Goal: Task Accomplishment & Management: Use online tool/utility

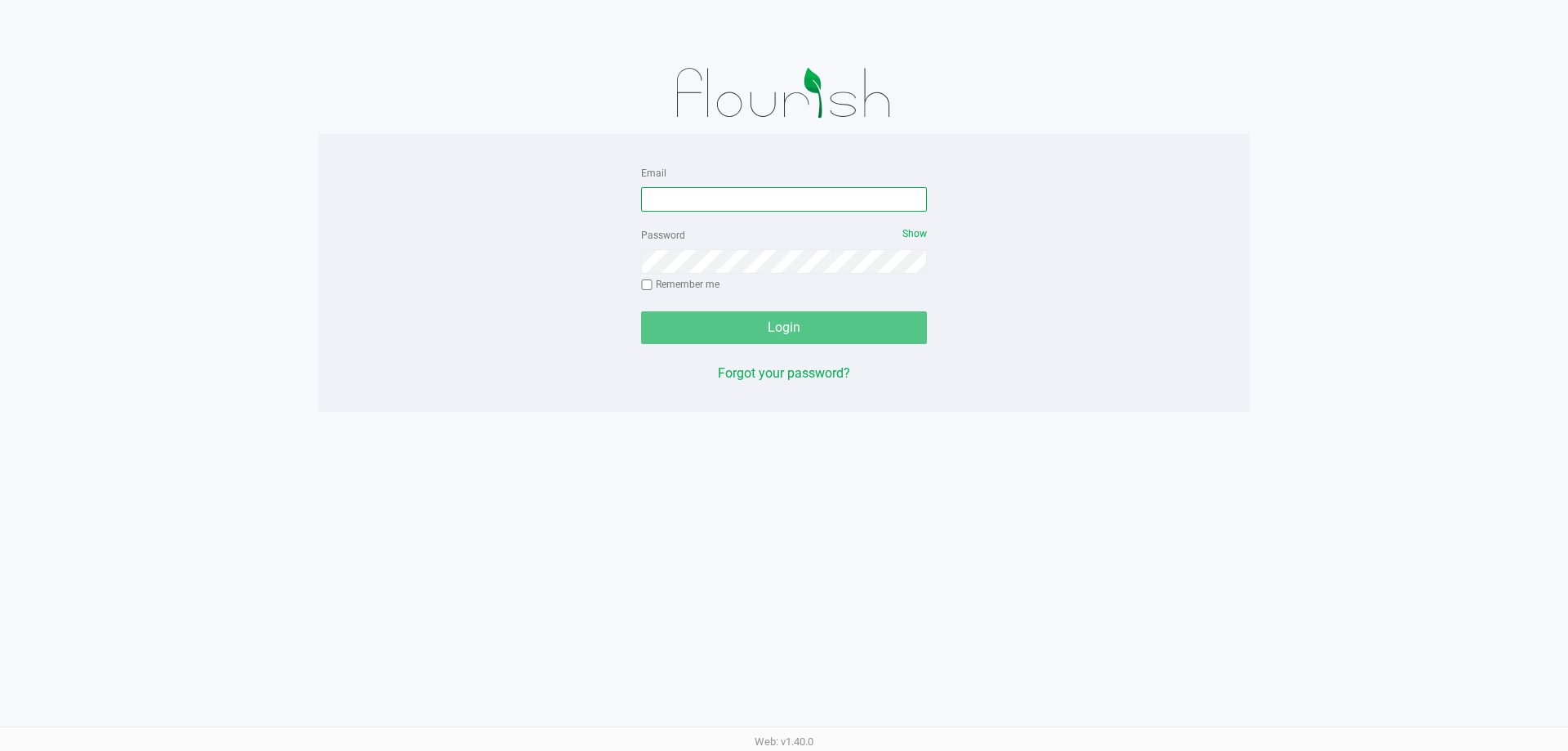
click at [747, 209] on input "Email" at bounding box center [784, 199] width 286 height 25
type input "[EMAIL_ADDRESS][DOMAIN_NAME]"
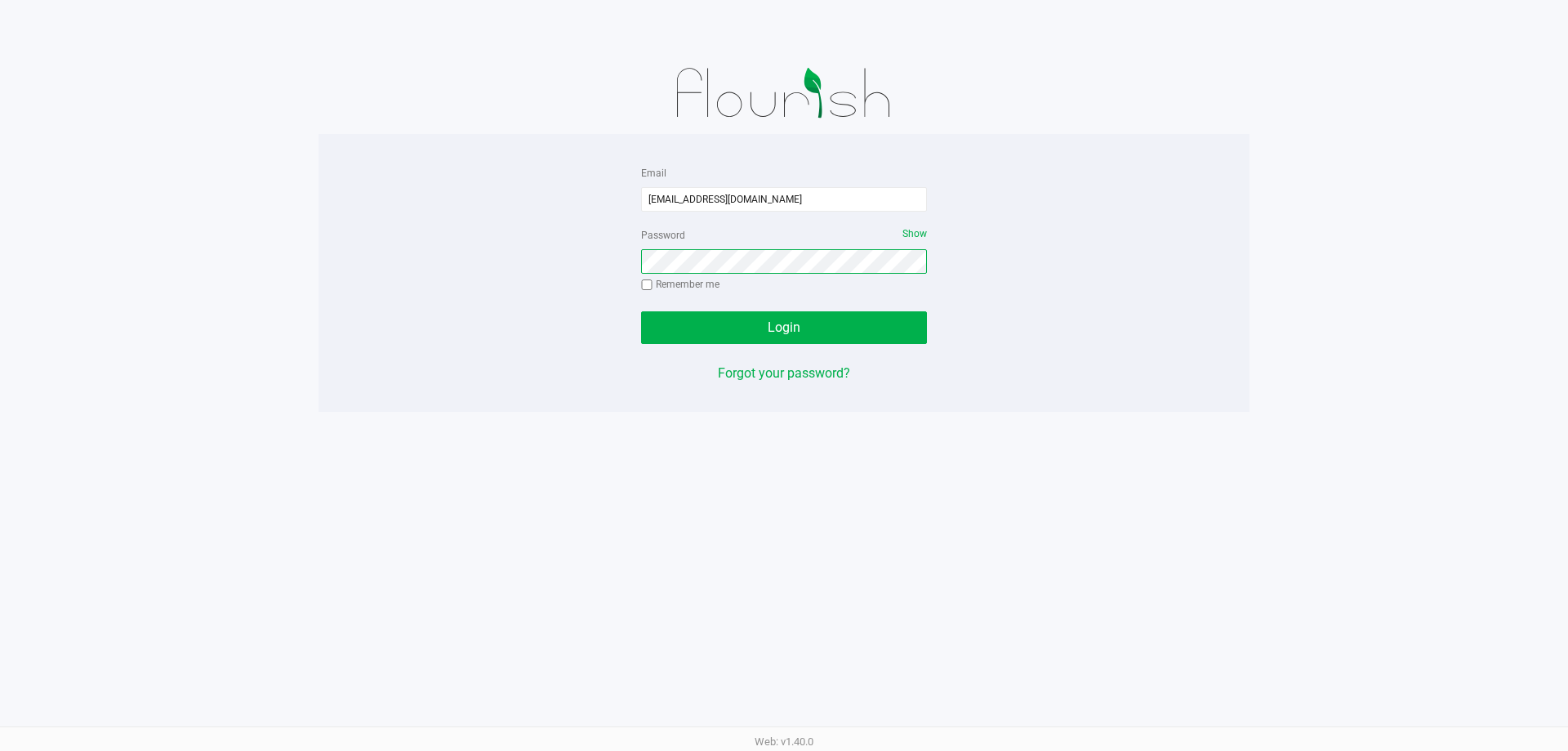
click at [642, 311] on button "Login" at bounding box center [784, 327] width 286 height 33
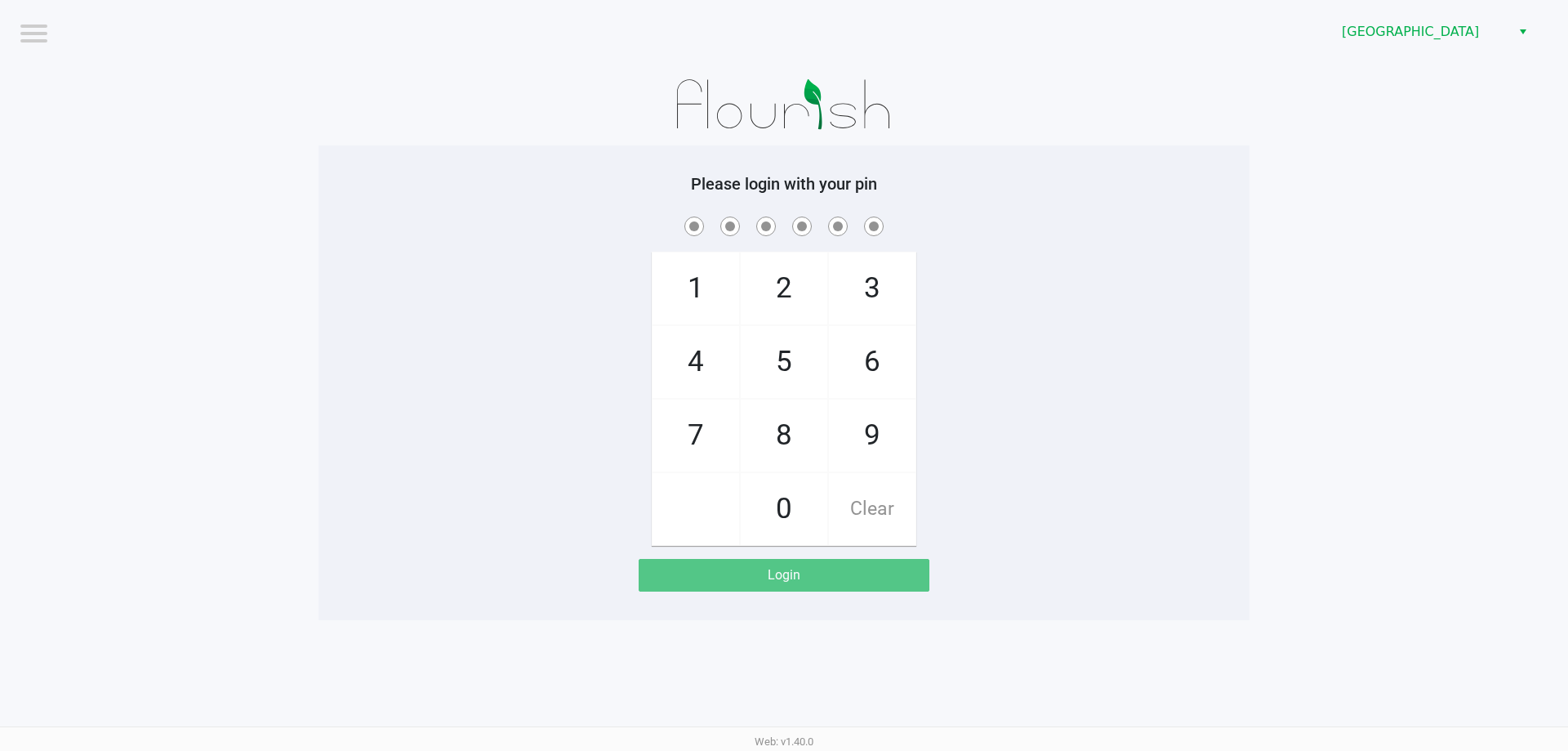
click at [1274, 270] on app-pos-login-wrapper "Logout Palm Coast WC Please login with your pin 1 4 7 2 5 8 0 3 6 9 Clear Login" at bounding box center [784, 310] width 1568 height 620
checkbox input "true"
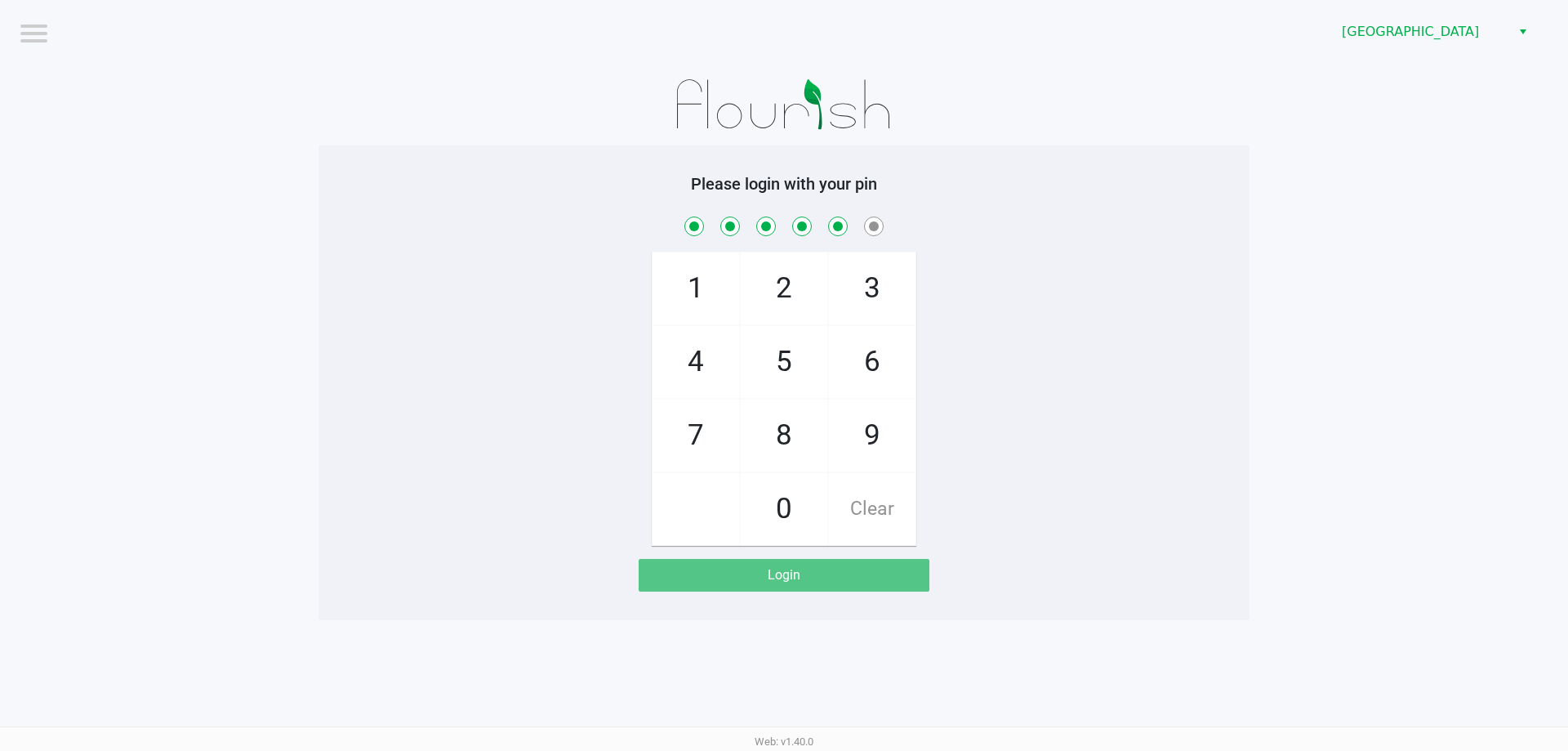
checkbox input "true"
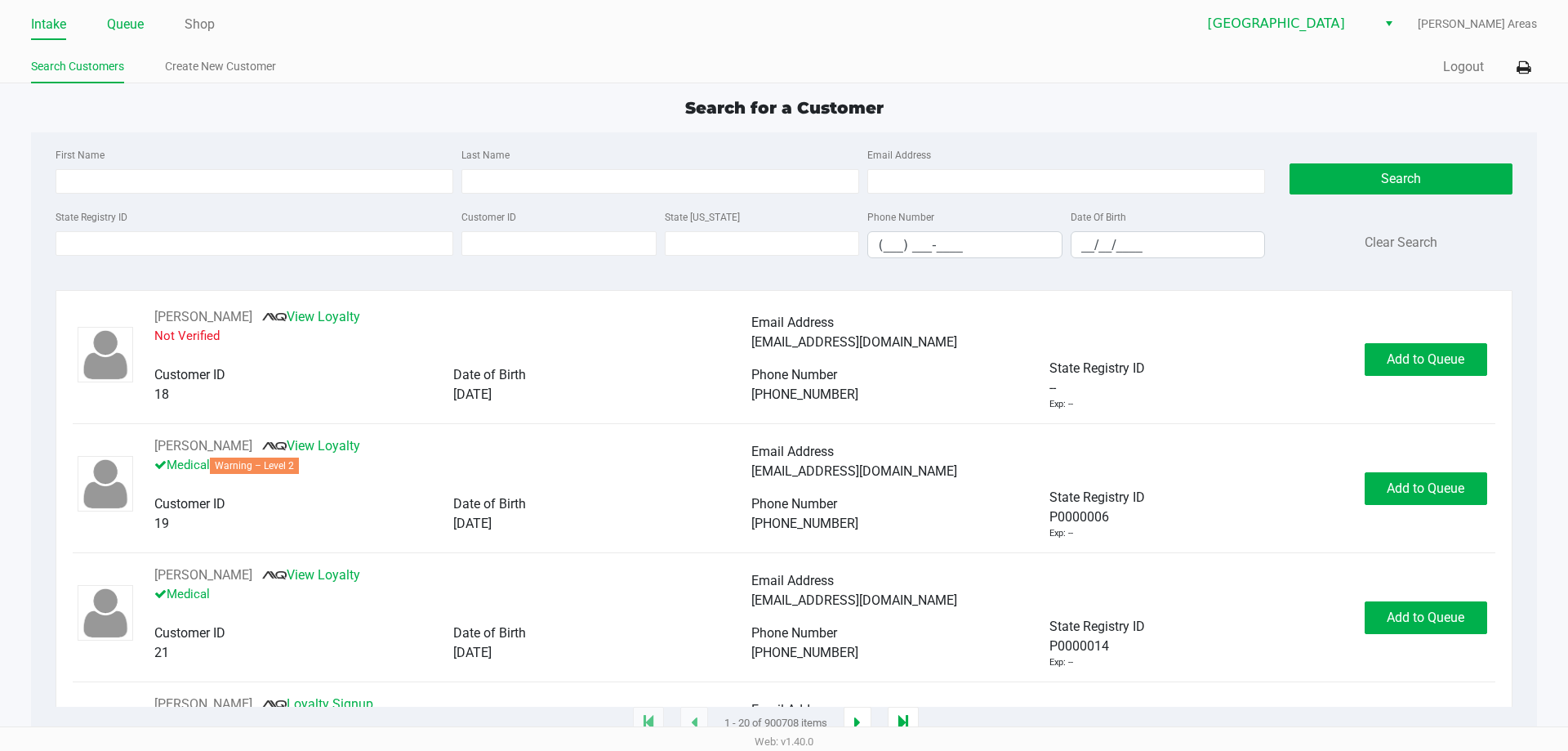
click at [114, 35] on link "Queue" at bounding box center [125, 24] width 37 height 23
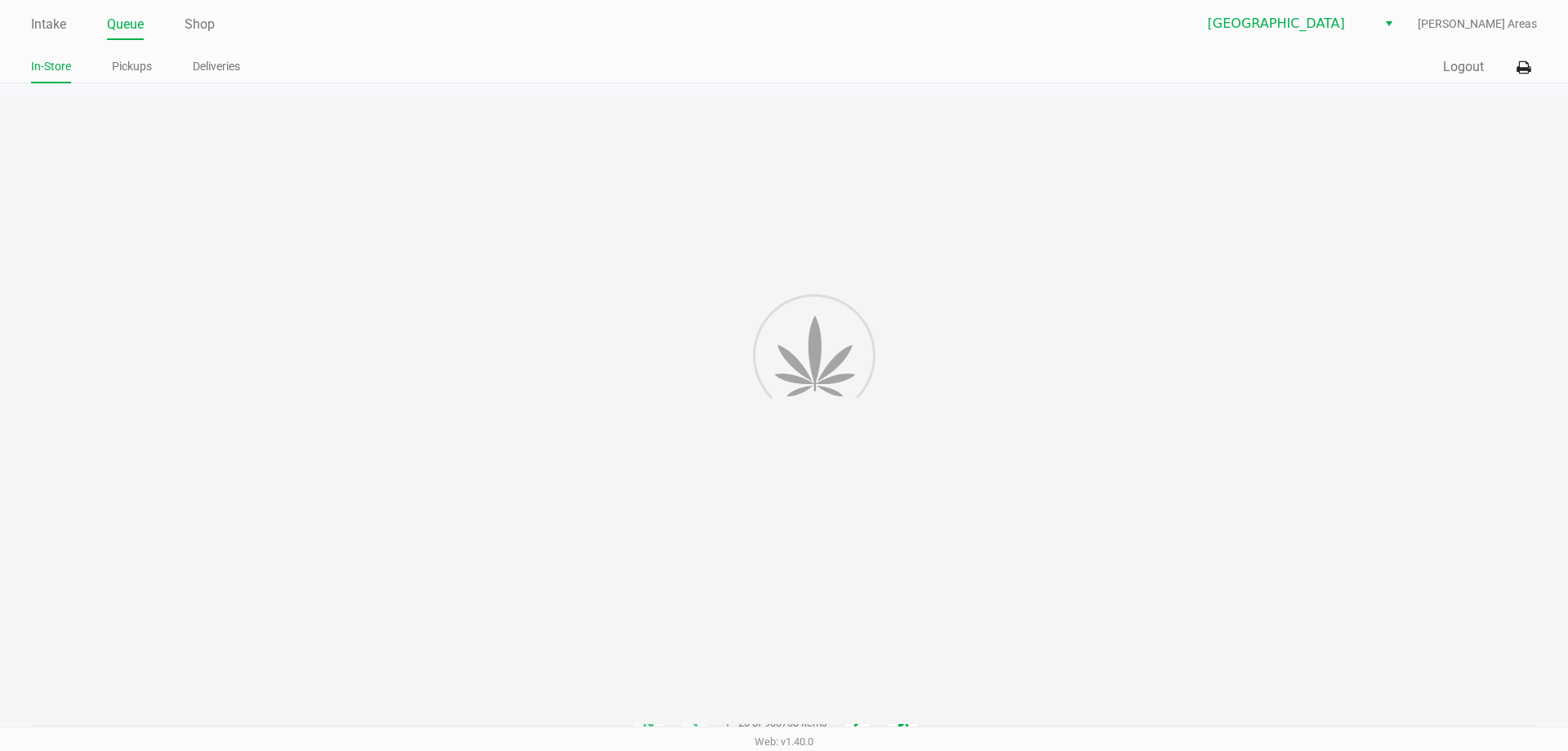
click at [132, 25] on link "Queue" at bounding box center [125, 24] width 37 height 23
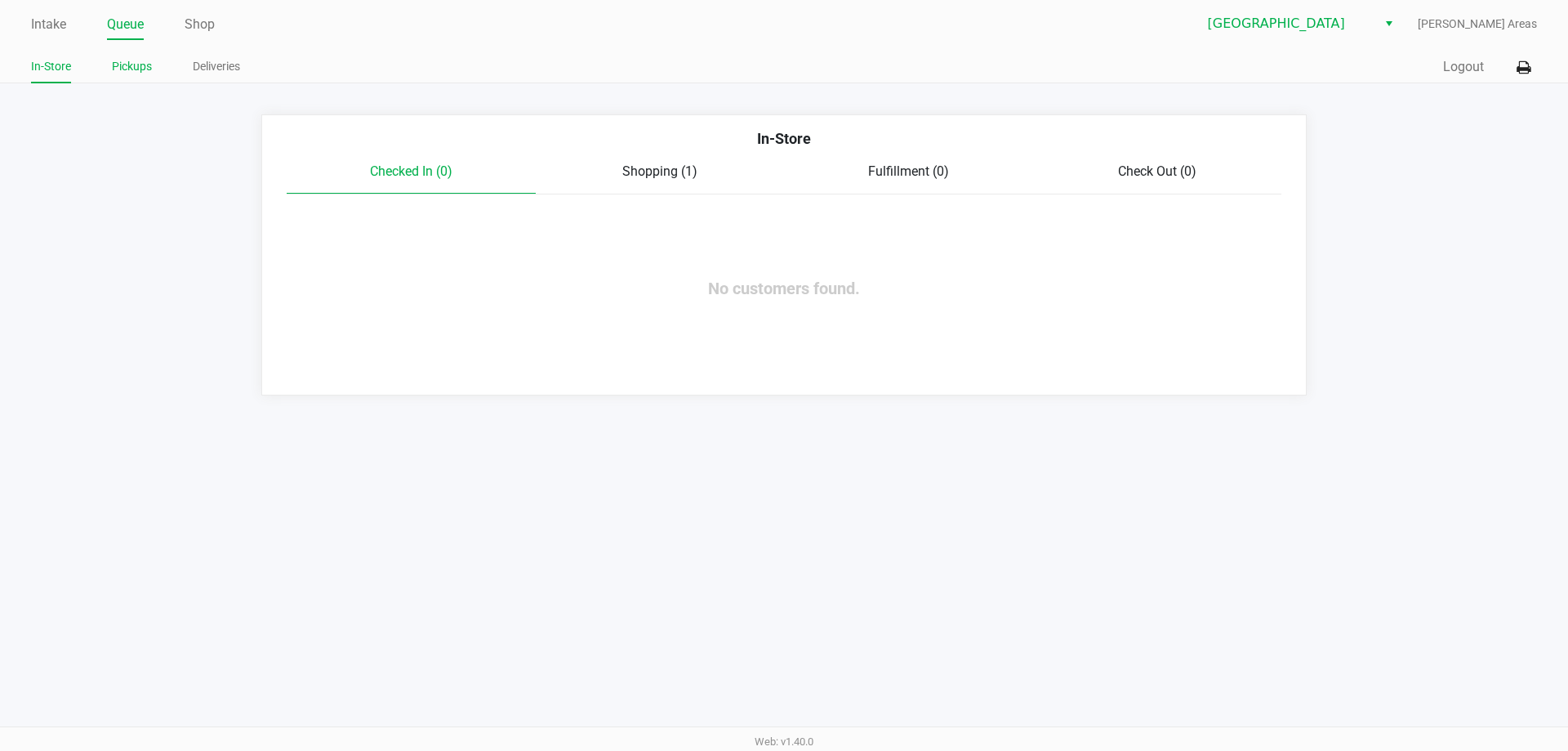
click at [130, 73] on link "Pickups" at bounding box center [131, 67] width 40 height 21
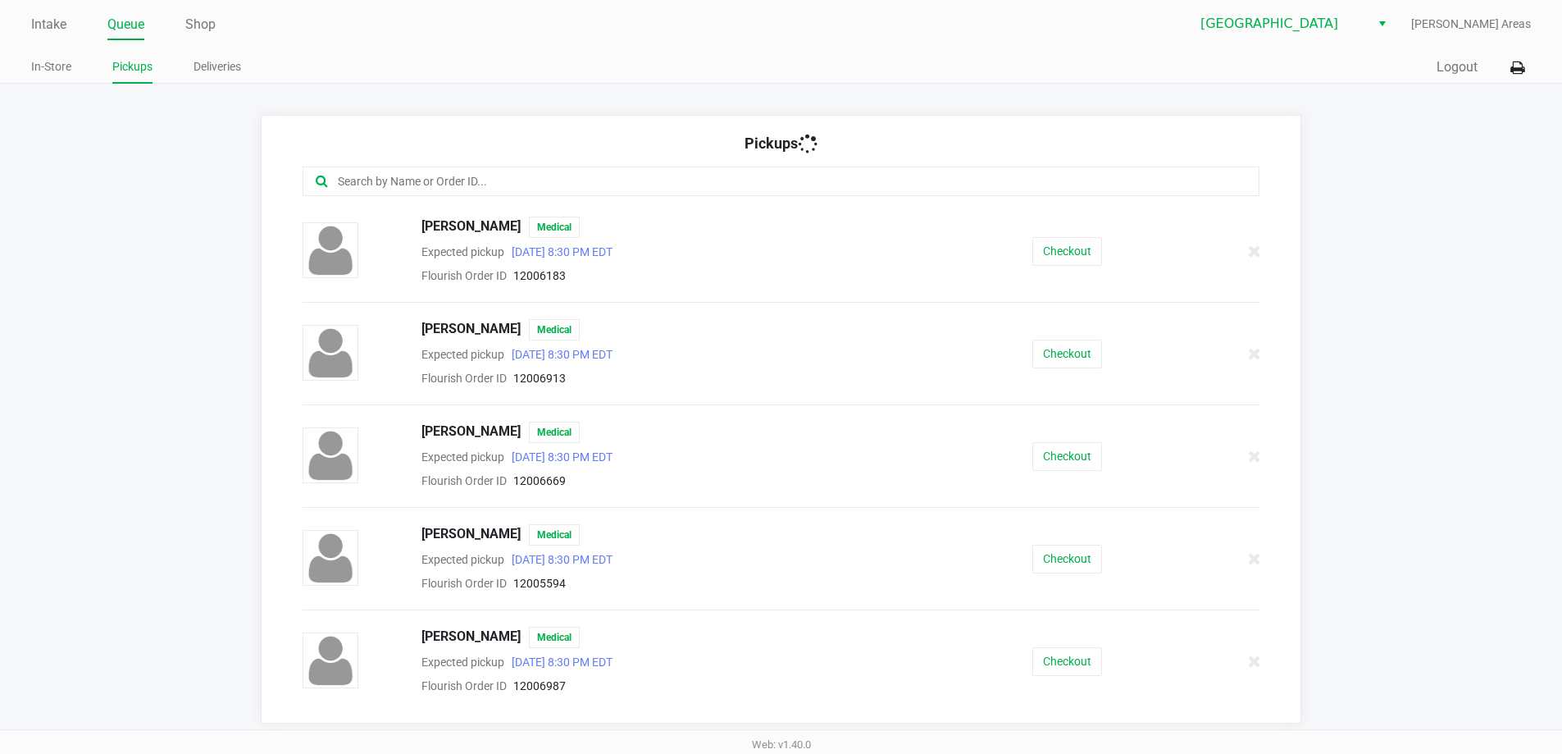
click at [512, 185] on input "text" at bounding box center [755, 181] width 838 height 19
click at [1058, 654] on button "Checkout" at bounding box center [1067, 661] width 70 height 29
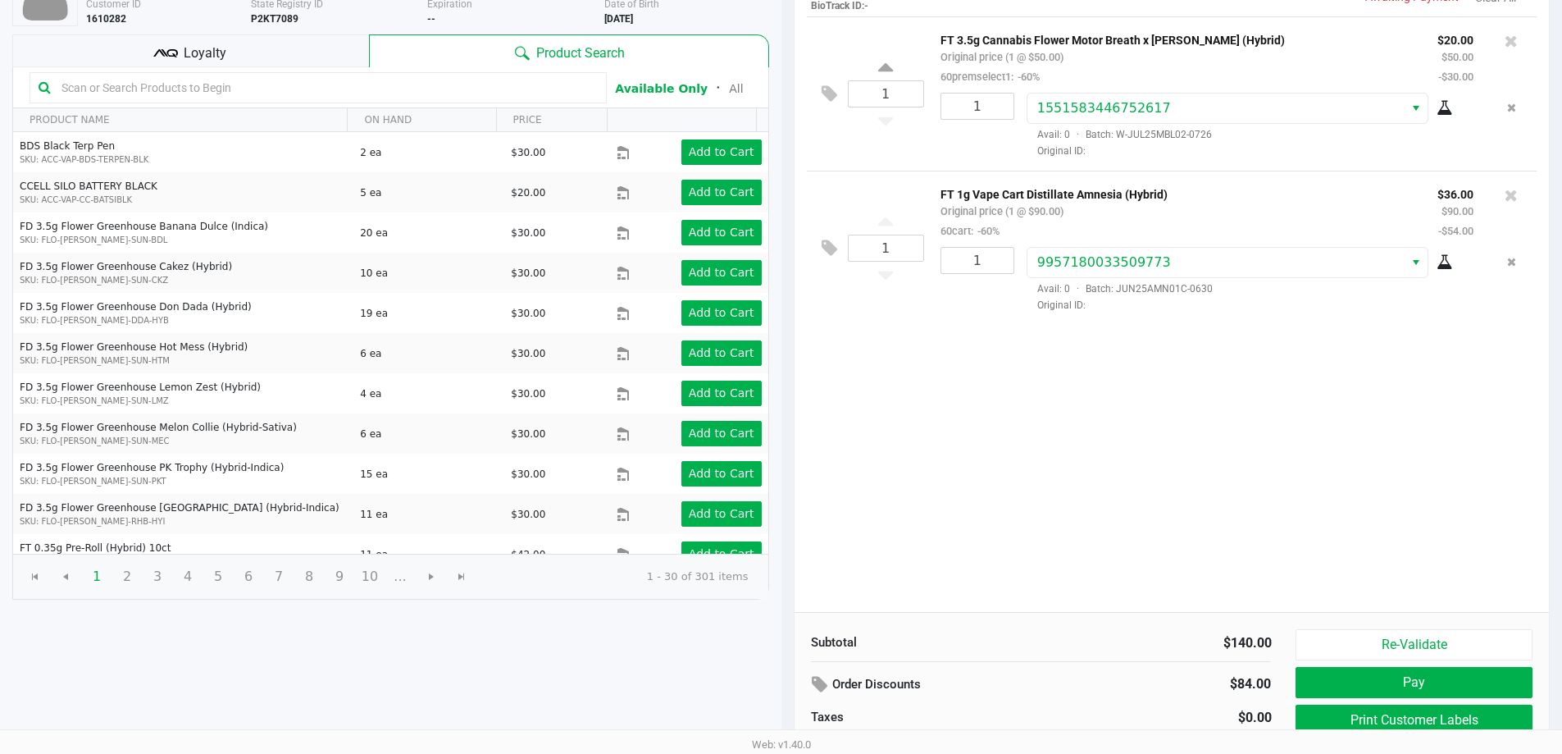
scroll to position [168, 0]
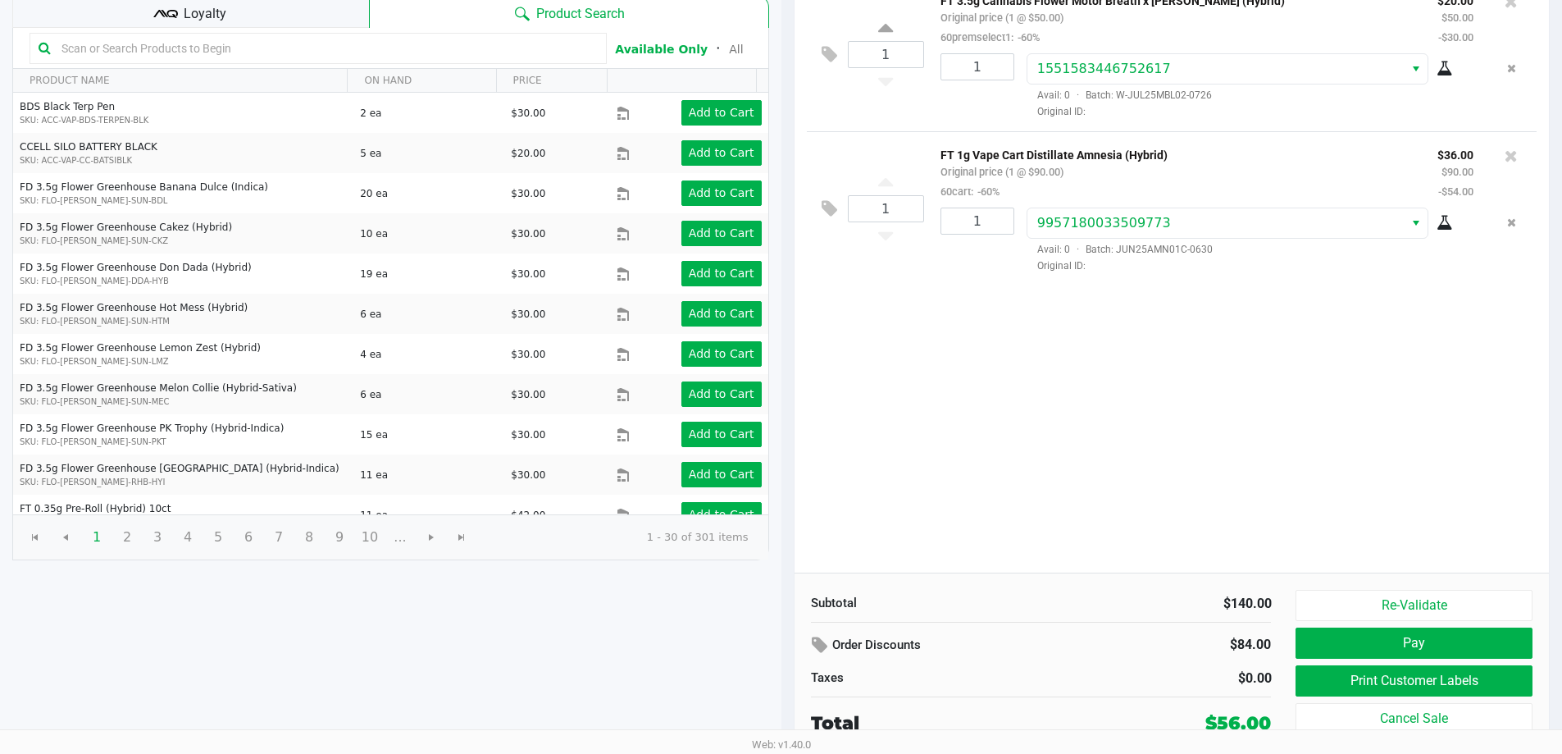
click at [1430, 602] on button "Re-Validate" at bounding box center [1414, 605] width 236 height 31
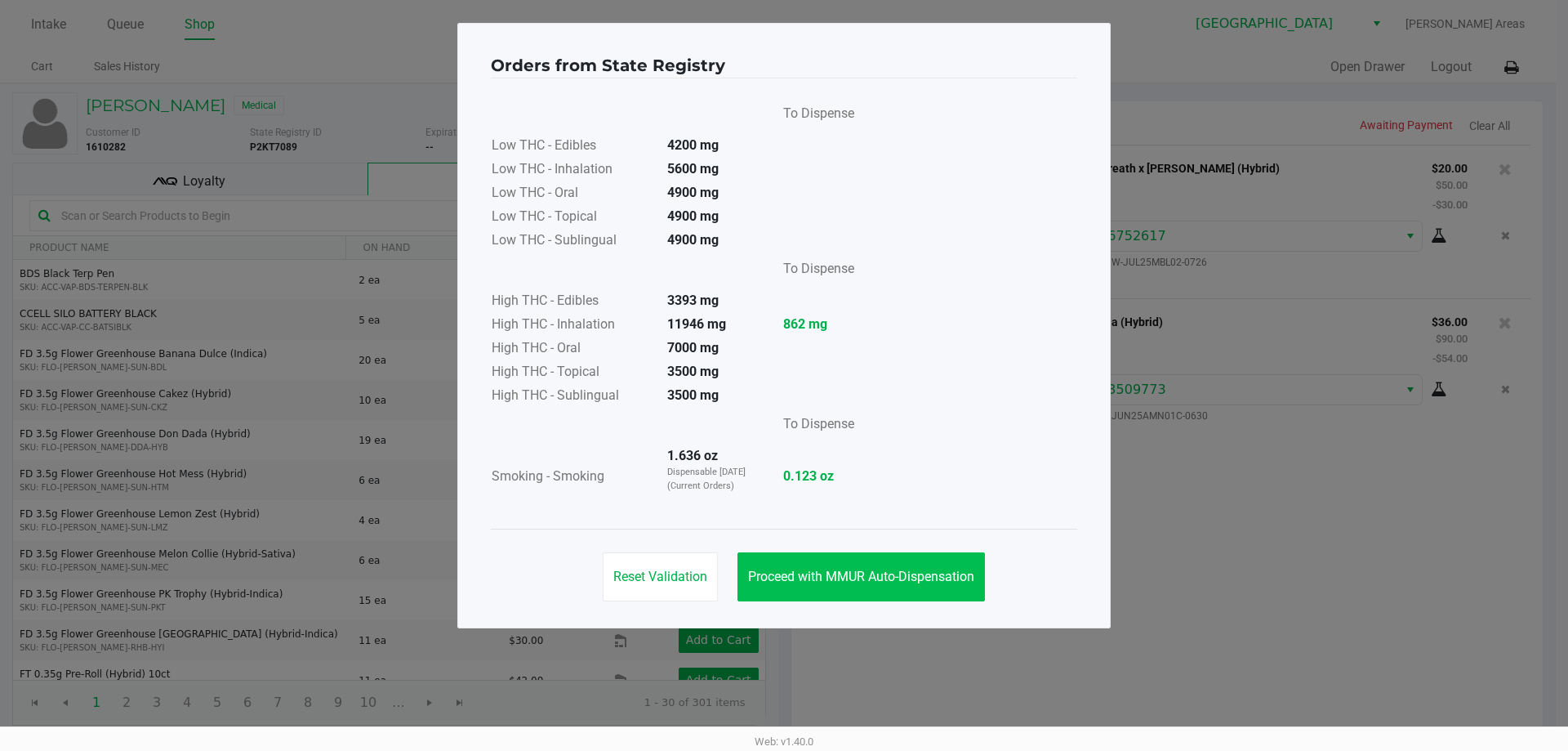
click at [923, 570] on span "Proceed with MMUR Auto-Dispensation" at bounding box center [861, 577] width 226 height 16
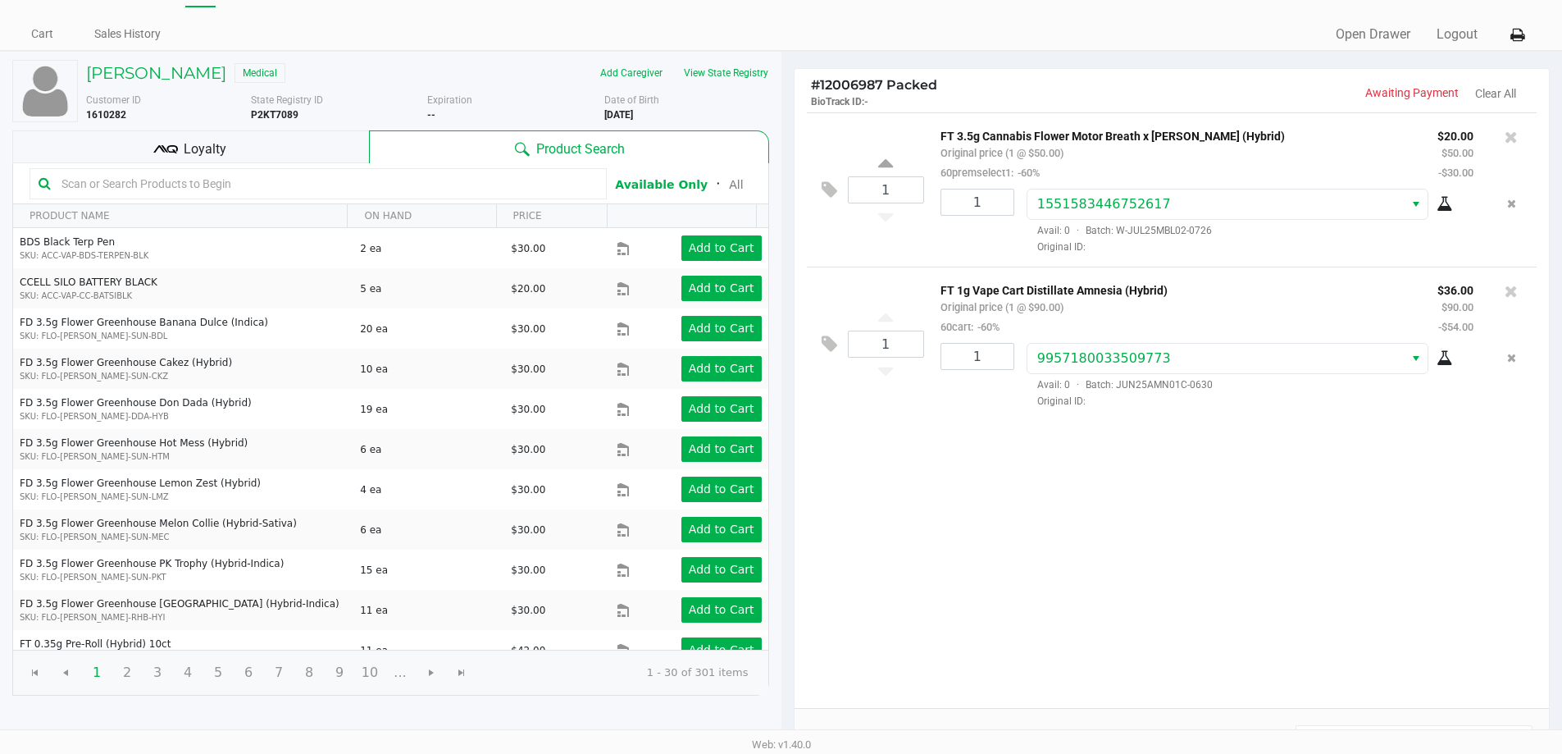
scroll to position [168, 0]
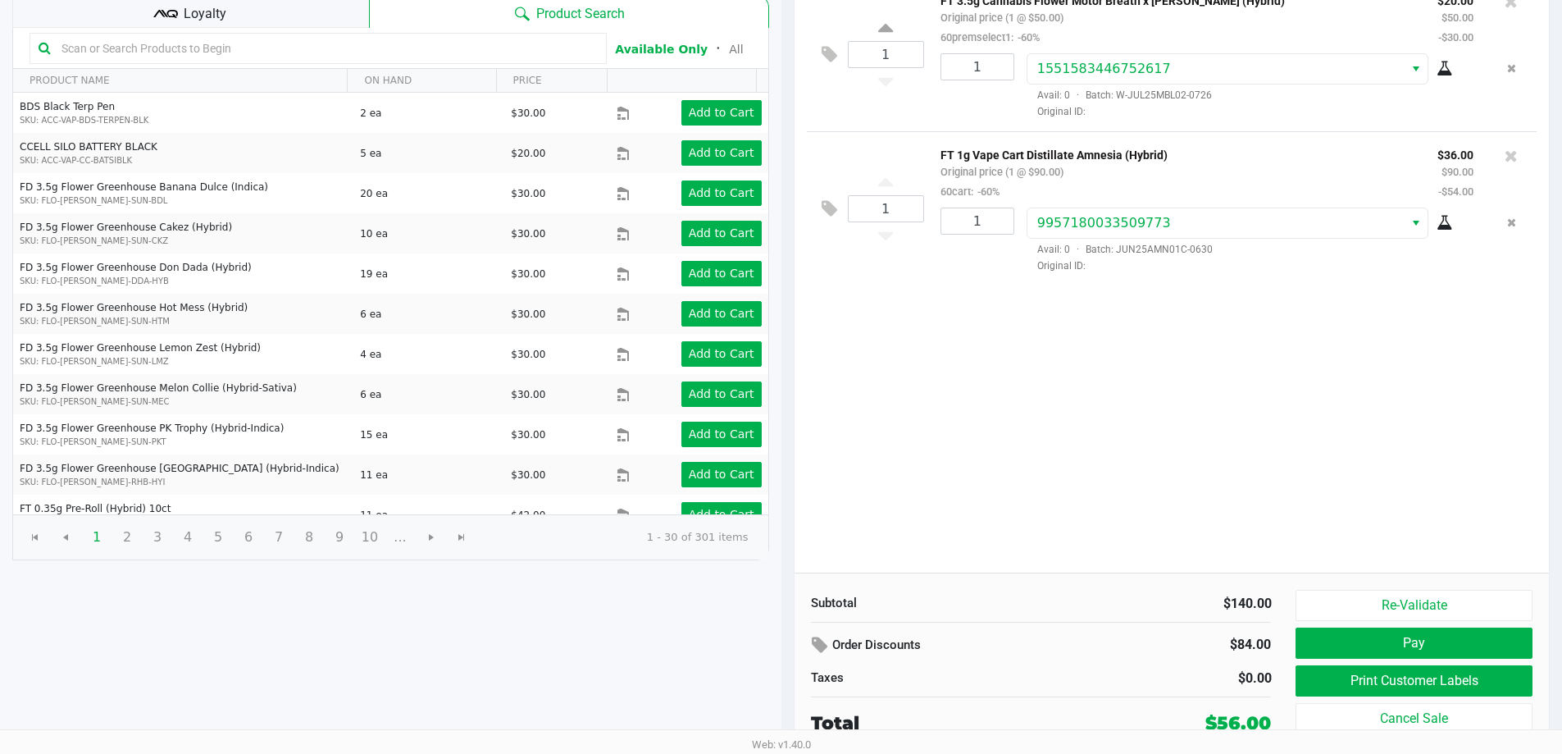
click at [1450, 687] on button "Print Customer Labels" at bounding box center [1414, 680] width 236 height 31
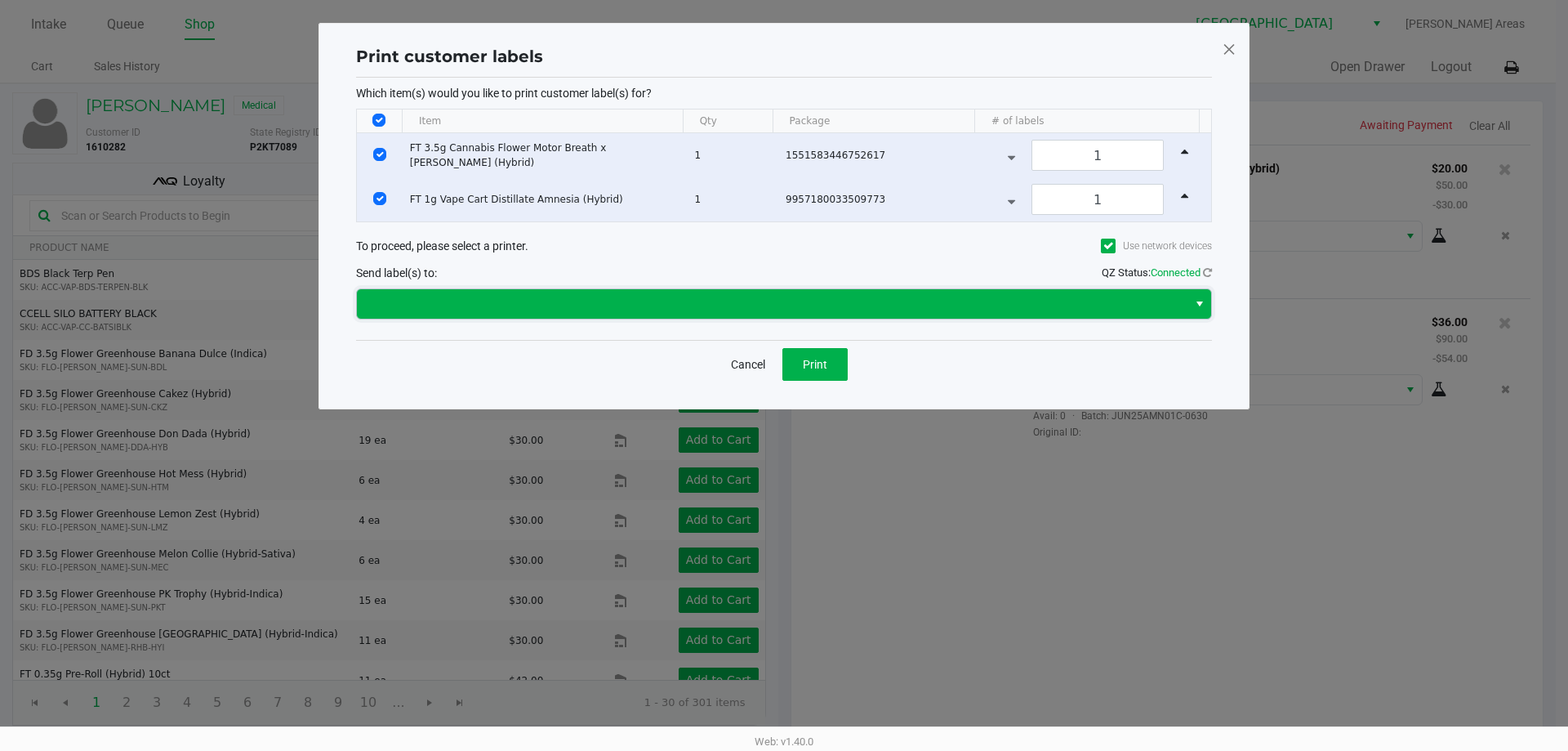
click at [948, 293] on span at bounding box center [772, 304] width 831 height 30
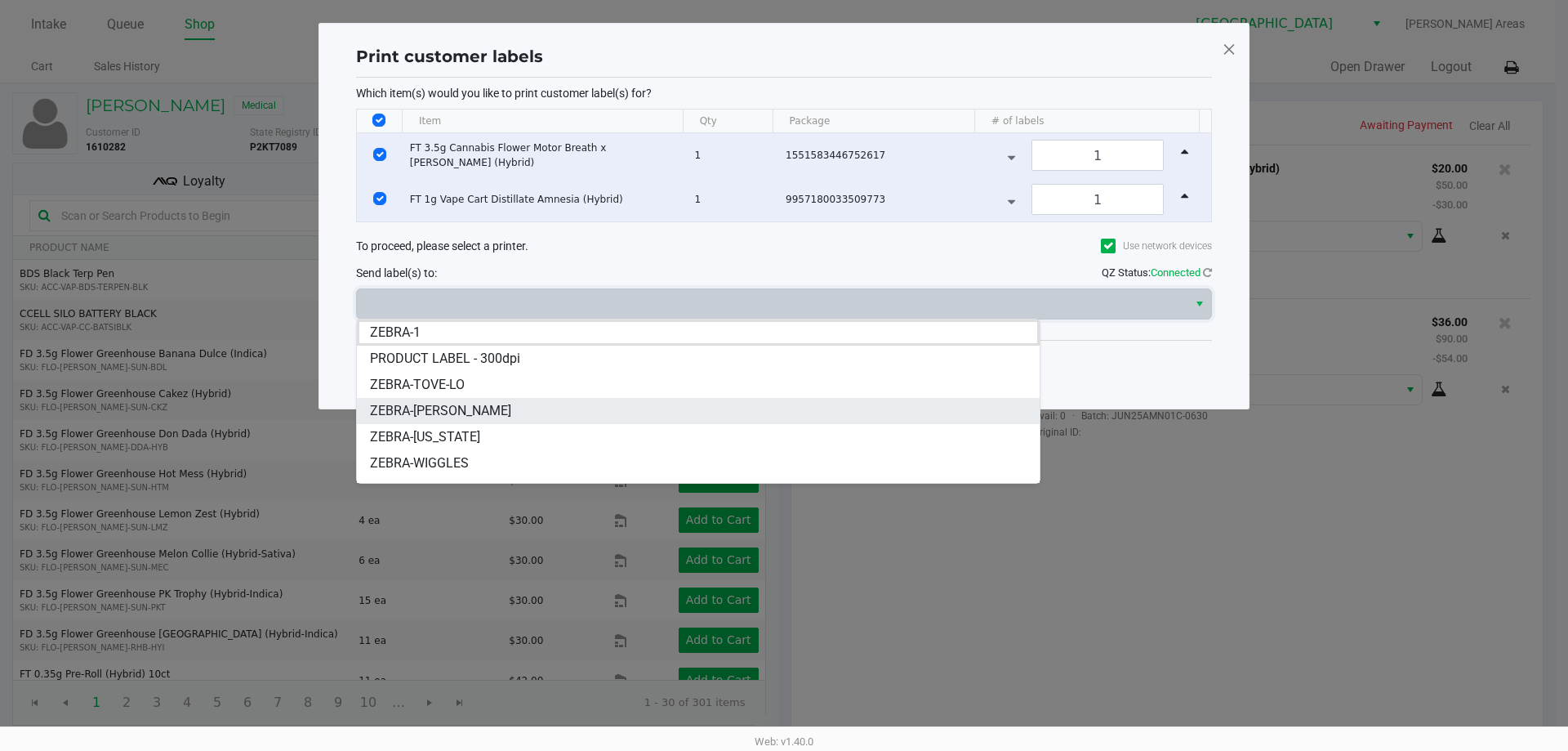
click at [510, 410] on li "ZEBRA-YIRUMA" at bounding box center [698, 410] width 683 height 26
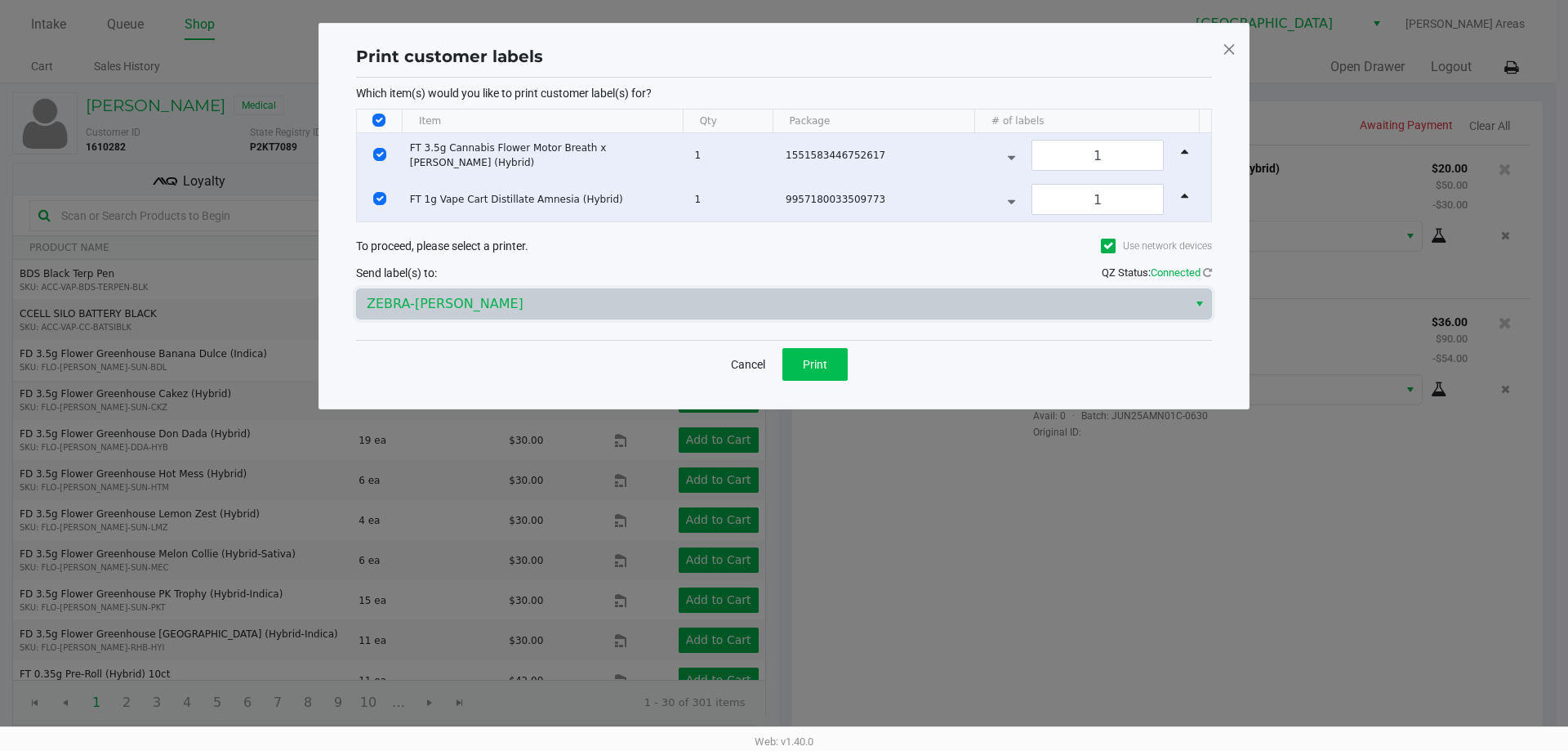
click at [815, 369] on span "Print" at bounding box center [815, 364] width 25 height 13
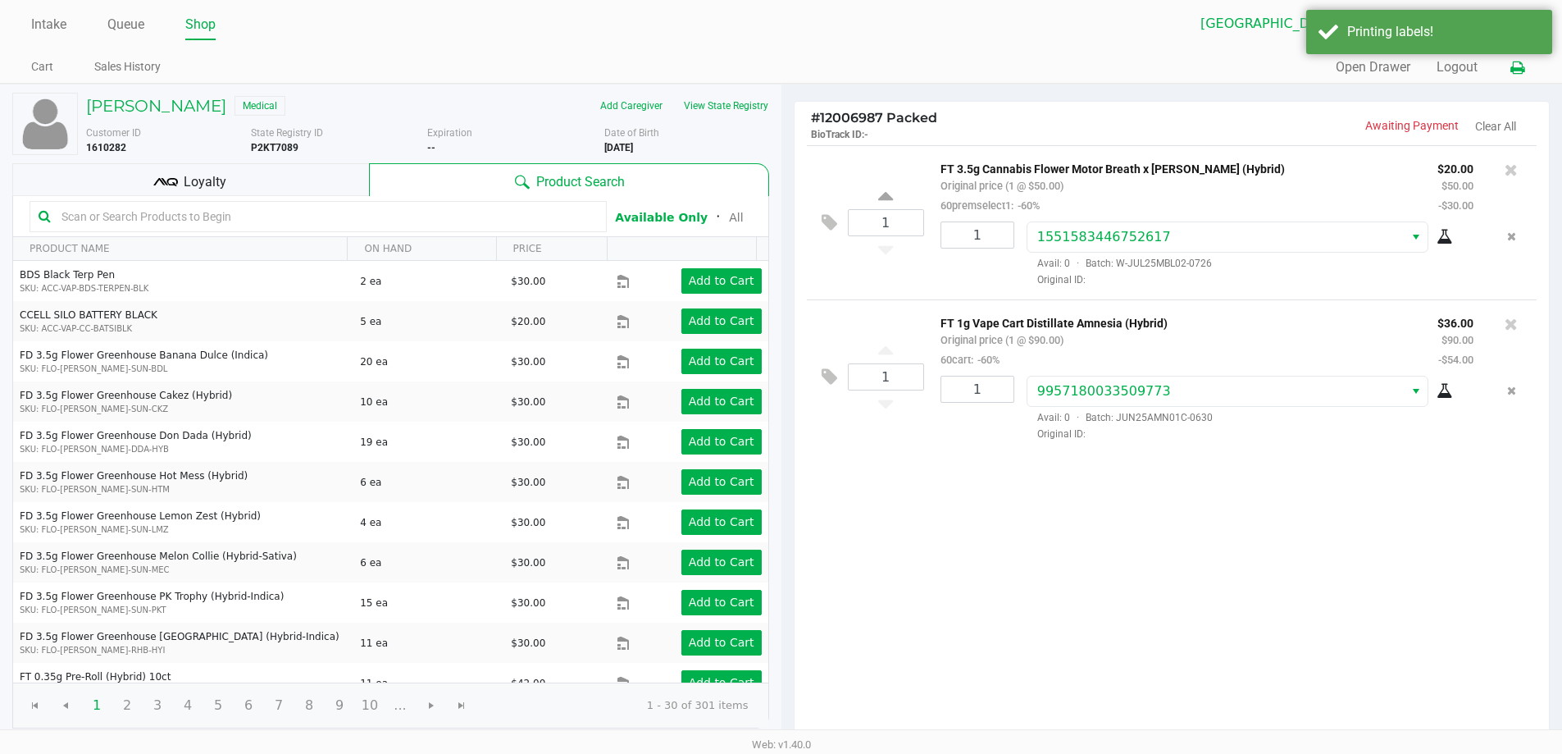
click at [1516, 70] on icon at bounding box center [1518, 67] width 14 height 11
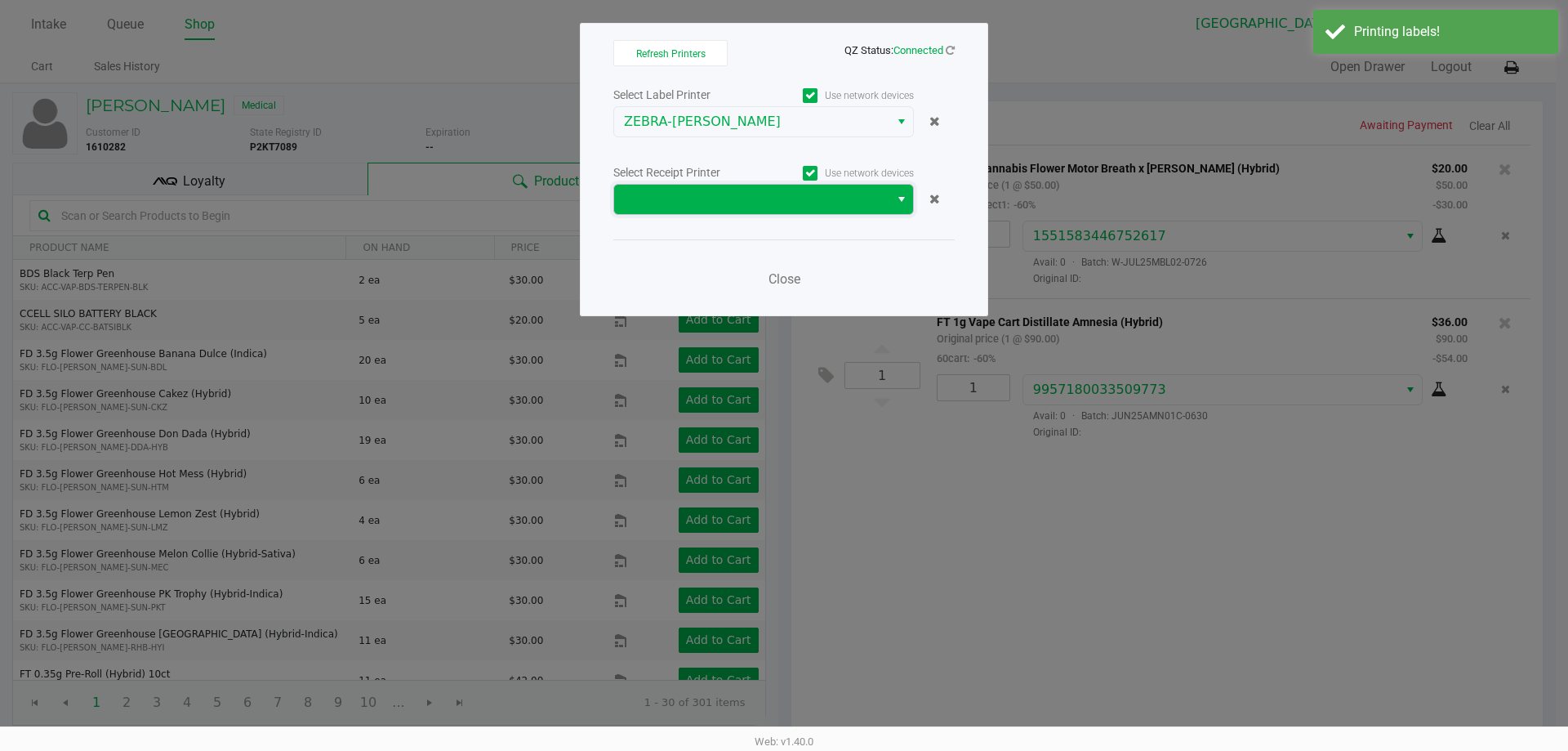
click at [784, 208] on span at bounding box center [752, 199] width 256 height 20
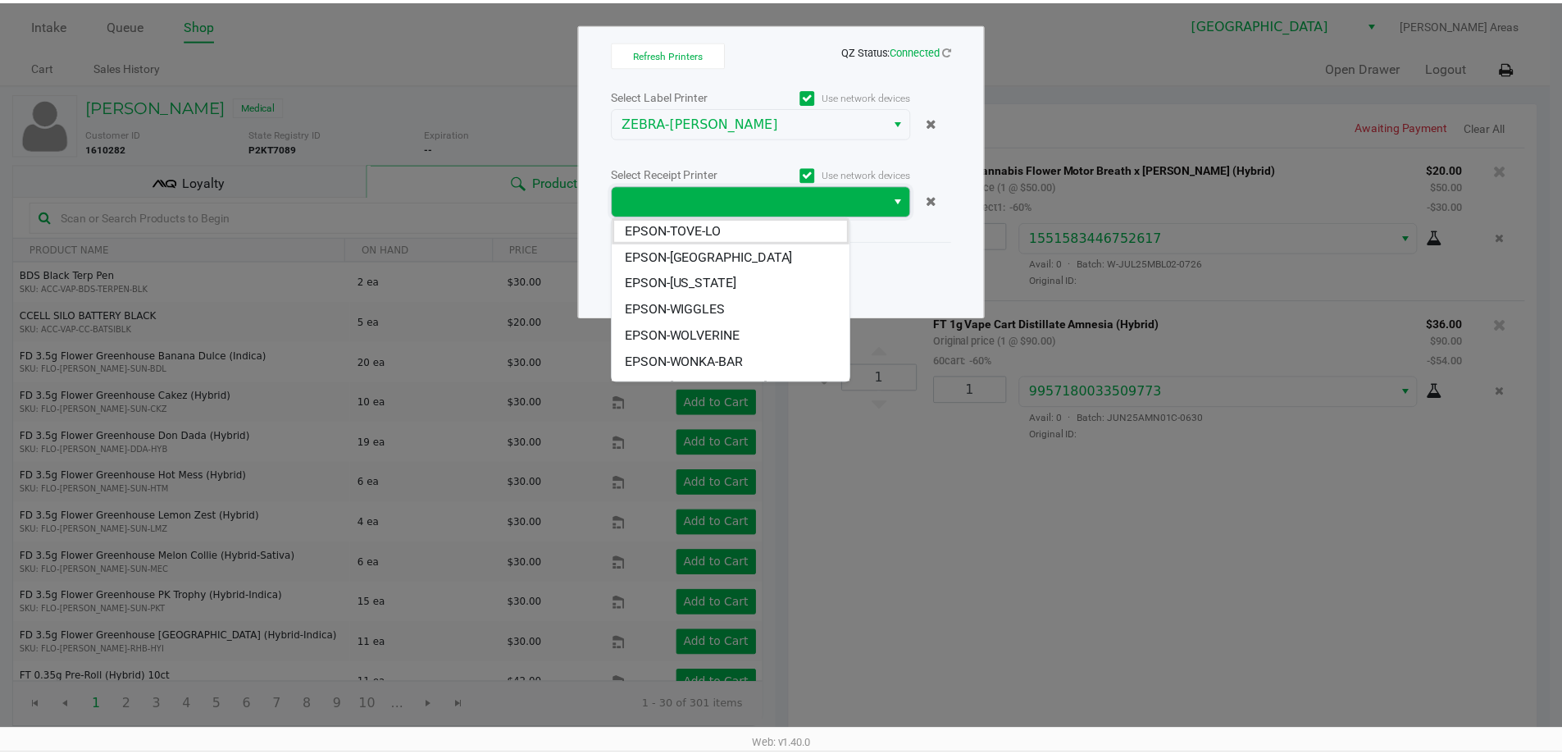
scroll to position [72, 0]
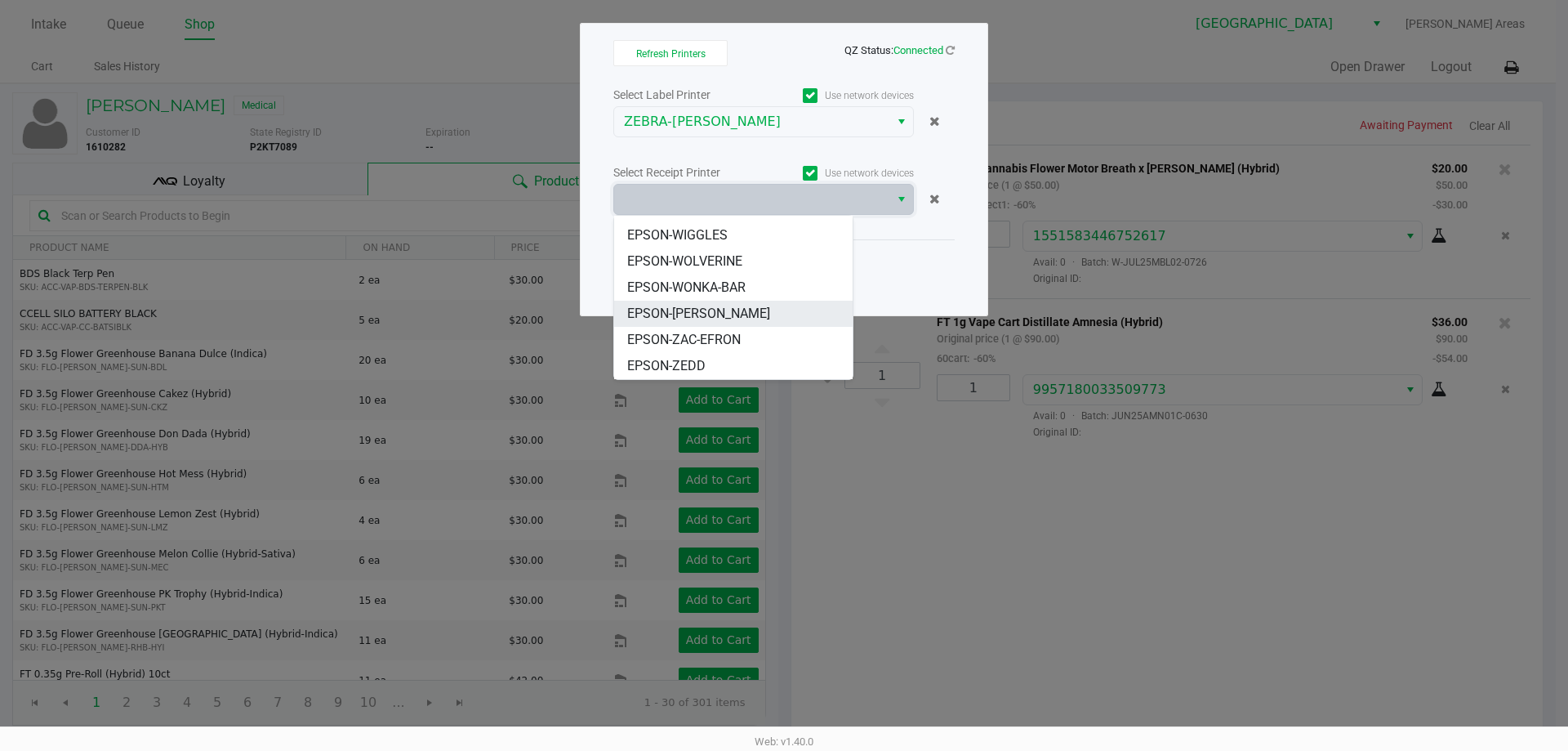
click at [716, 322] on span "EPSON-YIRUMA" at bounding box center [699, 314] width 143 height 20
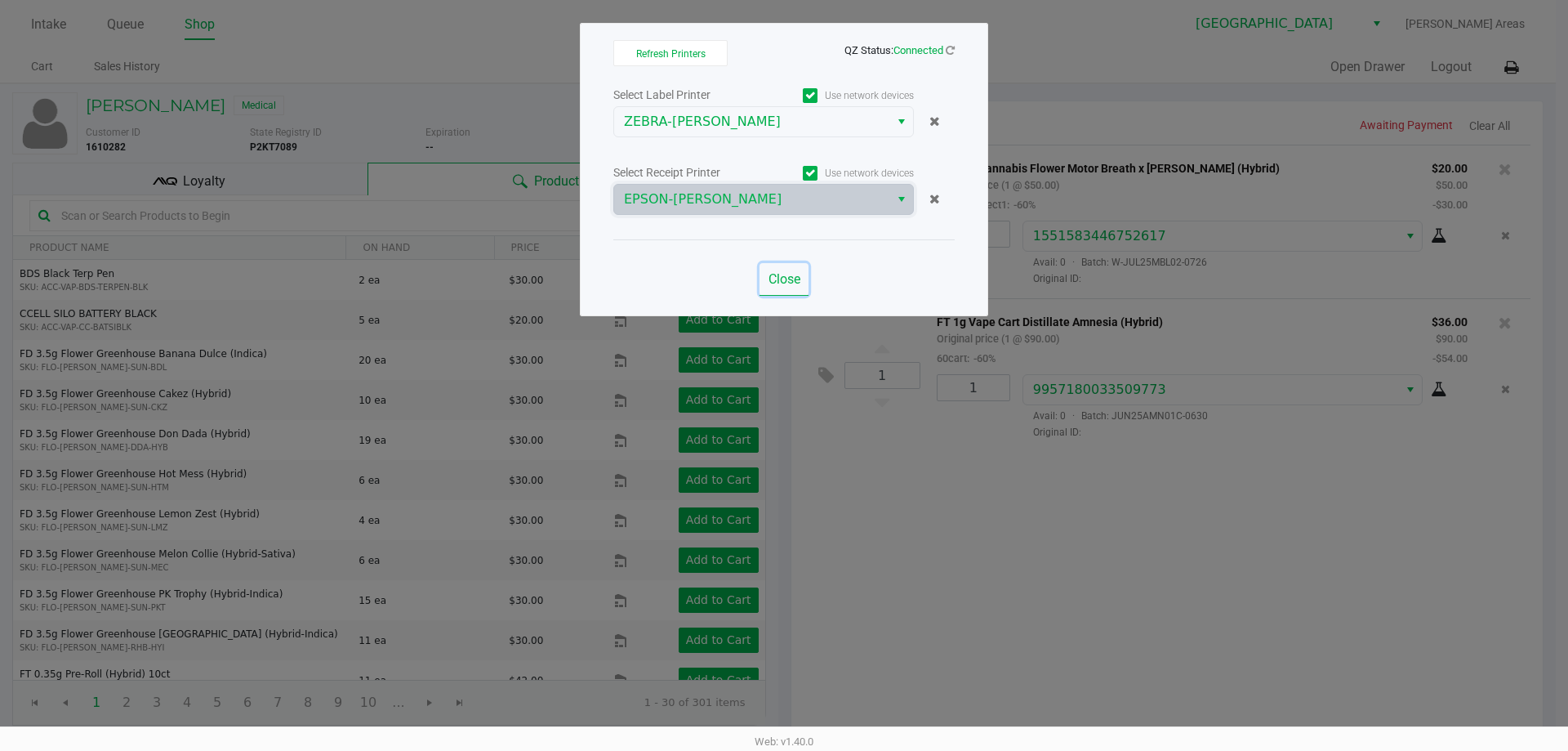
click at [784, 275] on span "Close" at bounding box center [785, 279] width 32 height 16
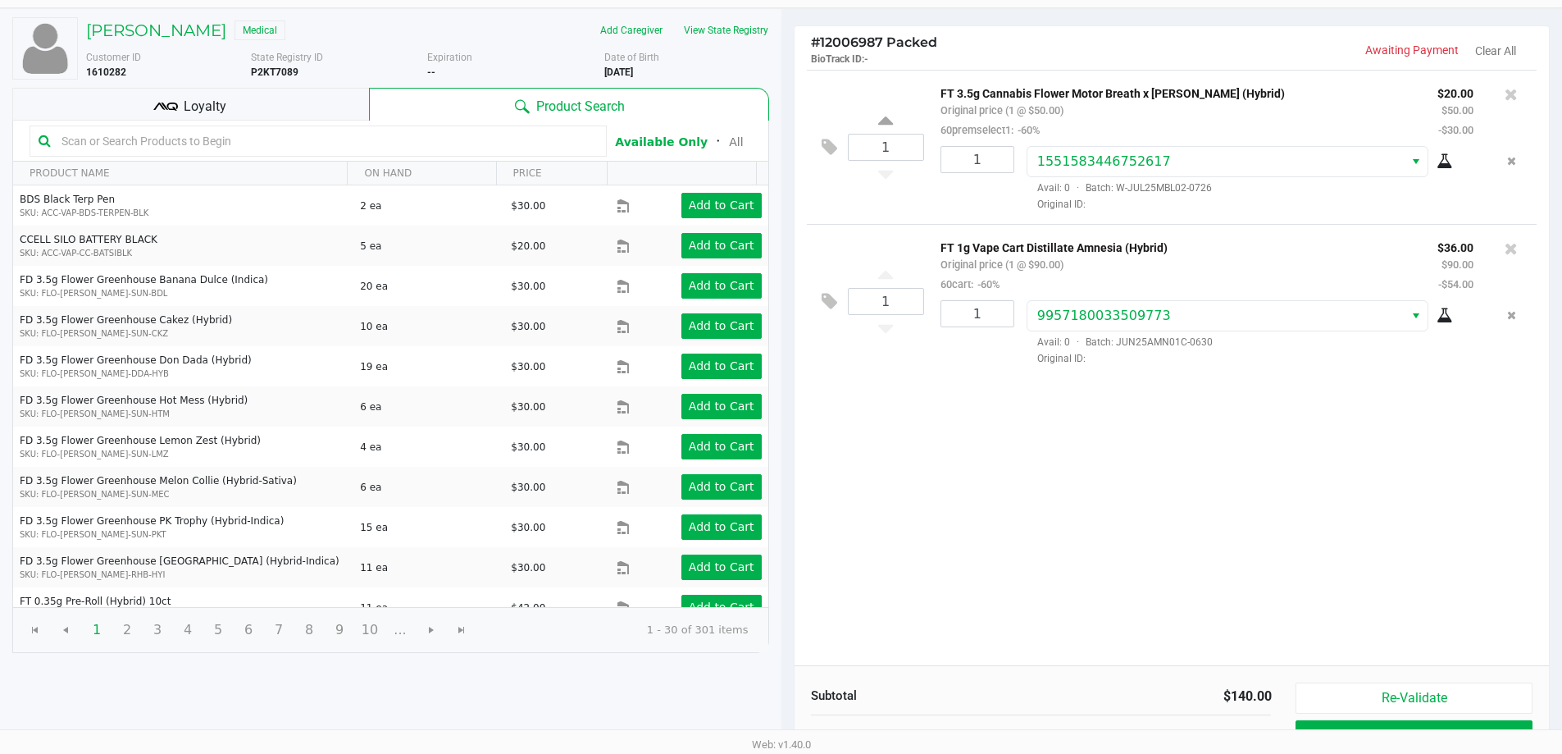
scroll to position [168, 0]
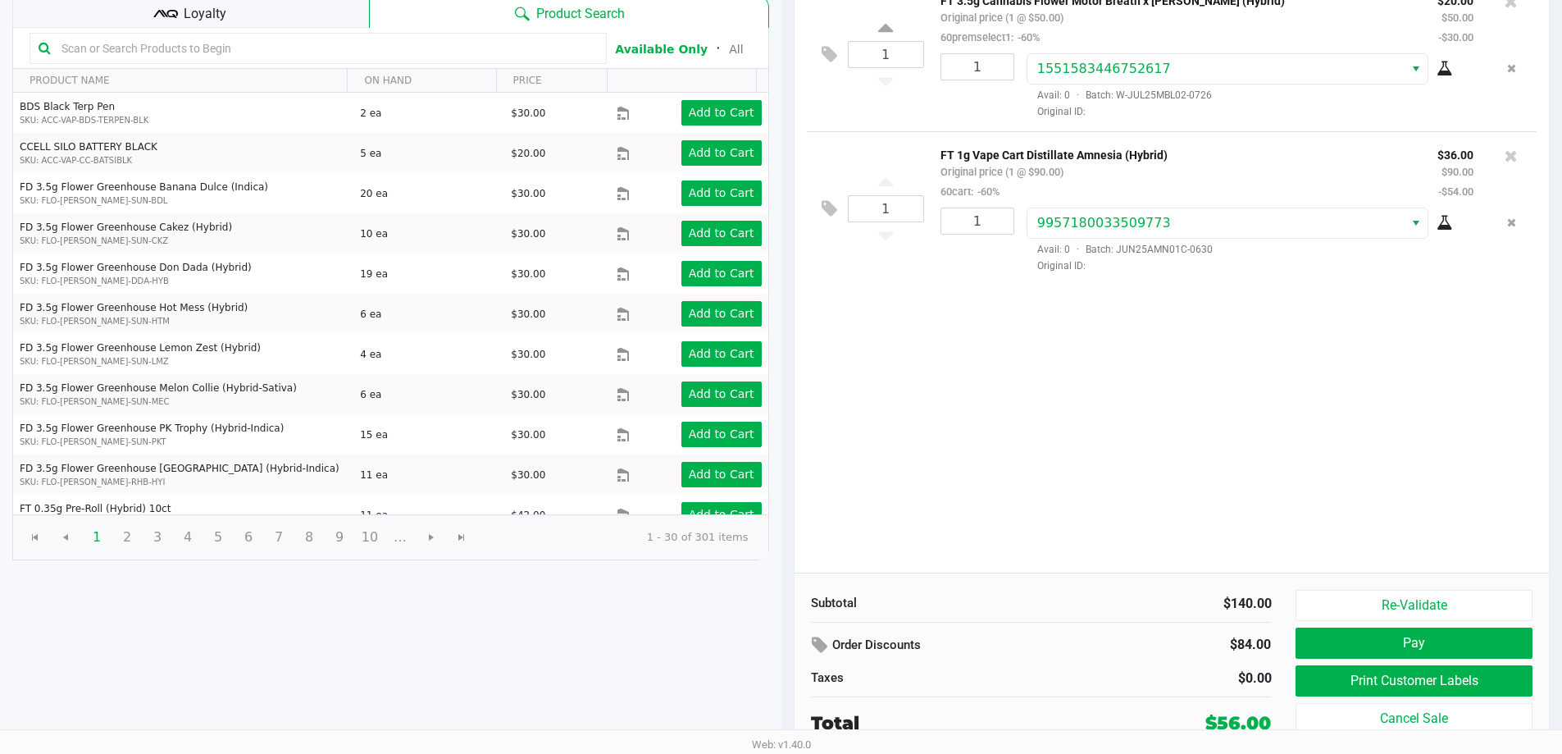
click at [1412, 645] on button "Pay" at bounding box center [1414, 642] width 236 height 31
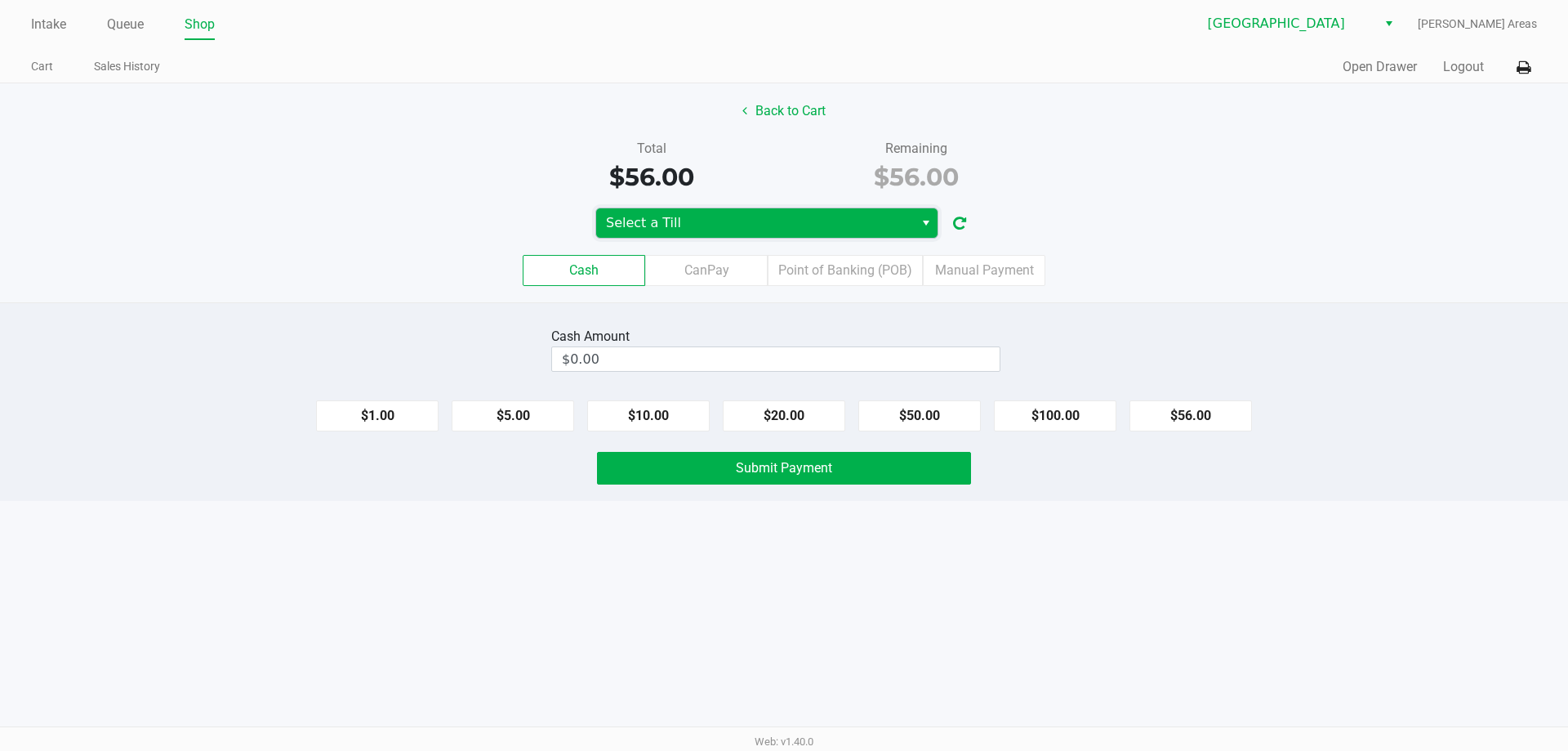
click at [818, 228] on span "Select a Till" at bounding box center [754, 223] width 298 height 20
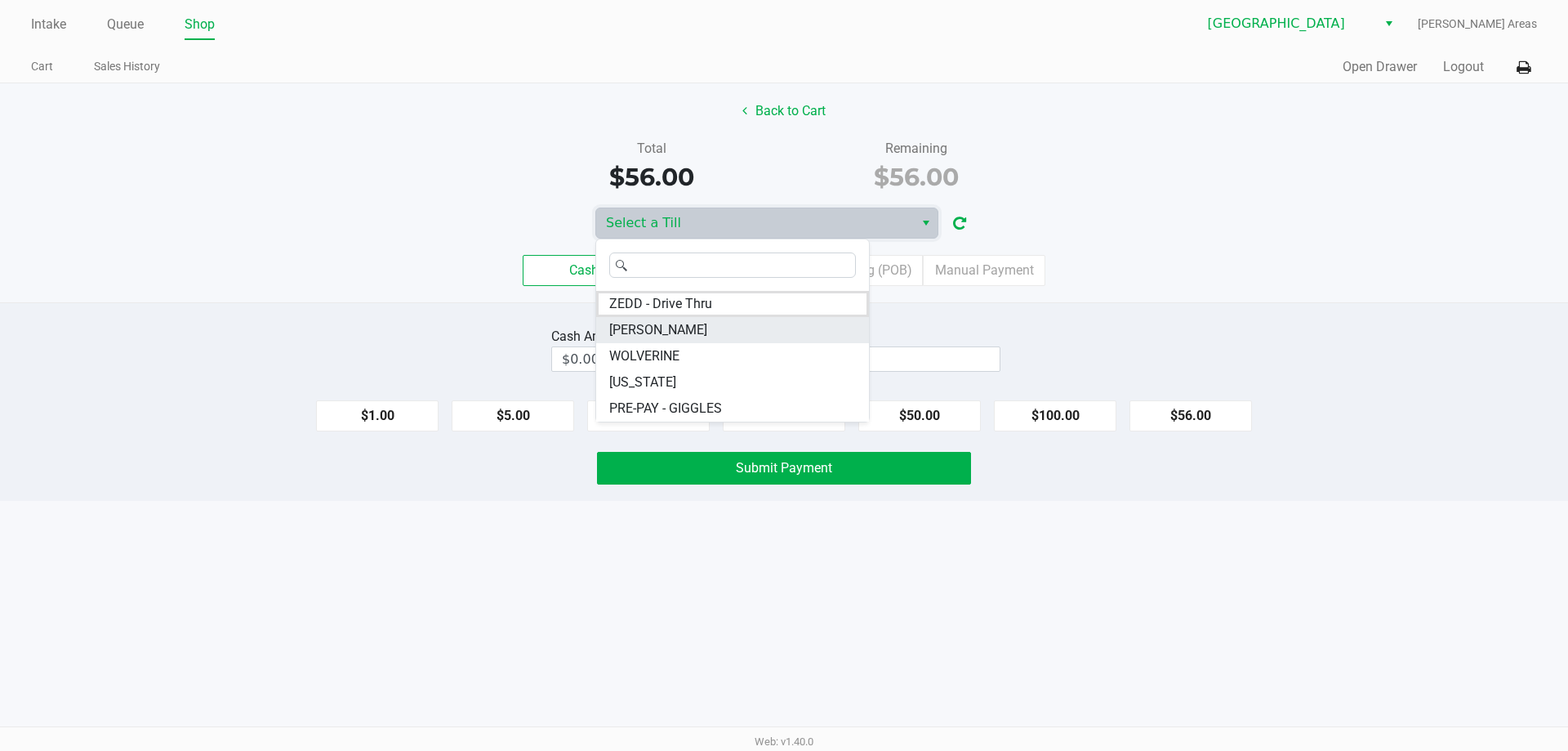
click at [632, 325] on span "YIRUMA" at bounding box center [658, 330] width 98 height 20
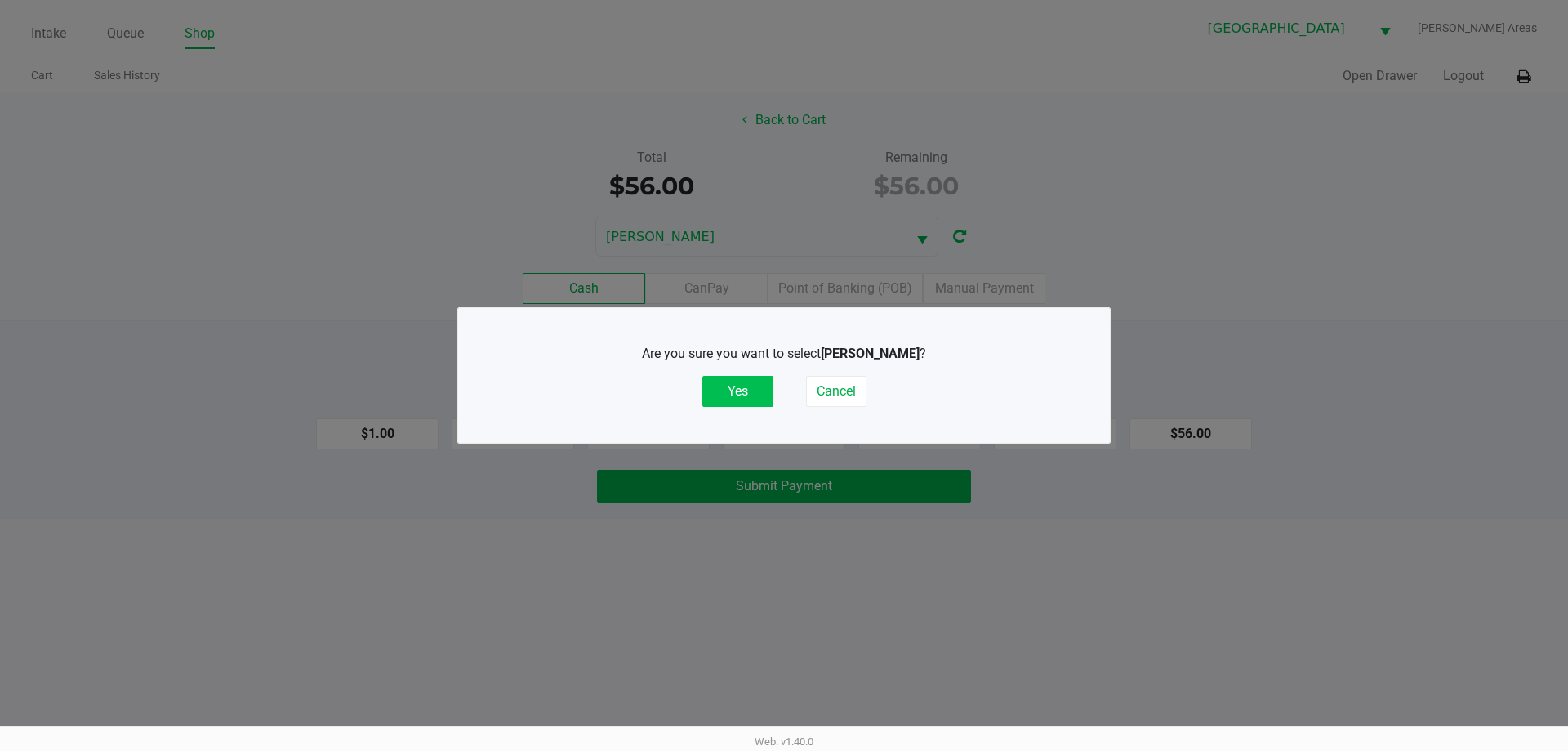
click at [735, 389] on button "Yes" at bounding box center [737, 390] width 71 height 31
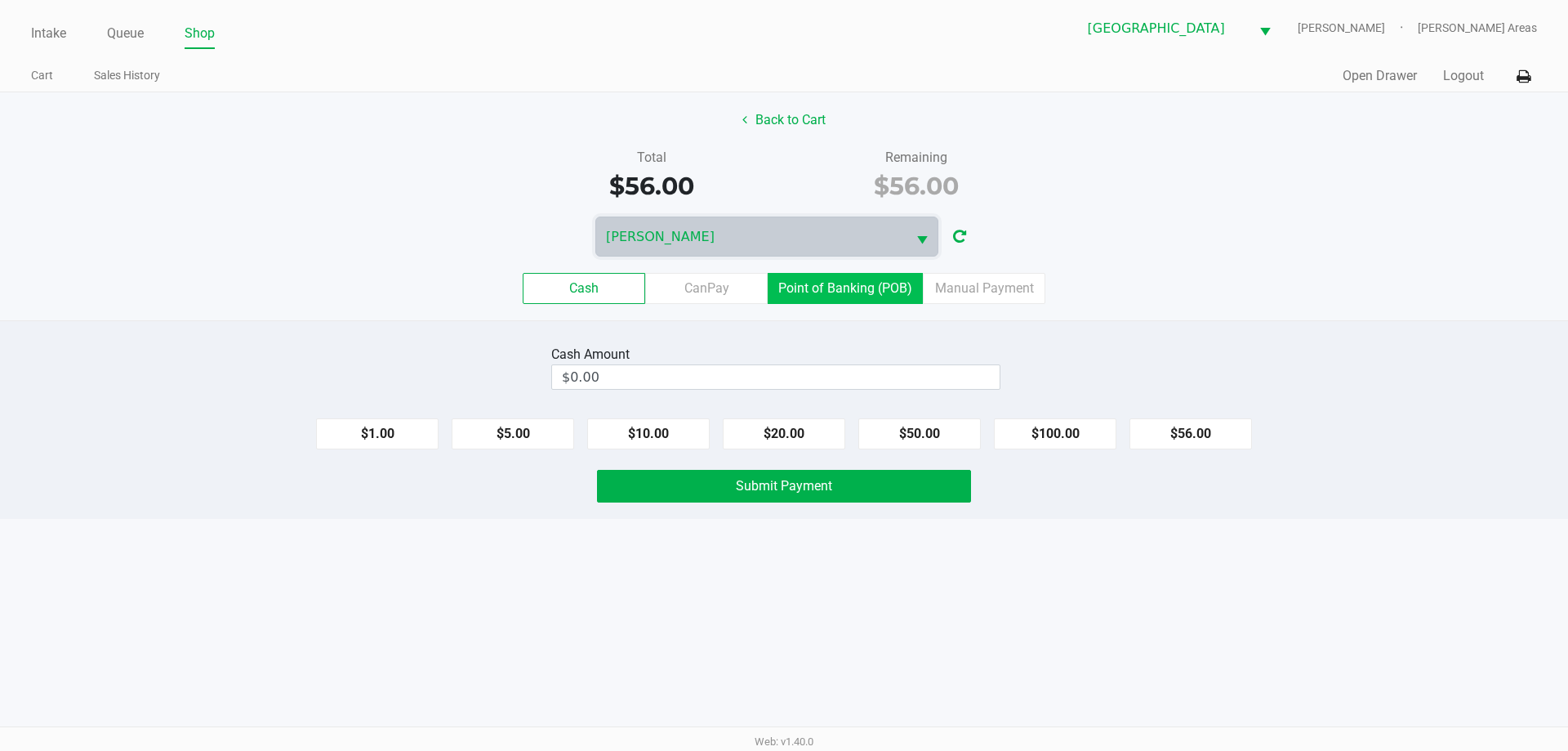
click at [838, 297] on label "Point of Banking (POB)" at bounding box center [846, 288] width 155 height 31
click at [0, 0] on 7 "Point of Banking (POB)" at bounding box center [0, 0] width 0 height 0
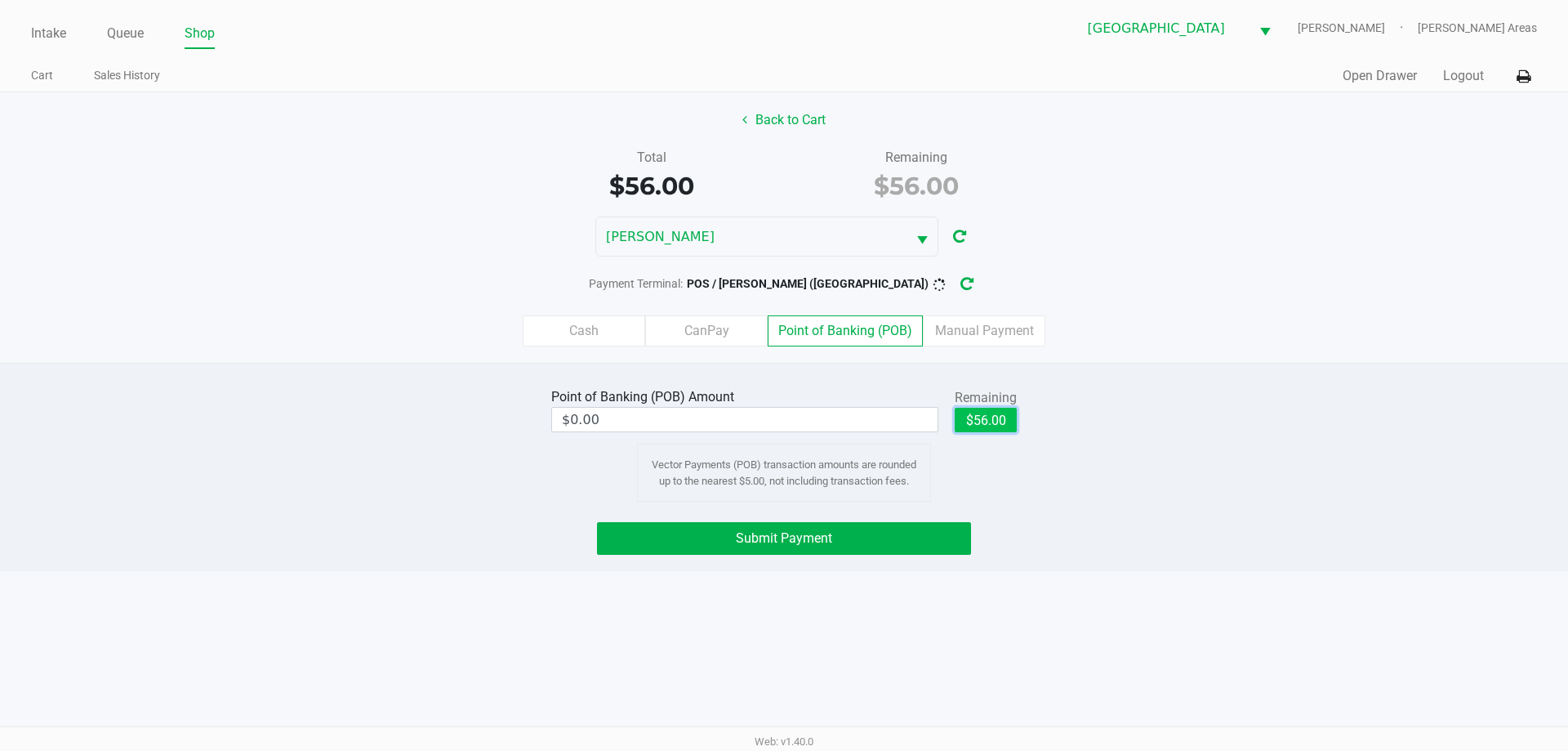
click at [980, 412] on button "$56.00" at bounding box center [986, 419] width 62 height 25
type input "$56.00"
click at [797, 533] on span "Submit Payment" at bounding box center [784, 538] width 97 height 16
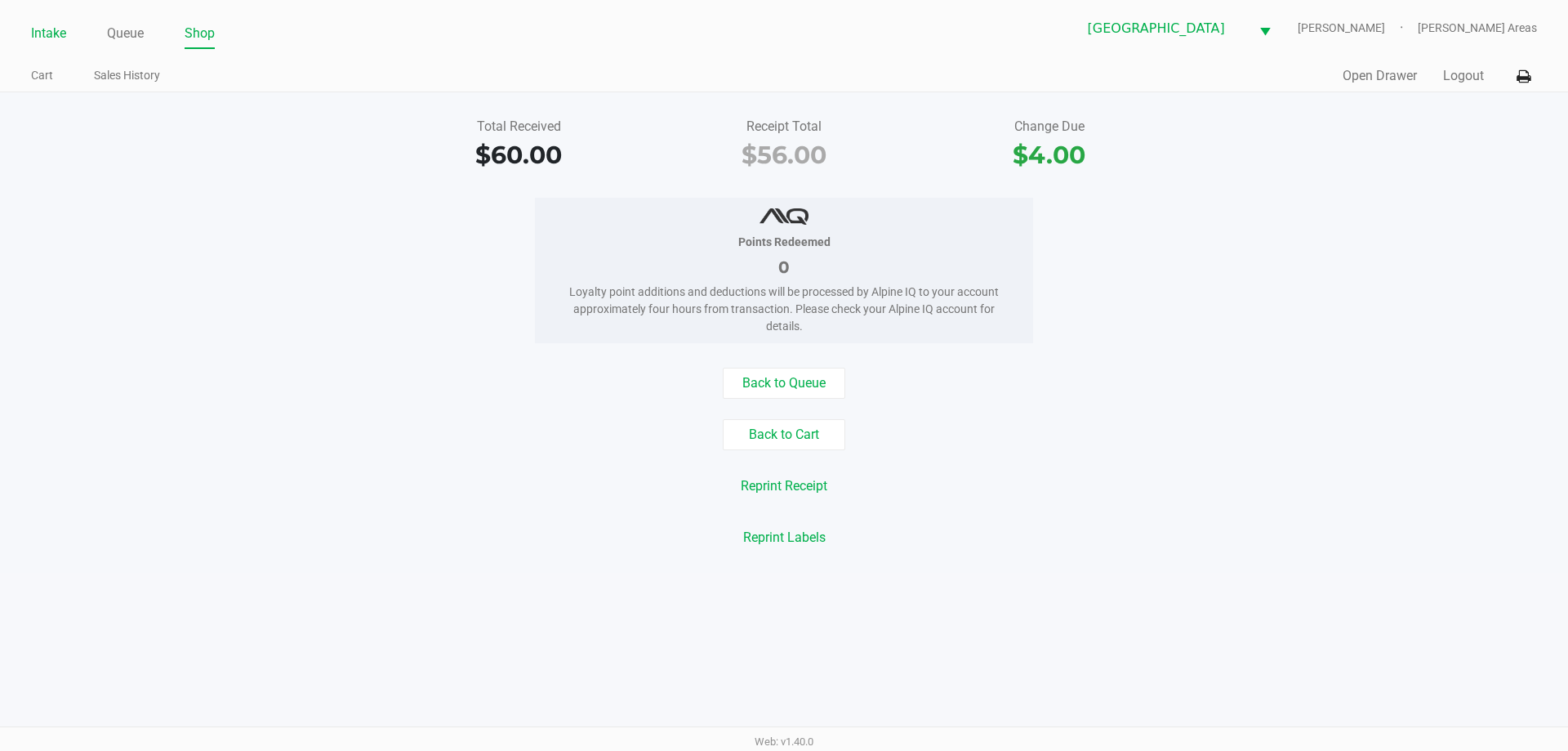
click at [58, 33] on link "Intake" at bounding box center [48, 33] width 35 height 23
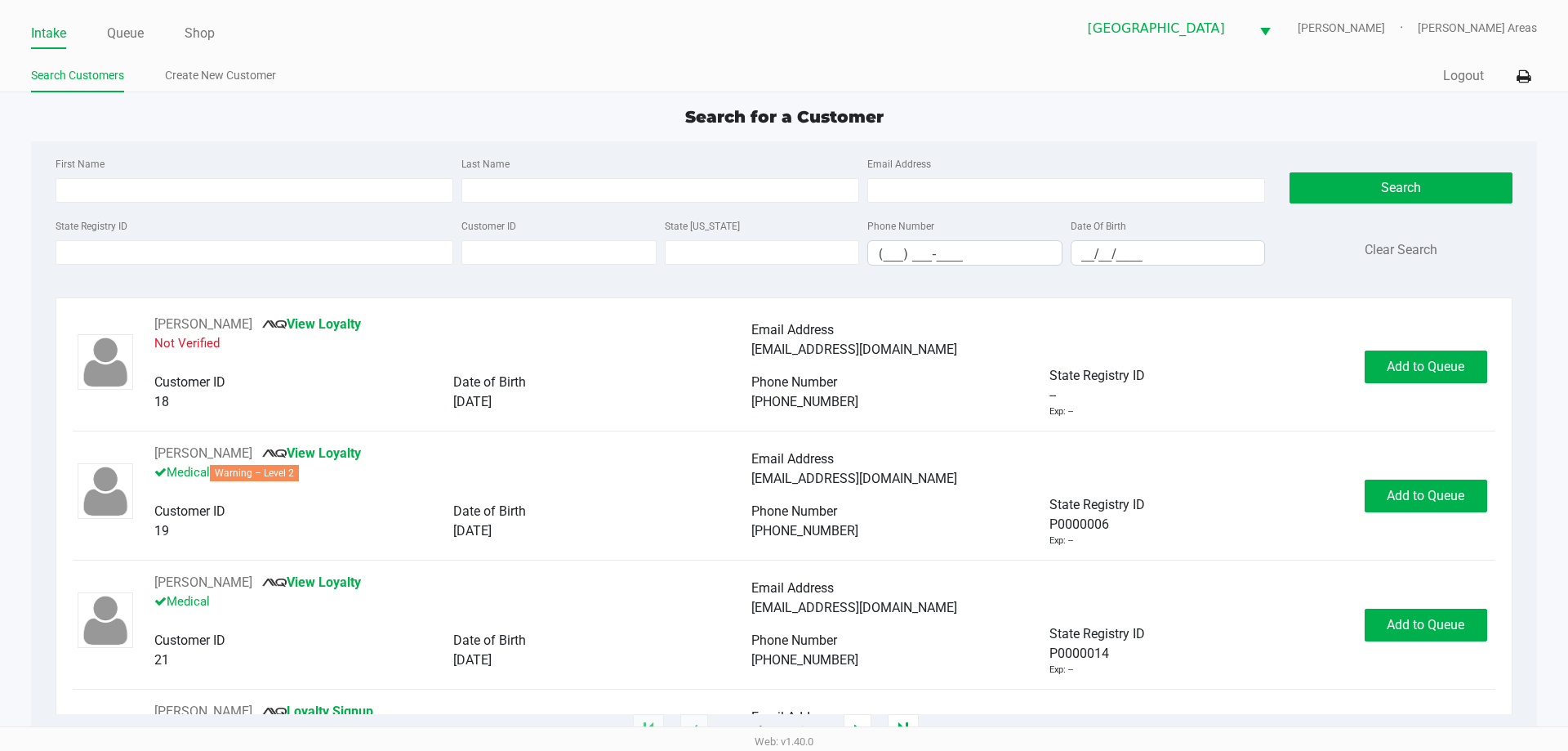
click at [241, 167] on div "First Name" at bounding box center [255, 177] width 406 height 49
drag, startPoint x: 386, startPoint y: 231, endPoint x: 375, endPoint y: 258, distance: 29.2
click at [386, 243] on div "State Registry ID" at bounding box center [255, 240] width 406 height 50
click at [375, 258] on input "State Registry ID" at bounding box center [254, 252] width 397 height 25
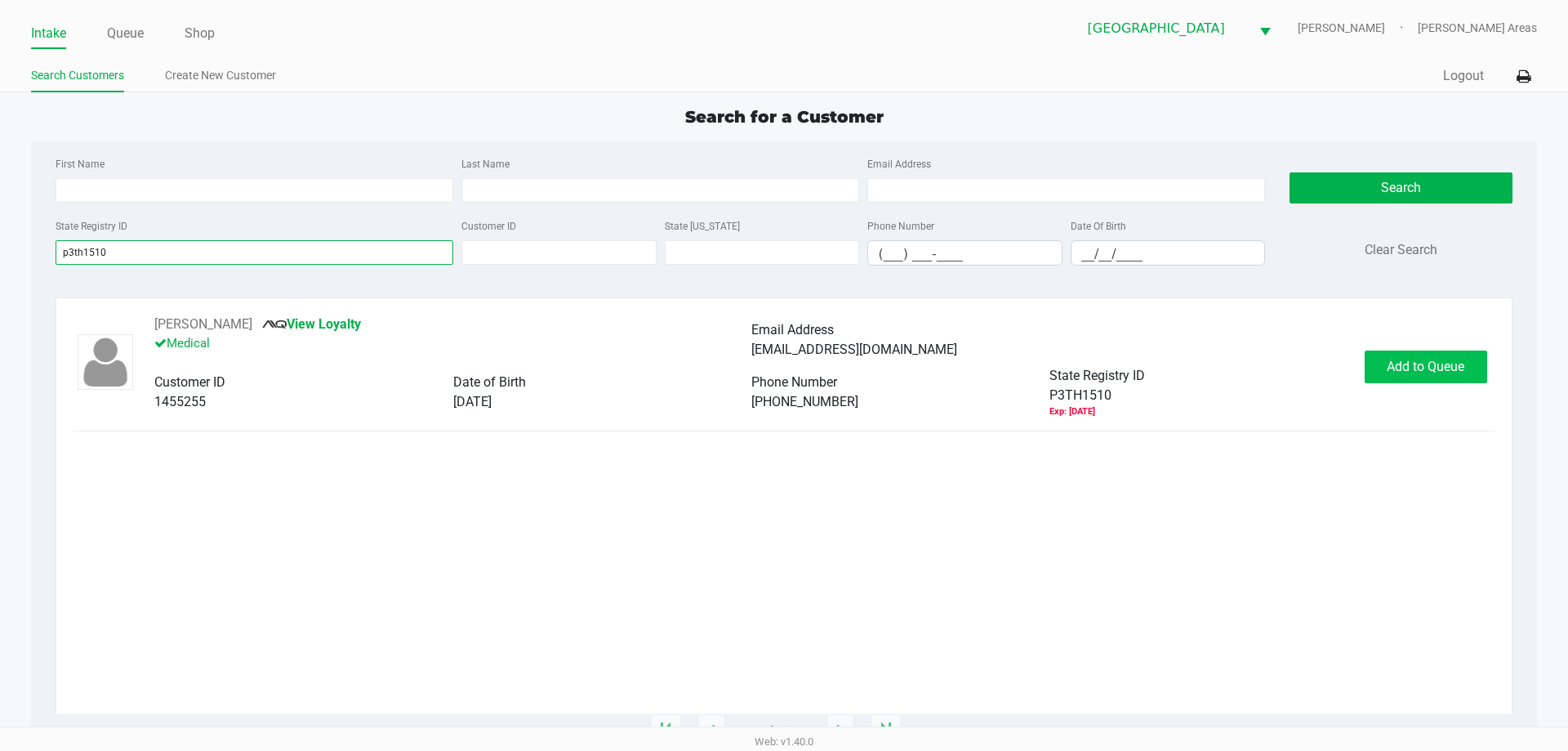
type input "p3th1510"
click at [1383, 360] on button "Add to Queue" at bounding box center [1426, 367] width 123 height 33
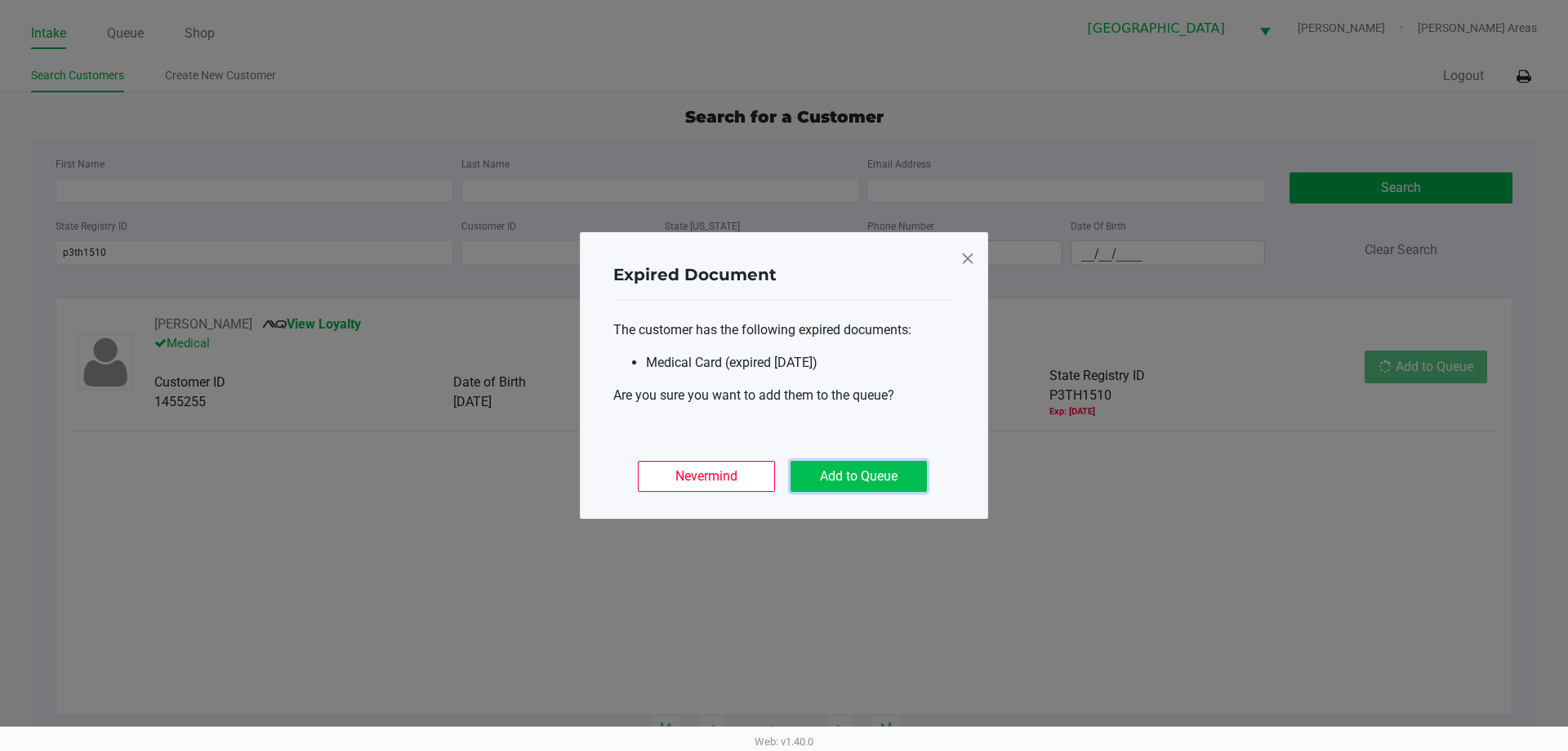
click at [905, 478] on button "Add to Queue" at bounding box center [859, 476] width 136 height 31
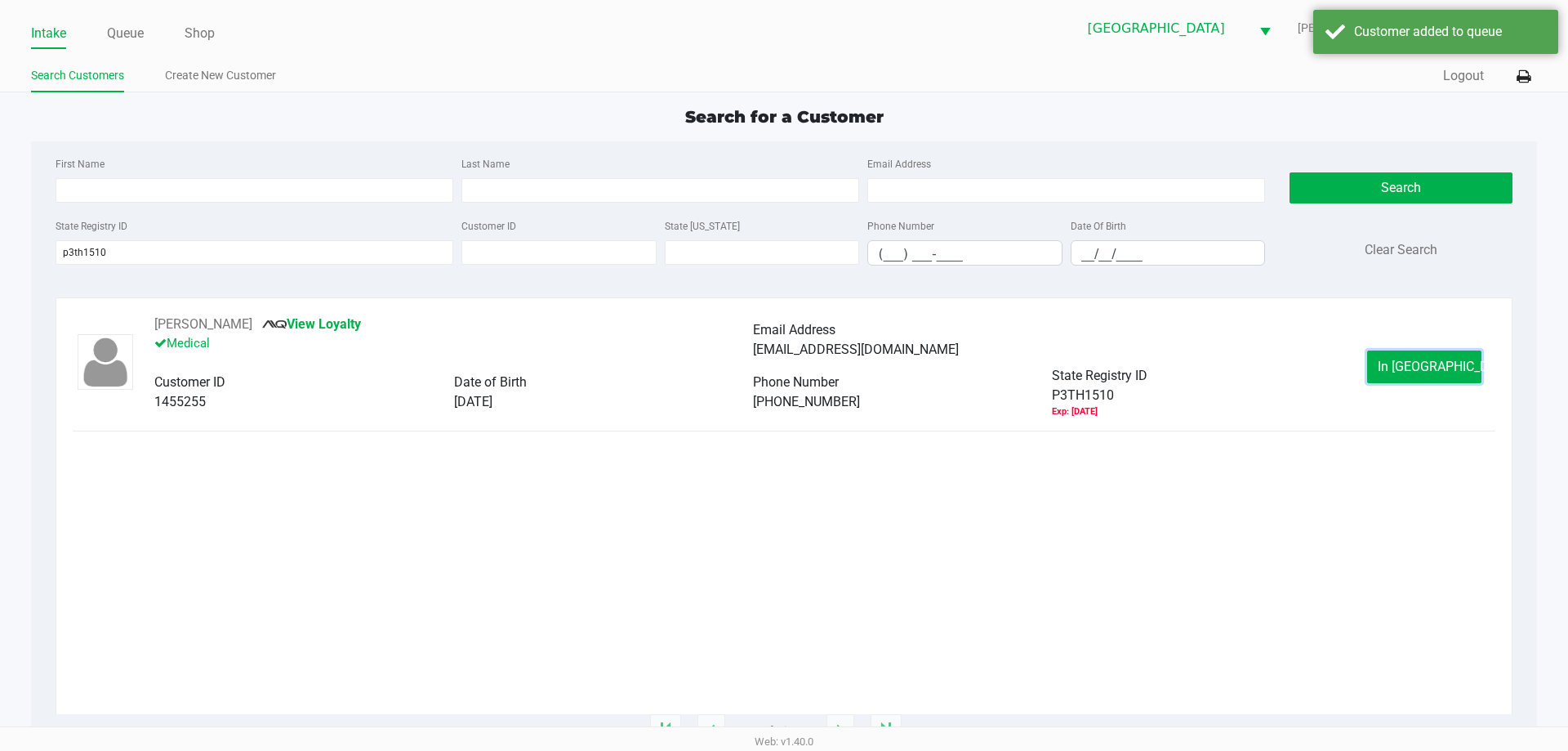
click at [1428, 369] on span "In Queue" at bounding box center [1446, 367] width 137 height 16
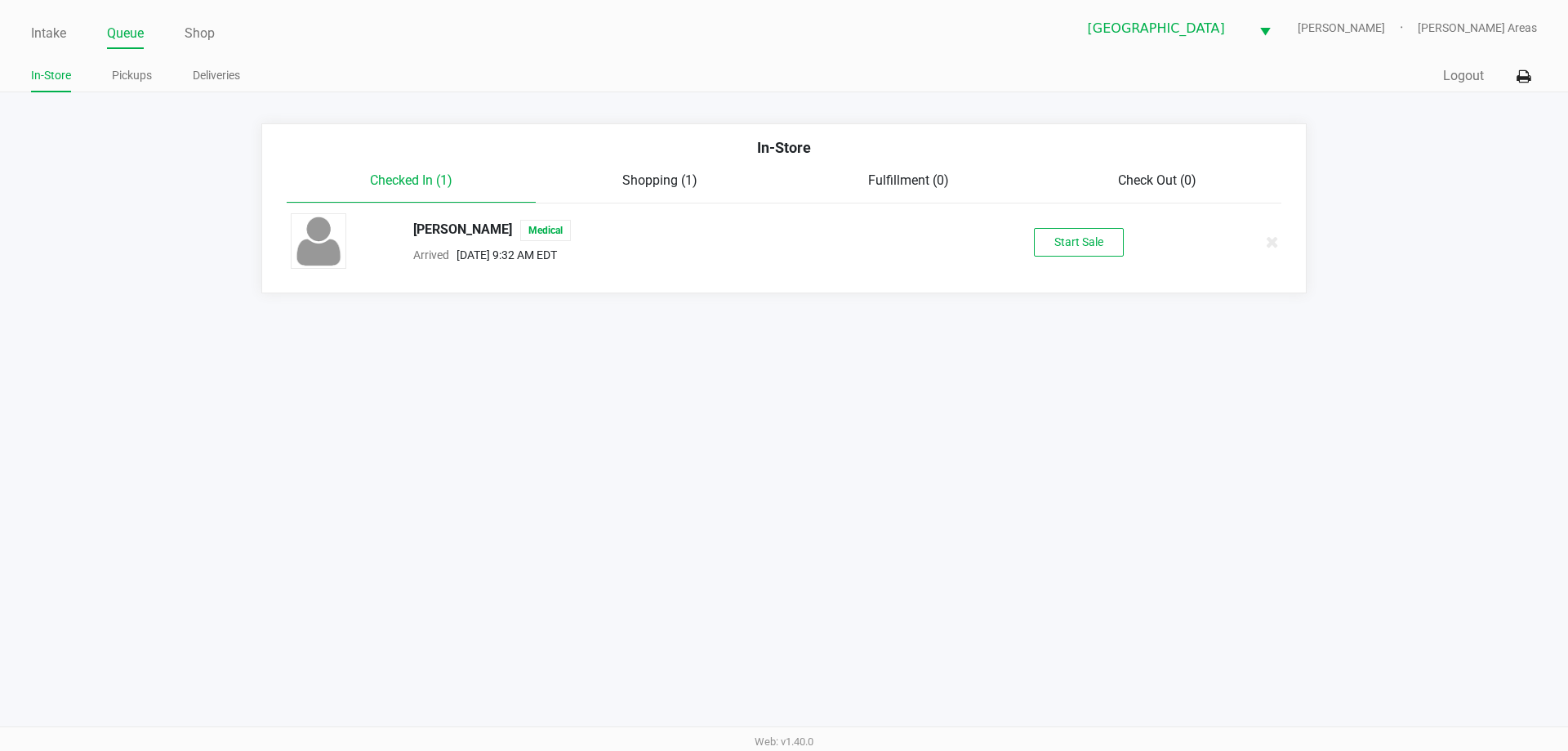
click at [1085, 256] on button "Start Sale" at bounding box center [1079, 242] width 90 height 29
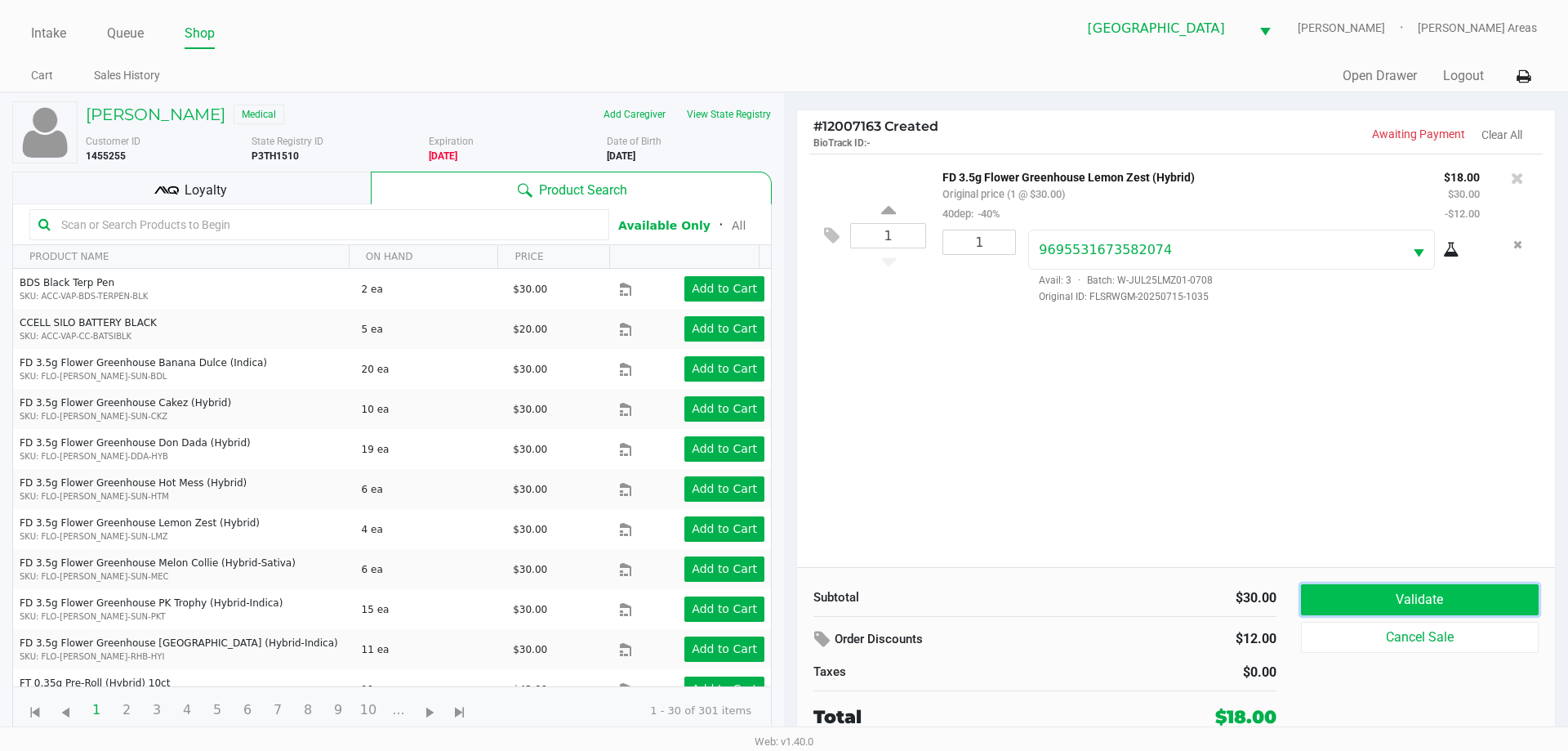
click at [1417, 604] on button "Validate" at bounding box center [1420, 599] width 238 height 31
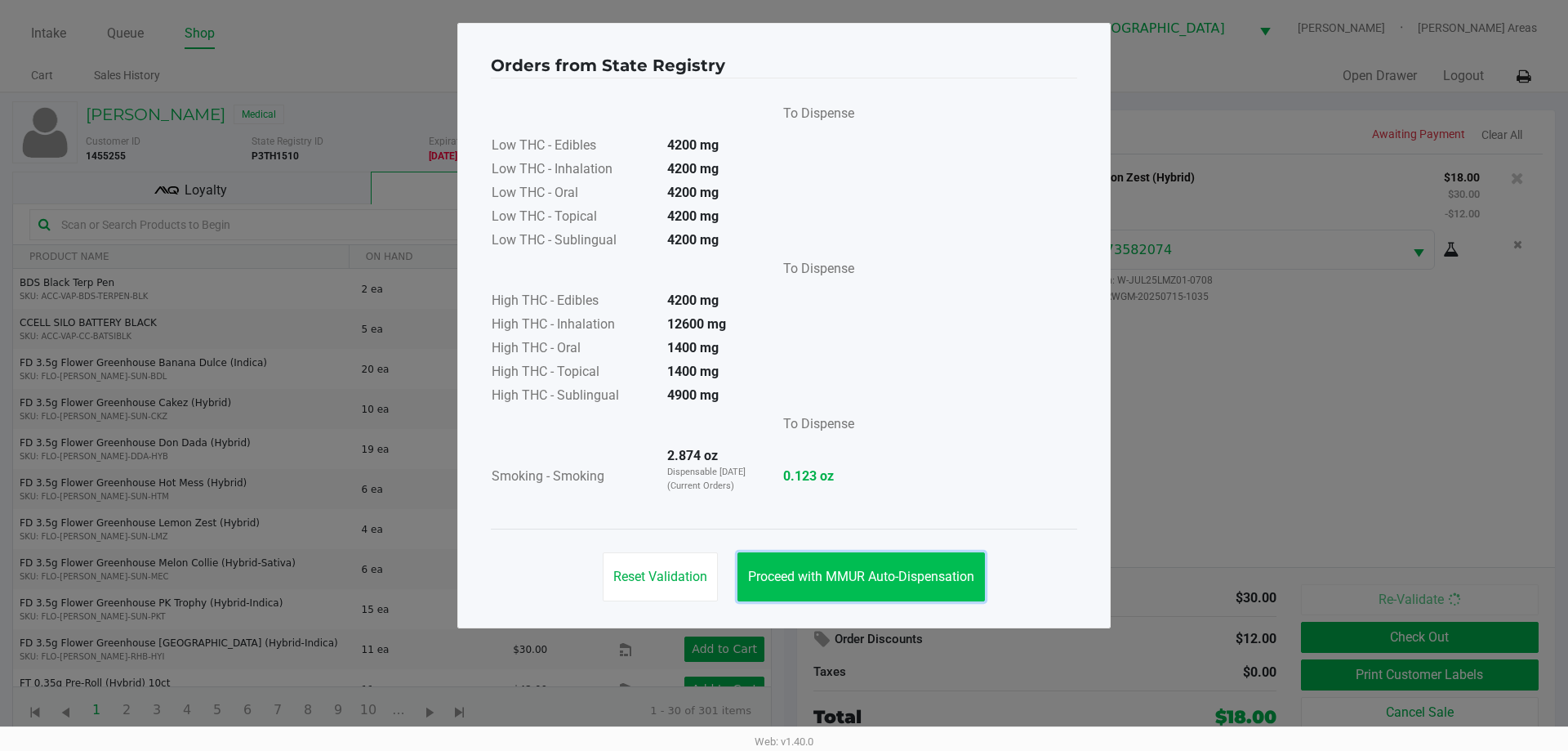
click at [787, 570] on span "Proceed with MMUR Auto-Dispensation" at bounding box center [861, 577] width 226 height 16
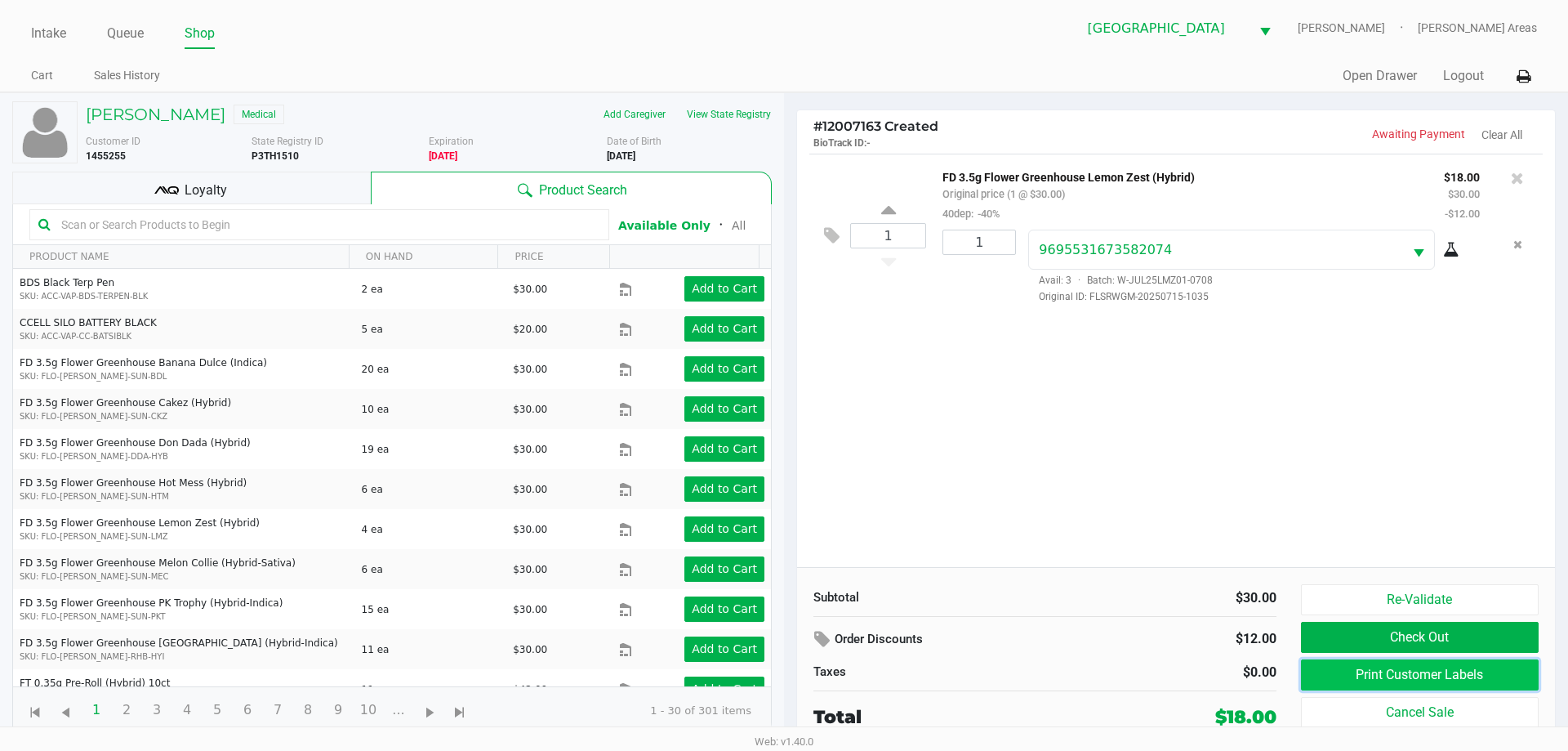
click at [1396, 670] on button "Print Customer Labels" at bounding box center [1420, 674] width 238 height 31
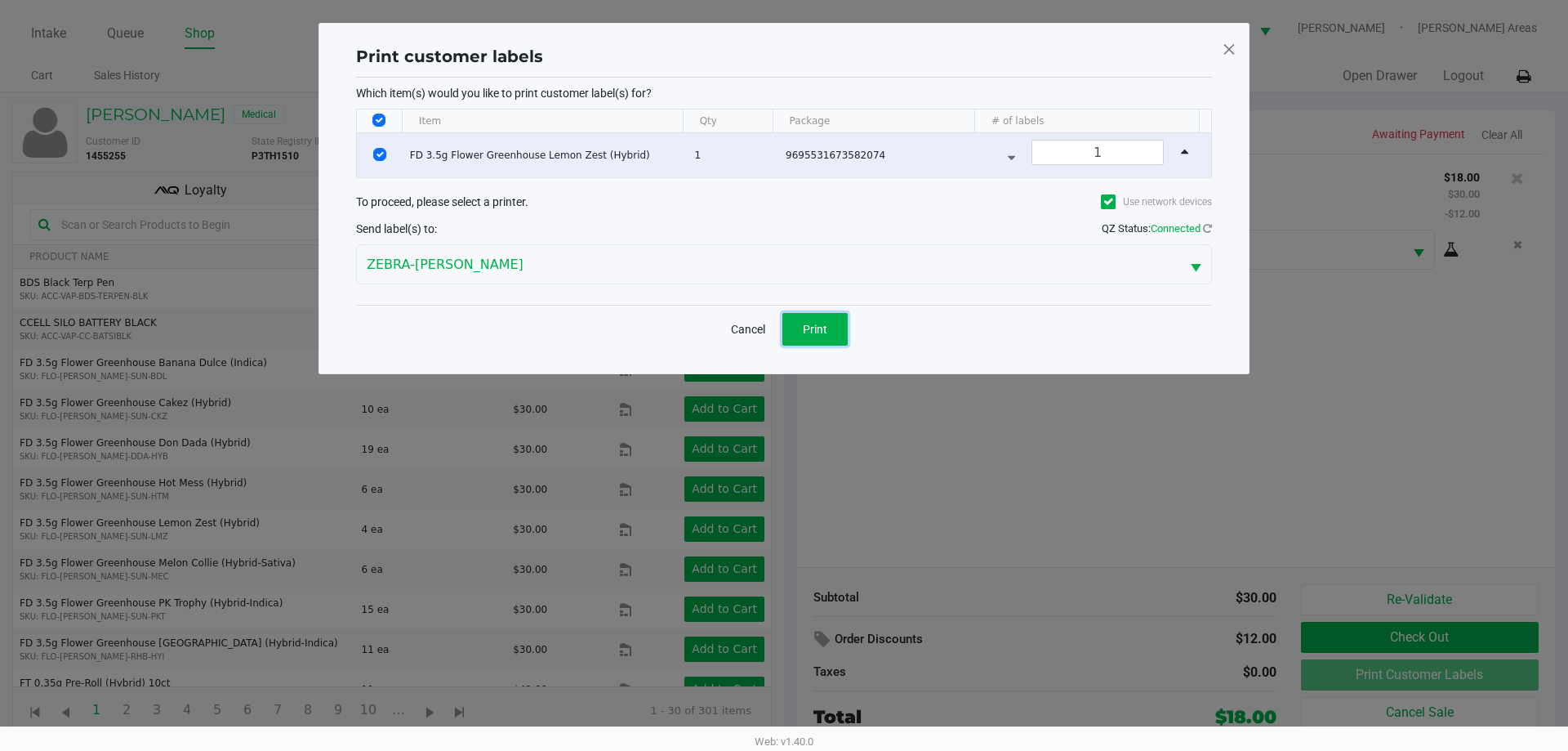
click at [836, 329] on button "Print" at bounding box center [816, 329] width 66 height 33
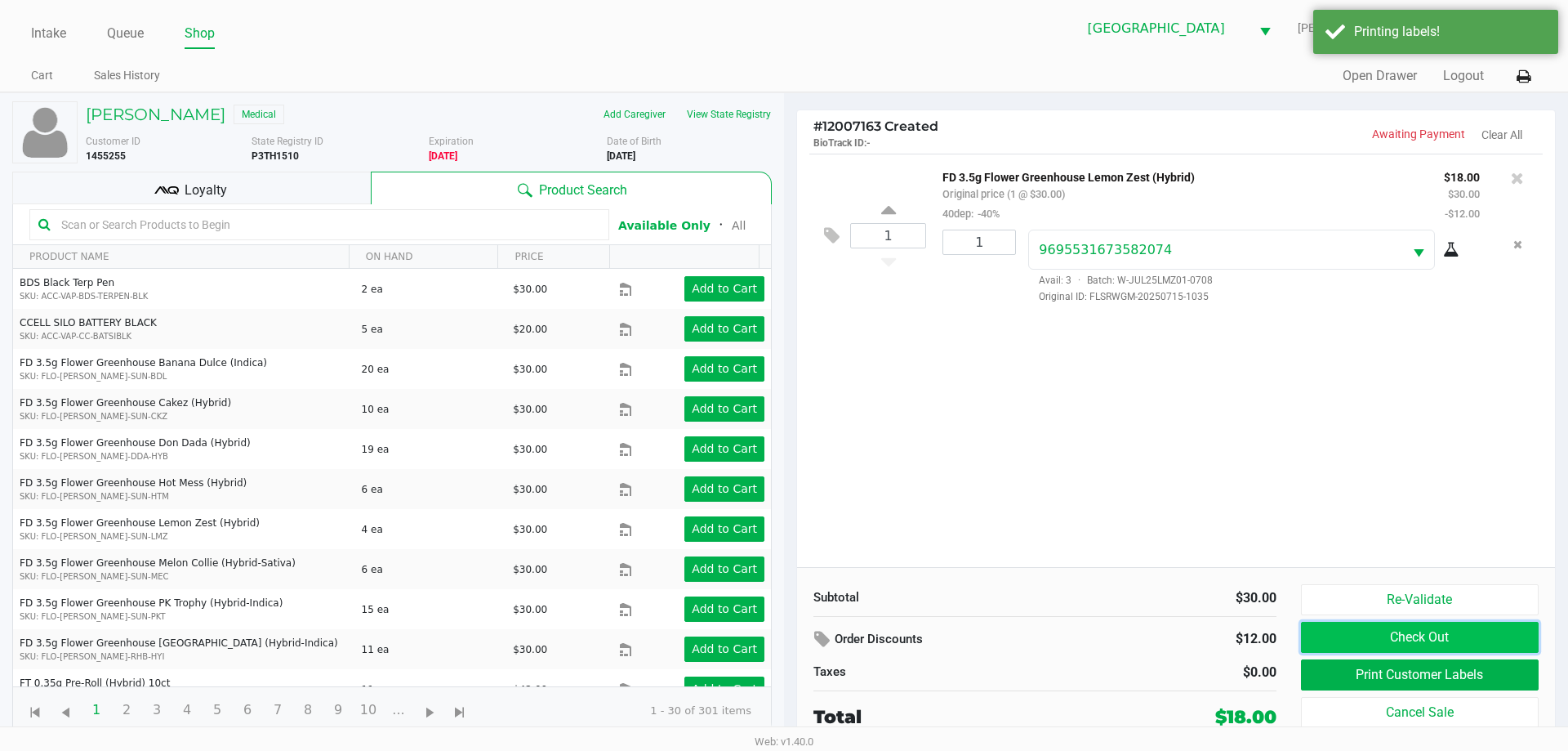
click at [1328, 628] on button "Check Out" at bounding box center [1420, 636] width 238 height 31
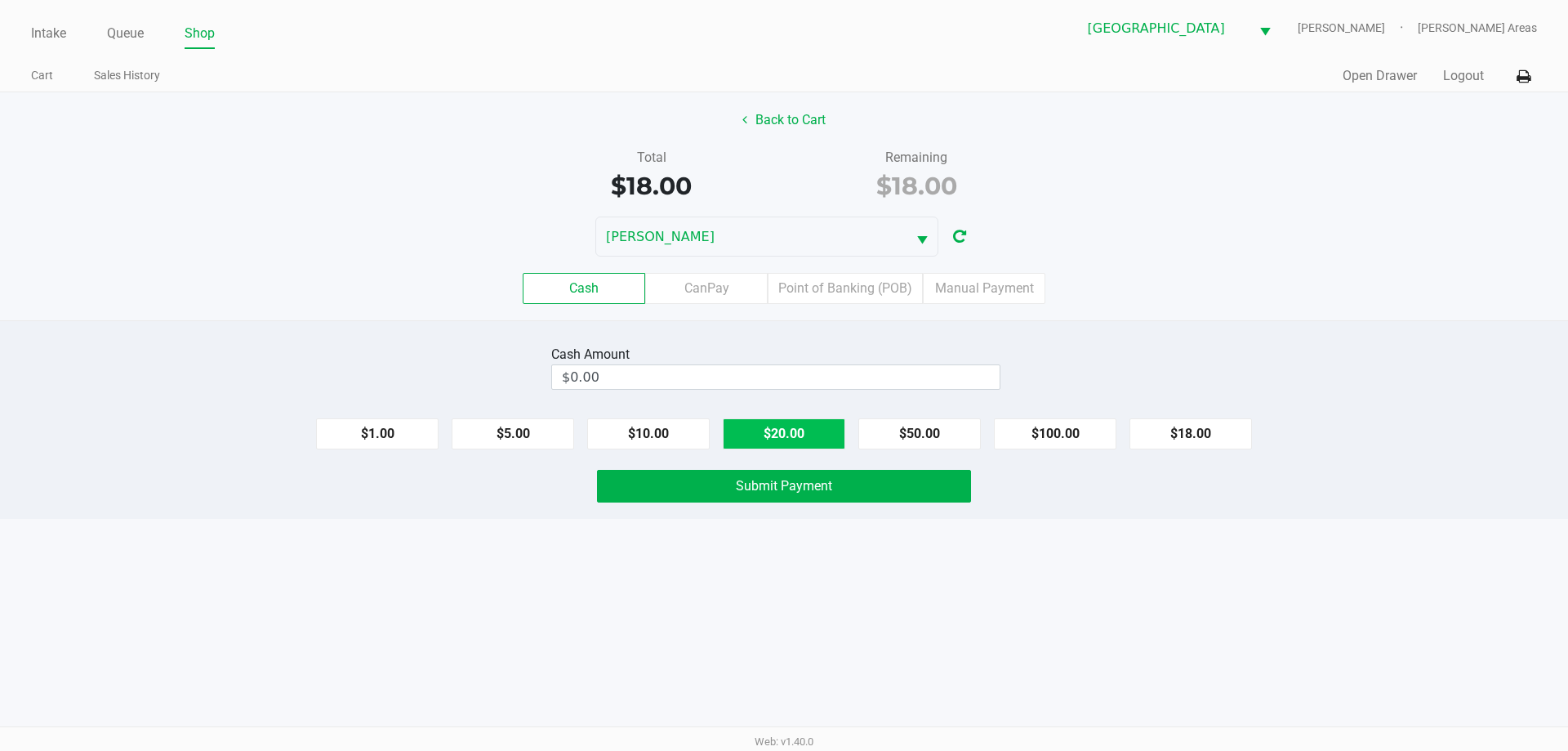
click at [812, 427] on button "$20.00" at bounding box center [784, 433] width 123 height 31
type input "$20.00"
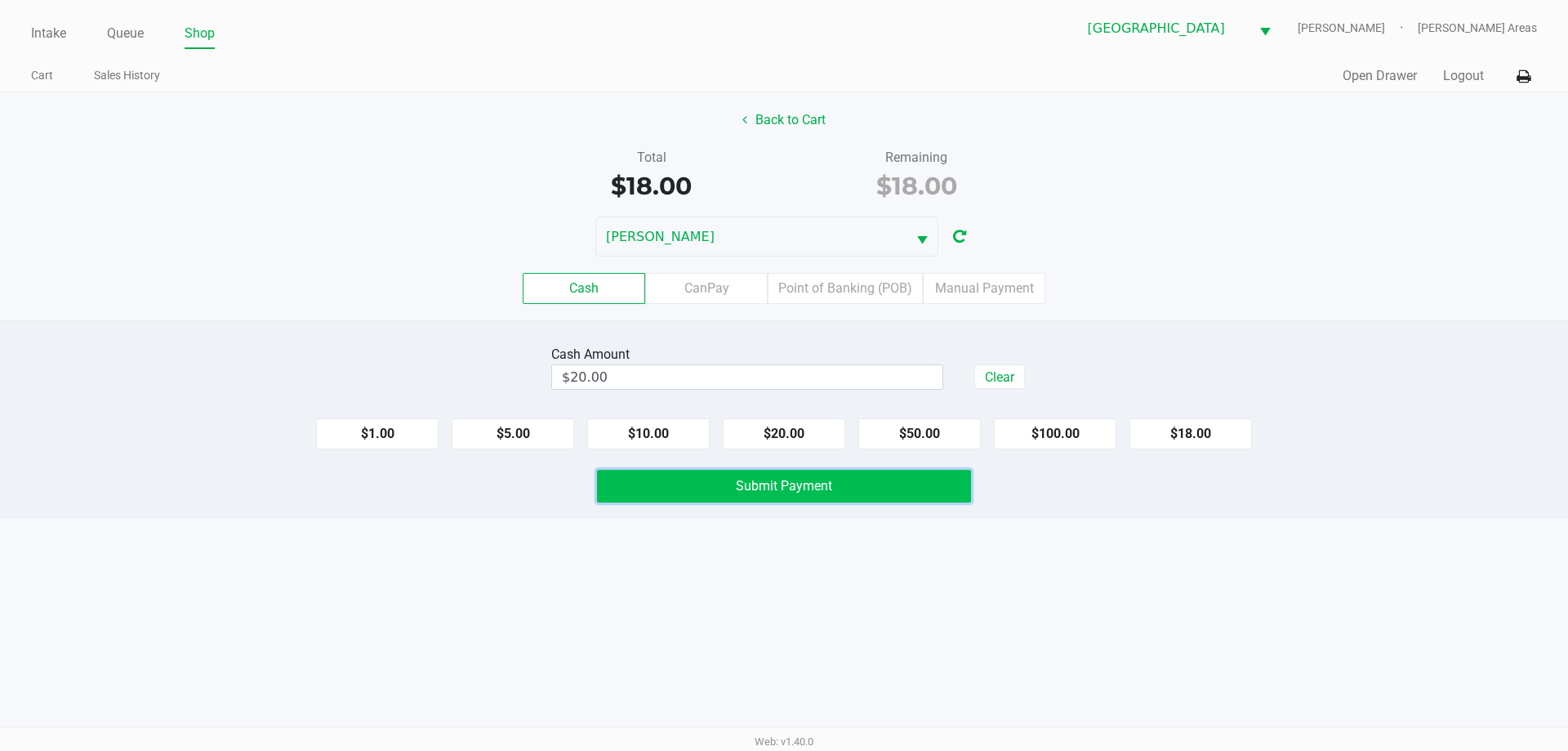
click at [744, 488] on span "Submit Payment" at bounding box center [784, 486] width 97 height 16
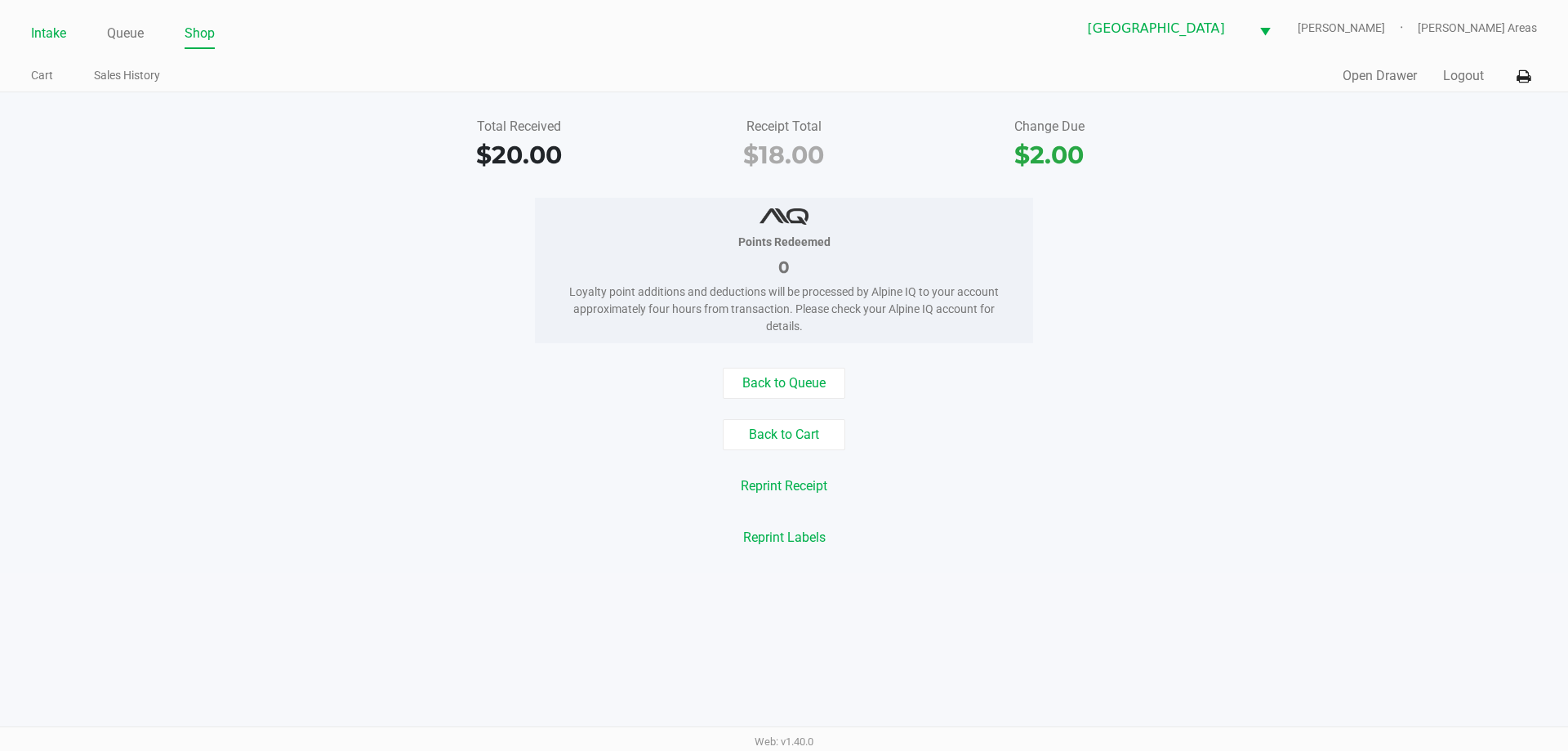
click at [37, 46] on li "Intake" at bounding box center [48, 35] width 35 height 29
click at [45, 34] on link "Intake" at bounding box center [48, 33] width 35 height 23
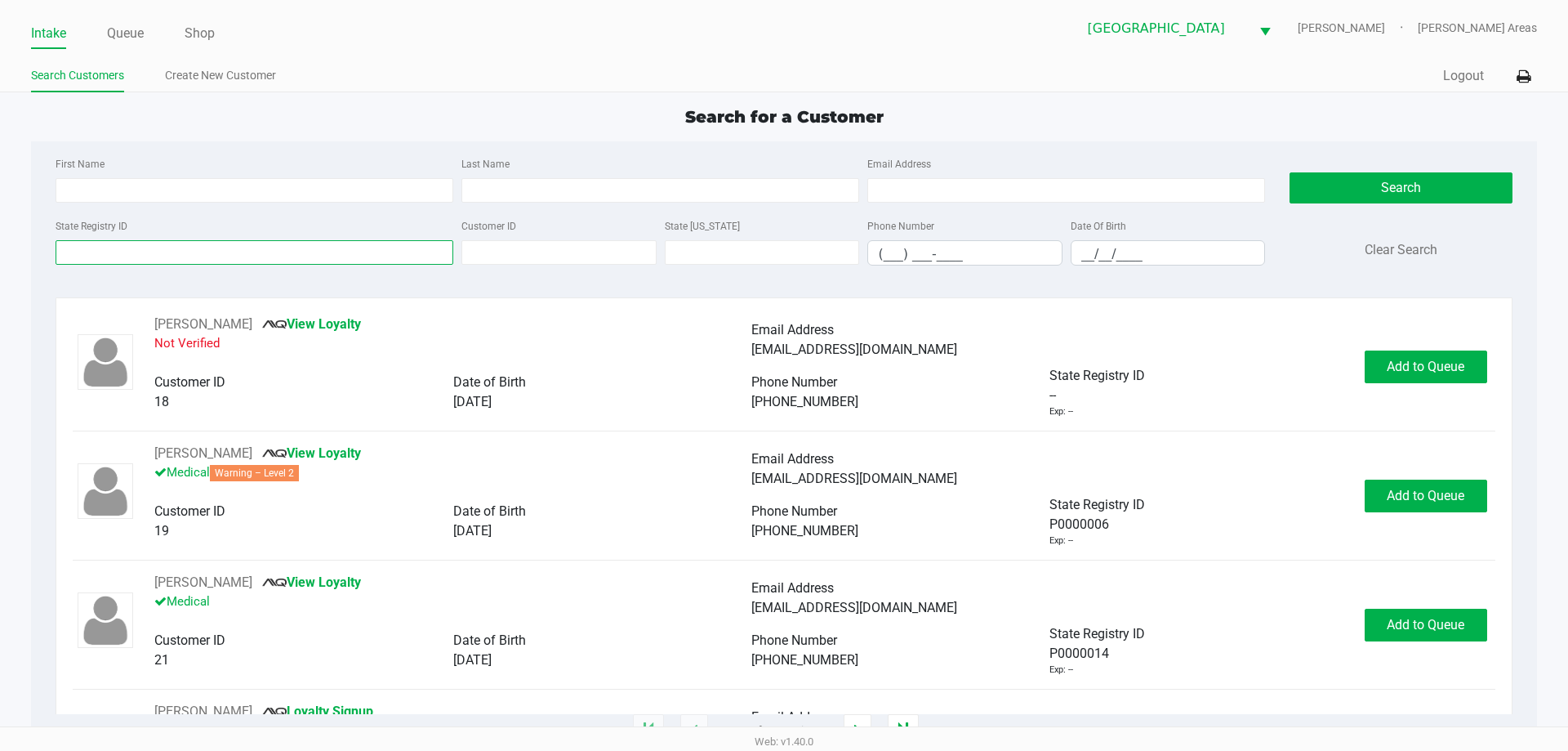
click at [159, 255] on input "State Registry ID" at bounding box center [254, 252] width 397 height 25
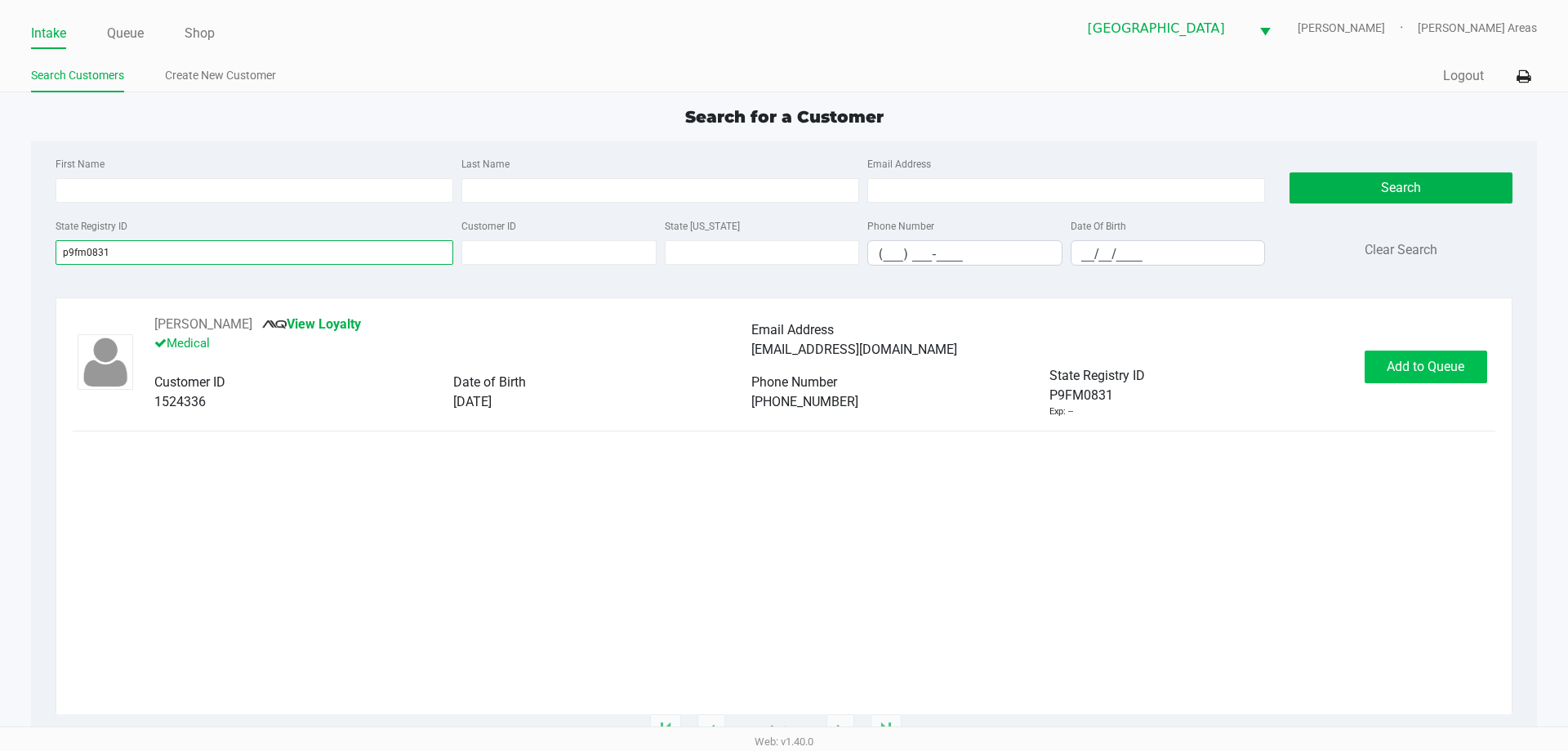
type input "p9fm0831"
click at [1376, 361] on button "Add to Queue" at bounding box center [1426, 367] width 123 height 33
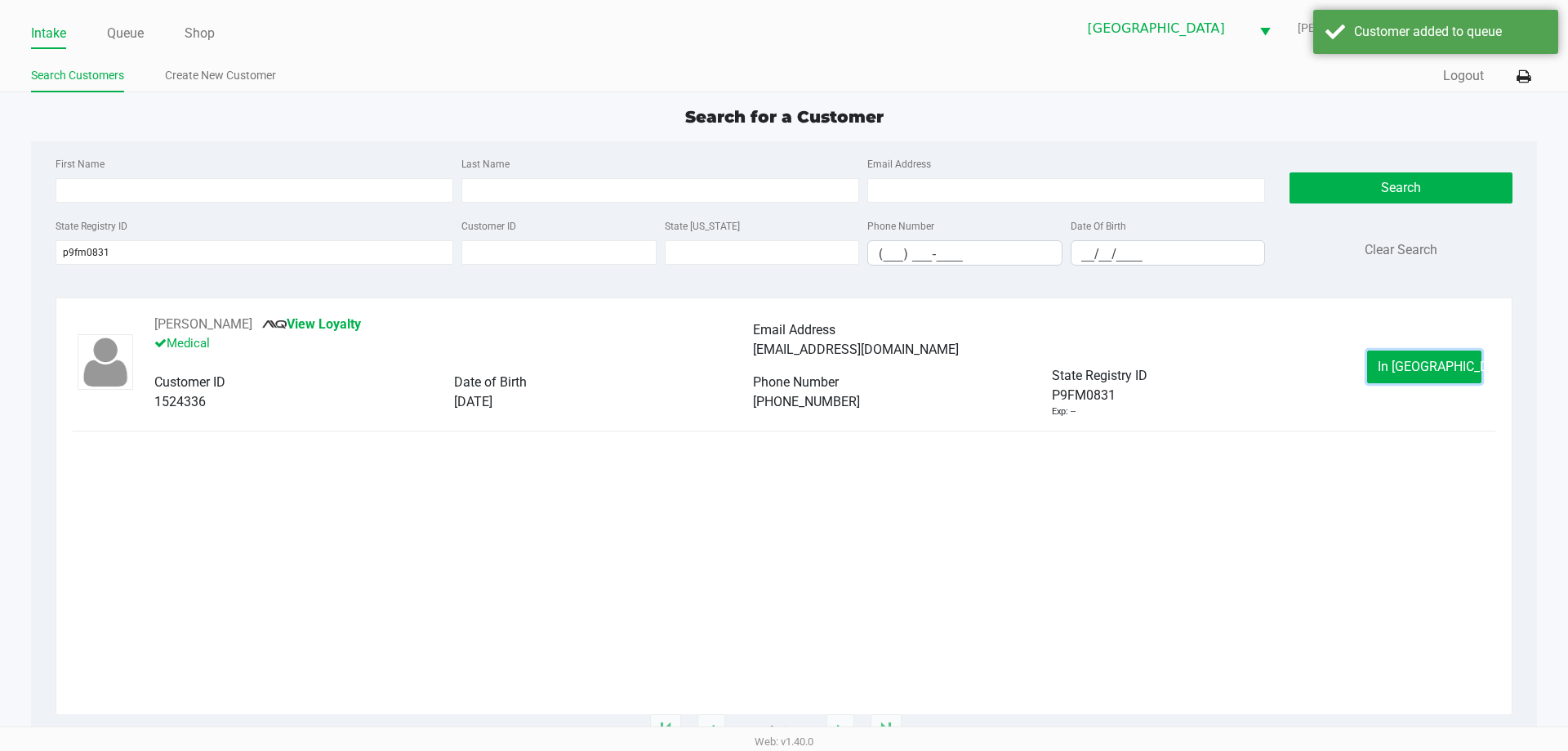
click at [1453, 358] on button "In Queue" at bounding box center [1425, 367] width 115 height 33
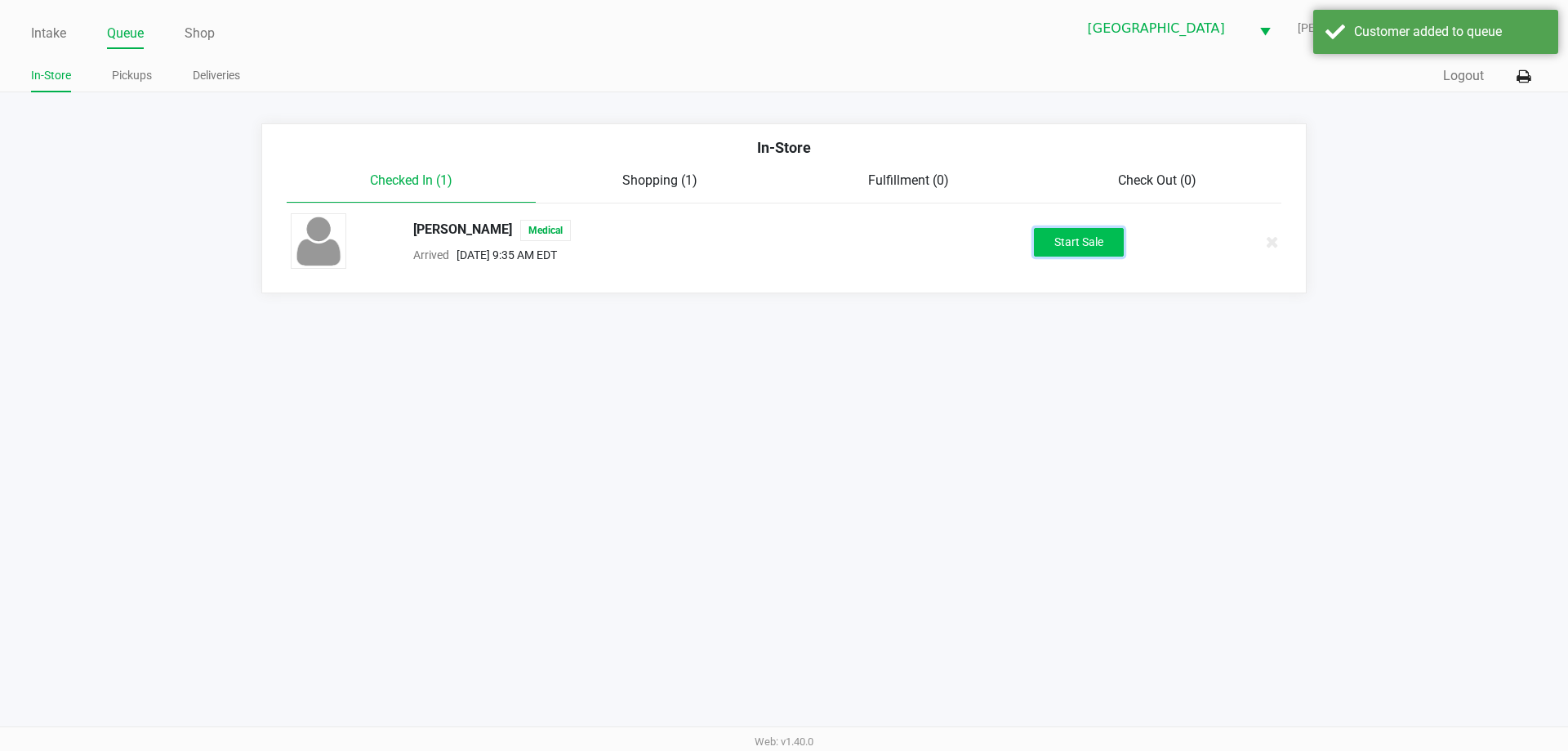
click at [1080, 244] on button "Start Sale" at bounding box center [1079, 242] width 90 height 29
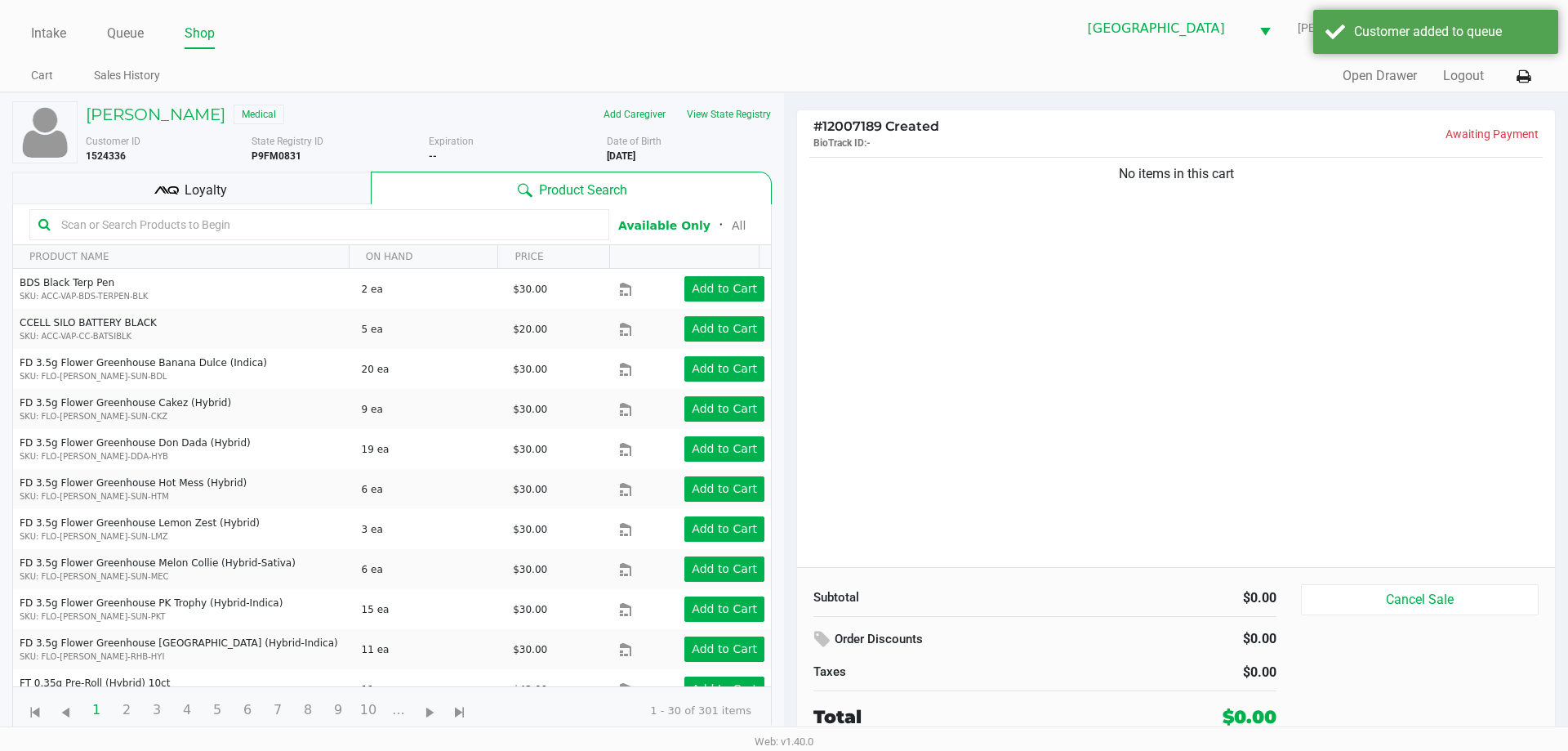
click at [224, 170] on div "FREDERICK EUBANKS Medical Add Caregiver View State Registry Customer ID 1524336…" at bounding box center [392, 417] width 760 height 649
click at [217, 196] on span "Loyalty" at bounding box center [205, 190] width 43 height 20
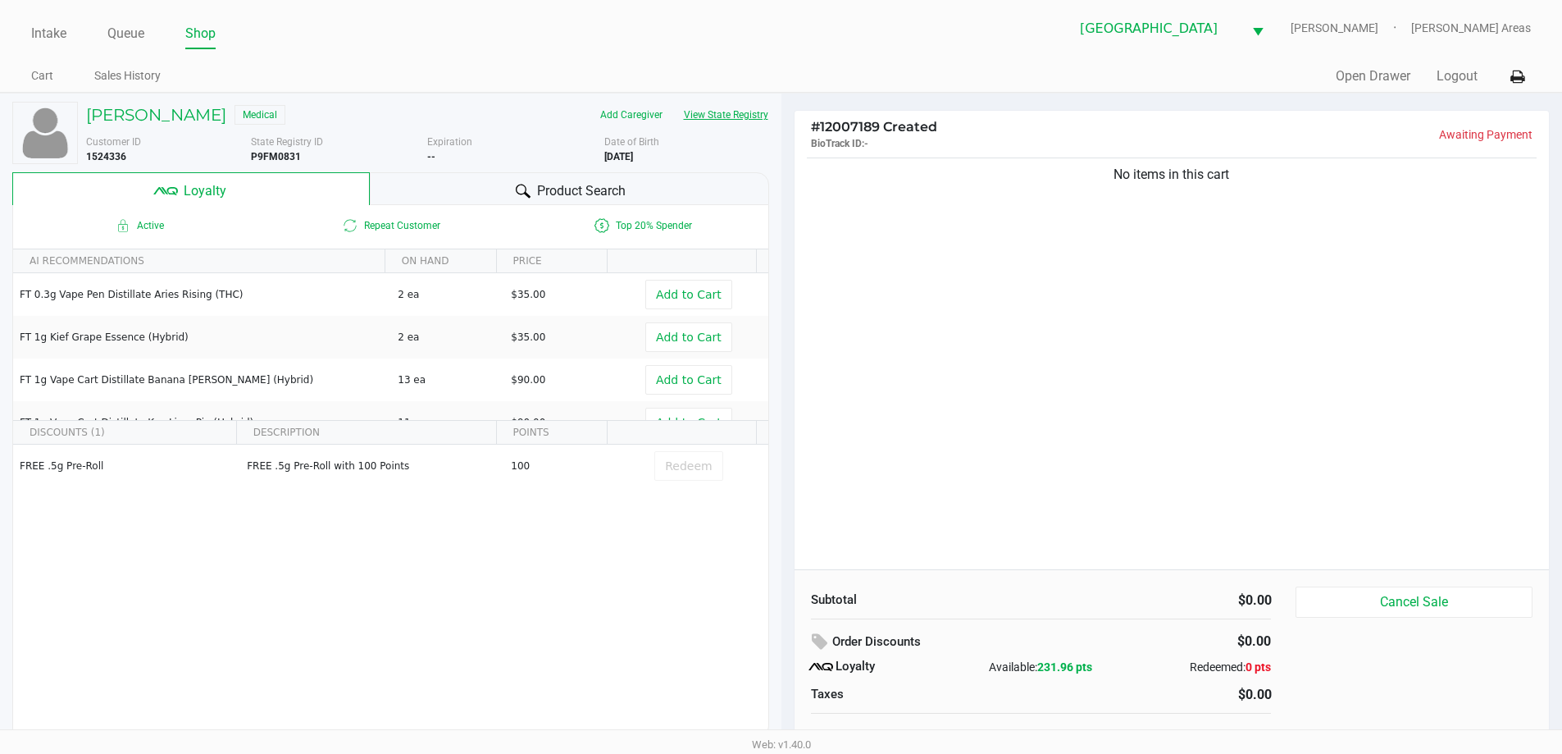
click at [741, 121] on button "View State Registry" at bounding box center [721, 115] width 96 height 26
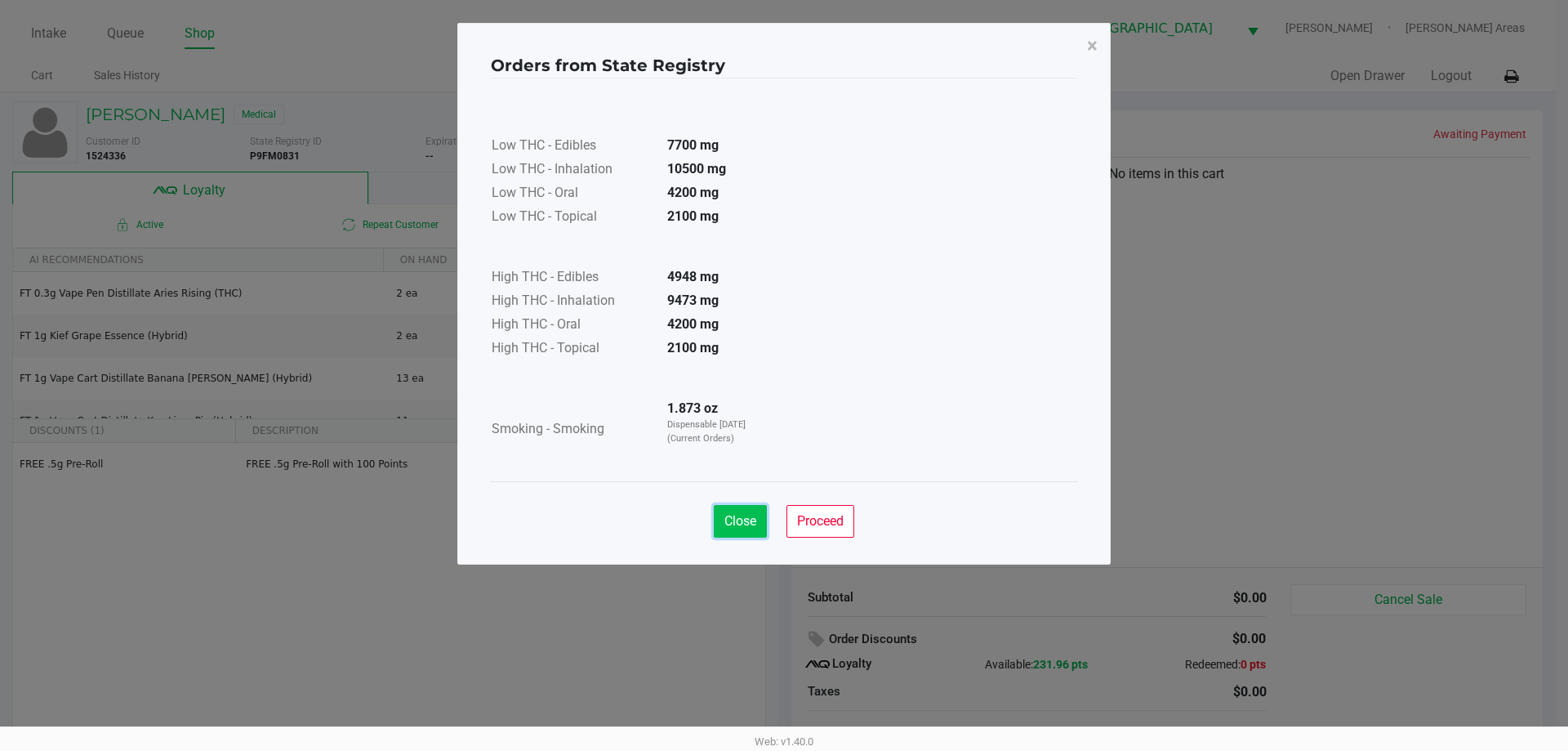
click at [737, 518] on span "Close" at bounding box center [740, 521] width 32 height 16
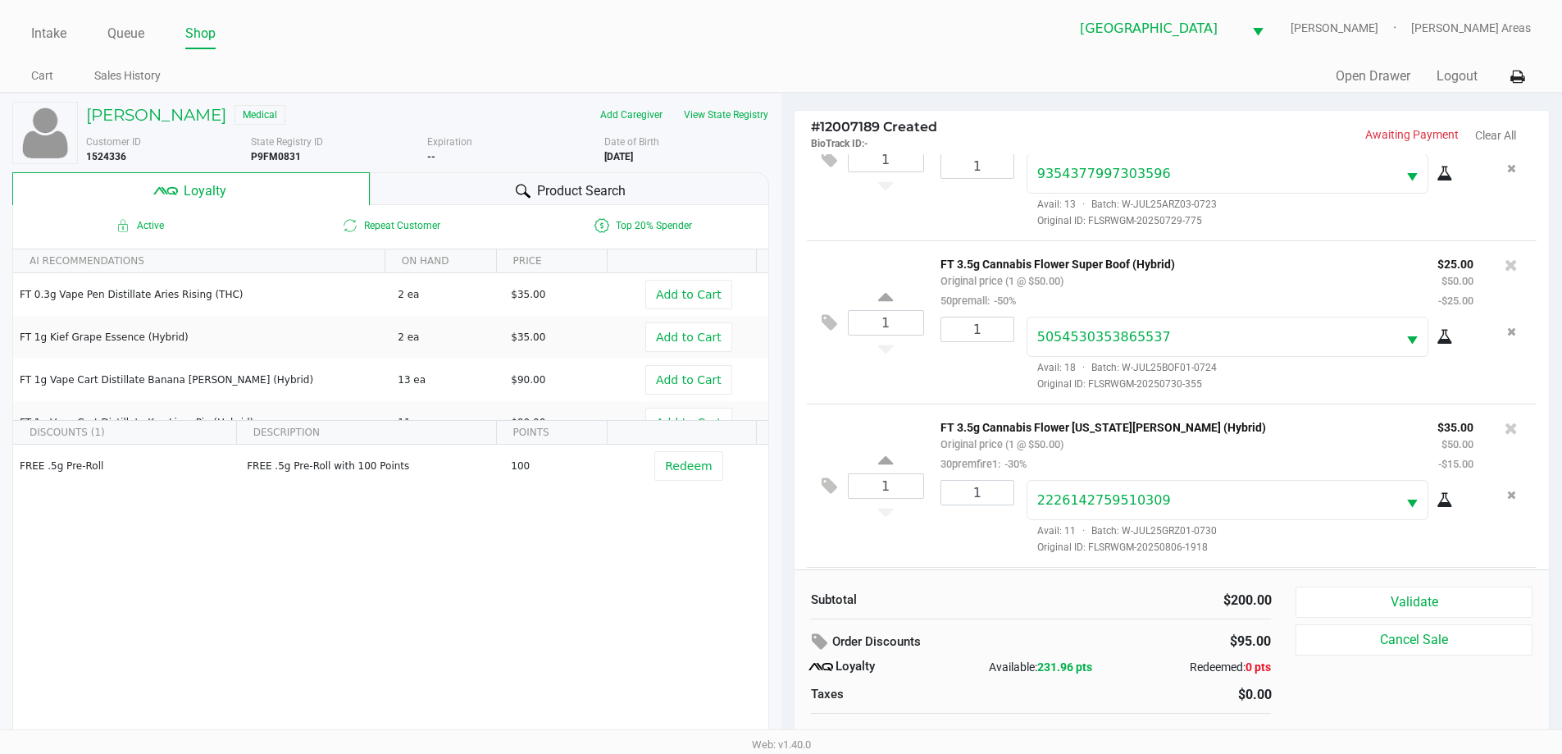
scroll to position [241, 0]
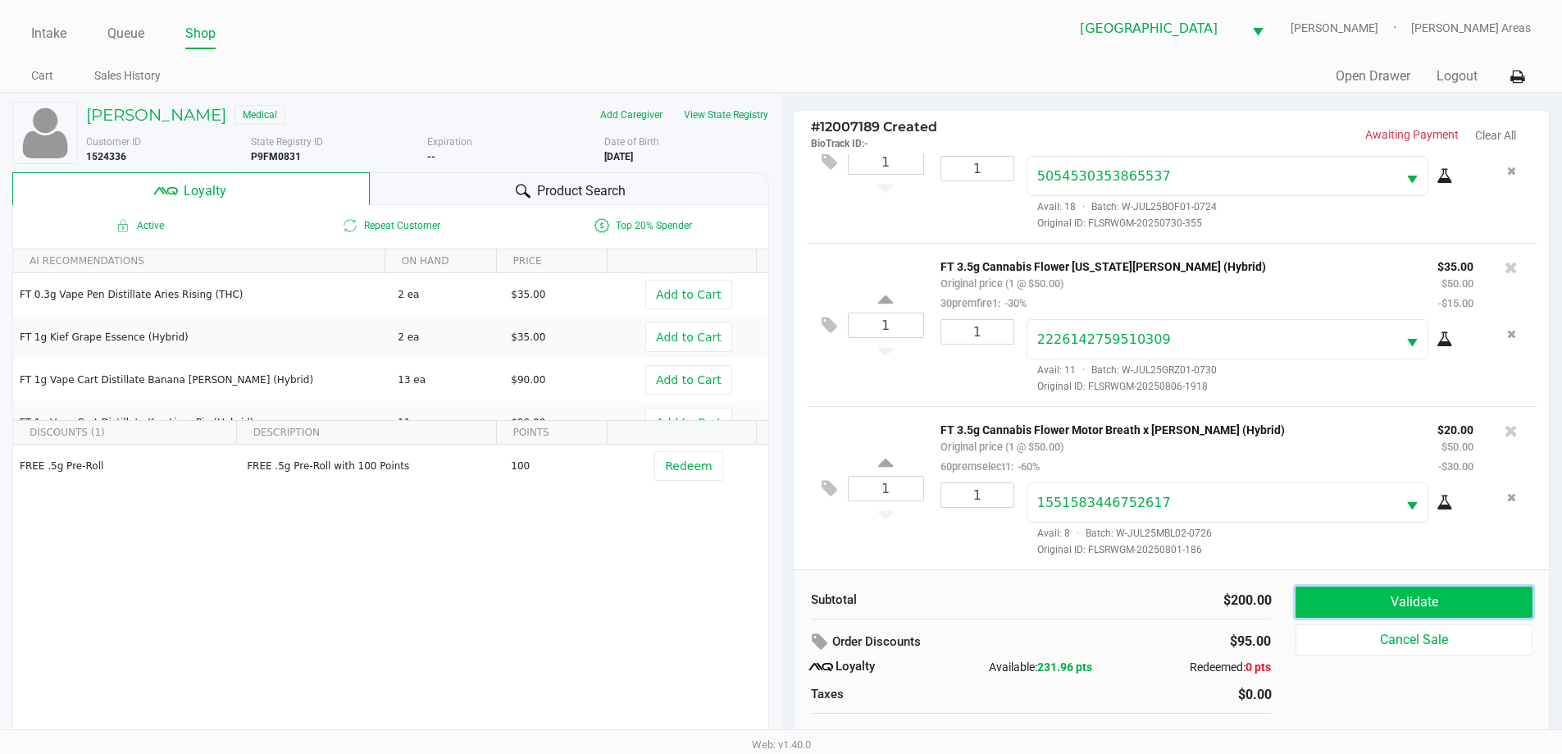
click at [1314, 587] on button "Validate" at bounding box center [1414, 601] width 236 height 31
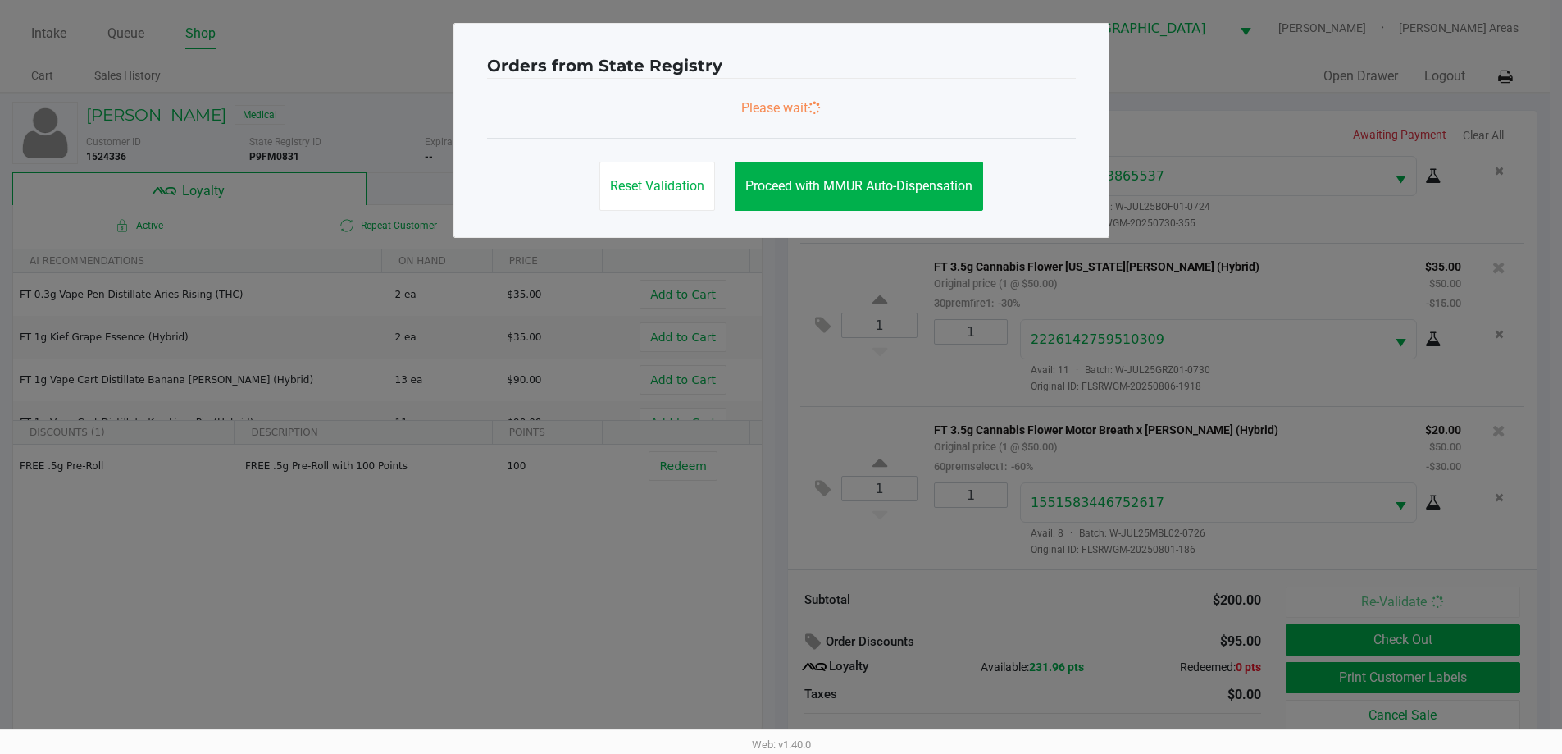
scroll to position [0, 0]
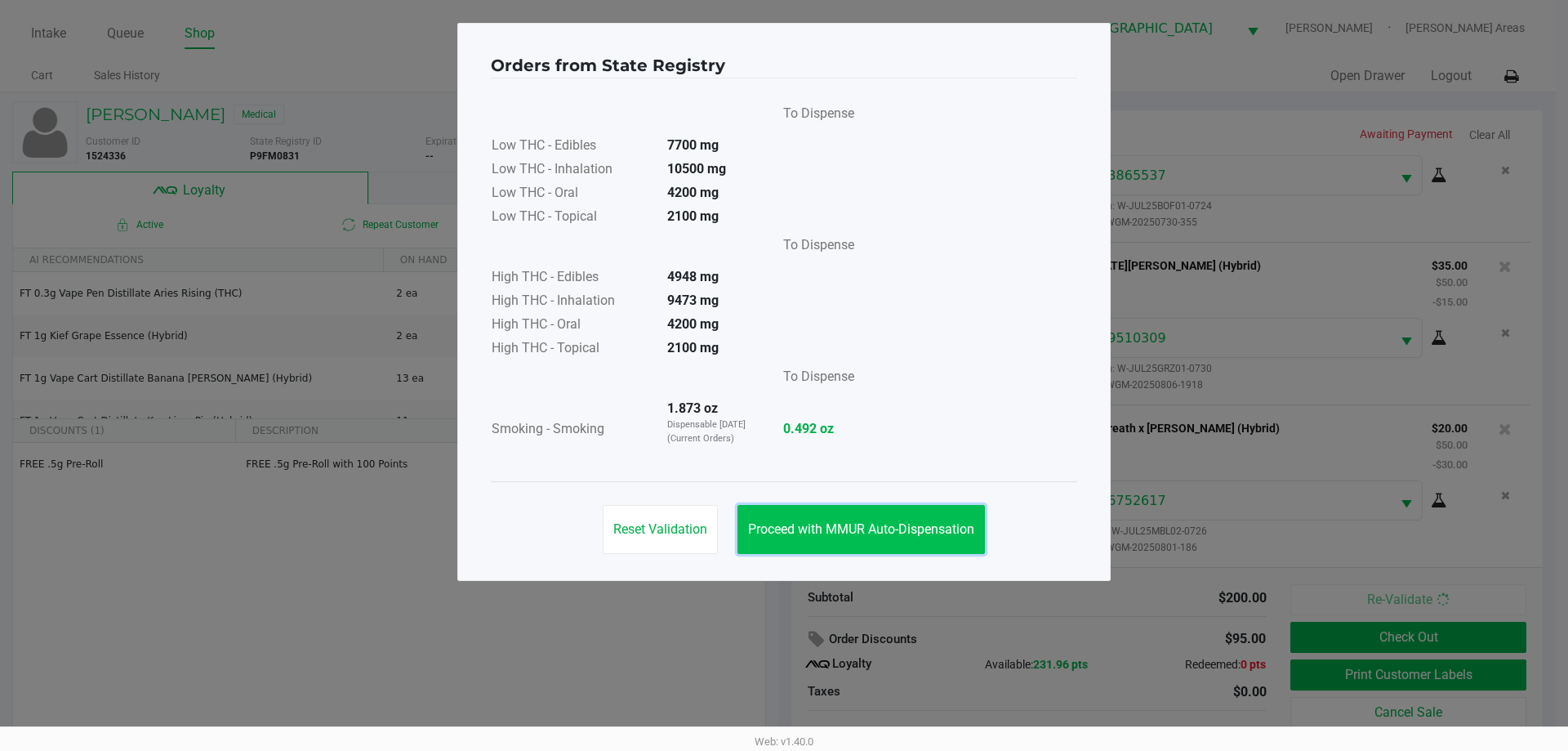
click at [922, 522] on span "Proceed with MMUR Auto-Dispensation" at bounding box center [861, 529] width 226 height 16
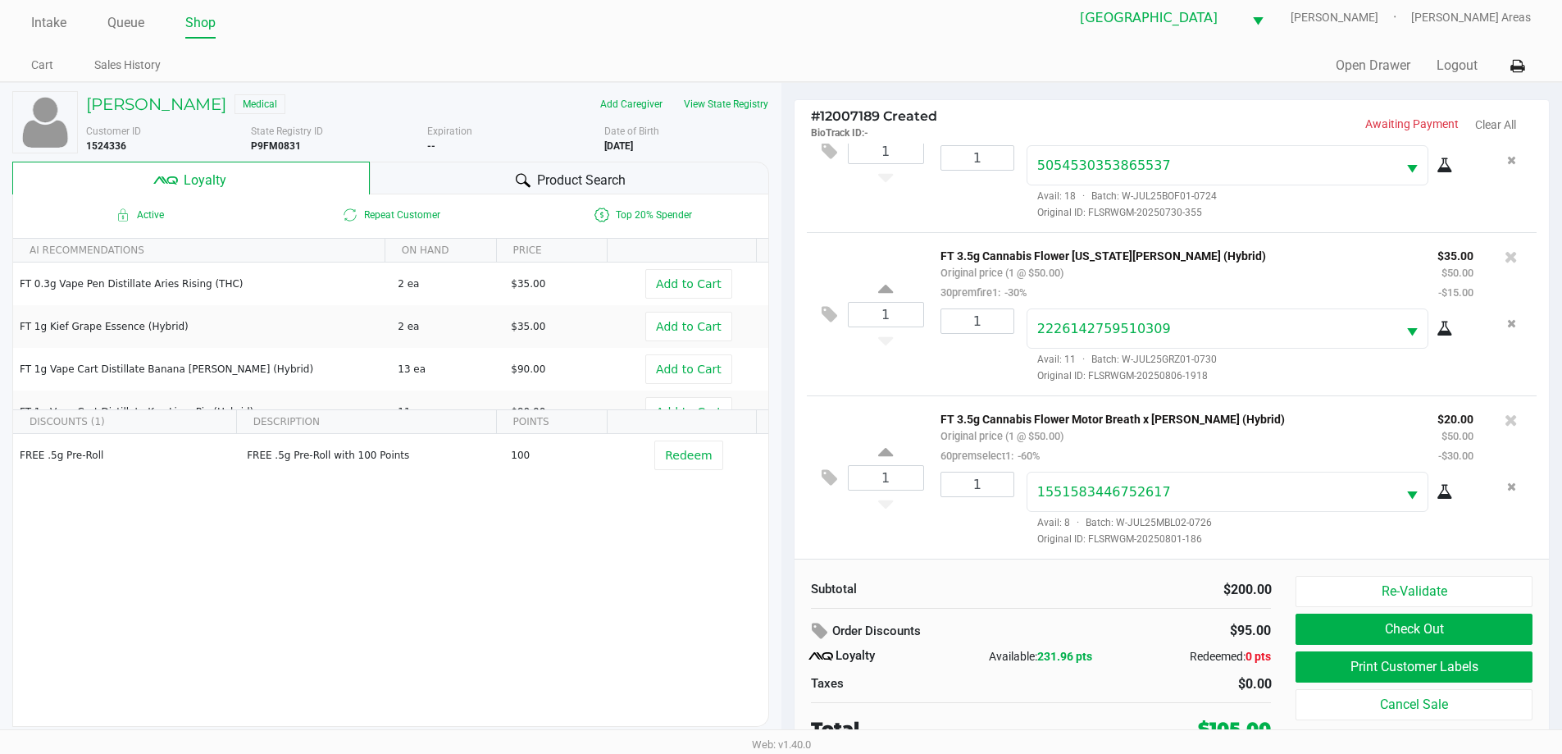
scroll to position [16, 0]
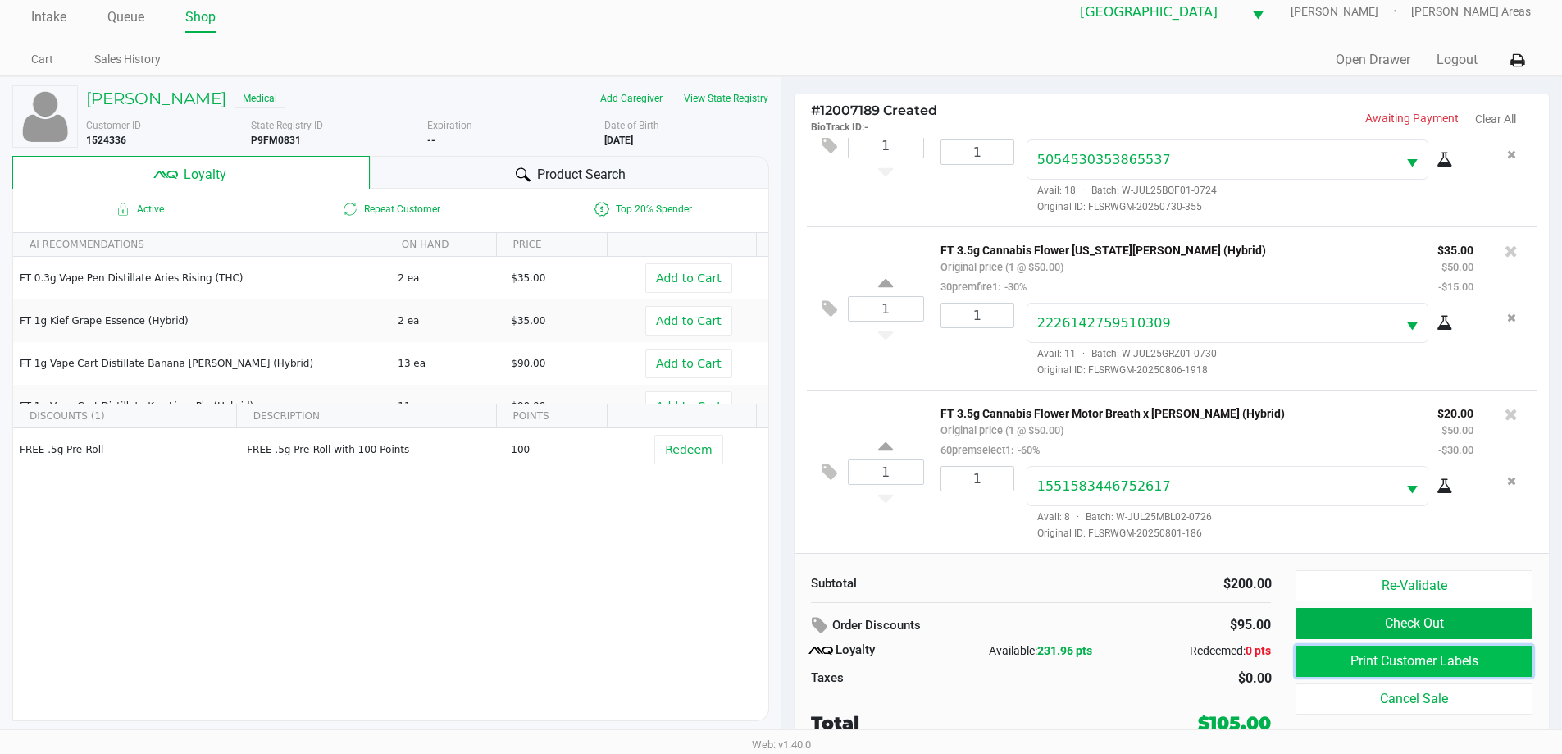
click at [1383, 654] on button "Print Customer Labels" at bounding box center [1414, 660] width 236 height 31
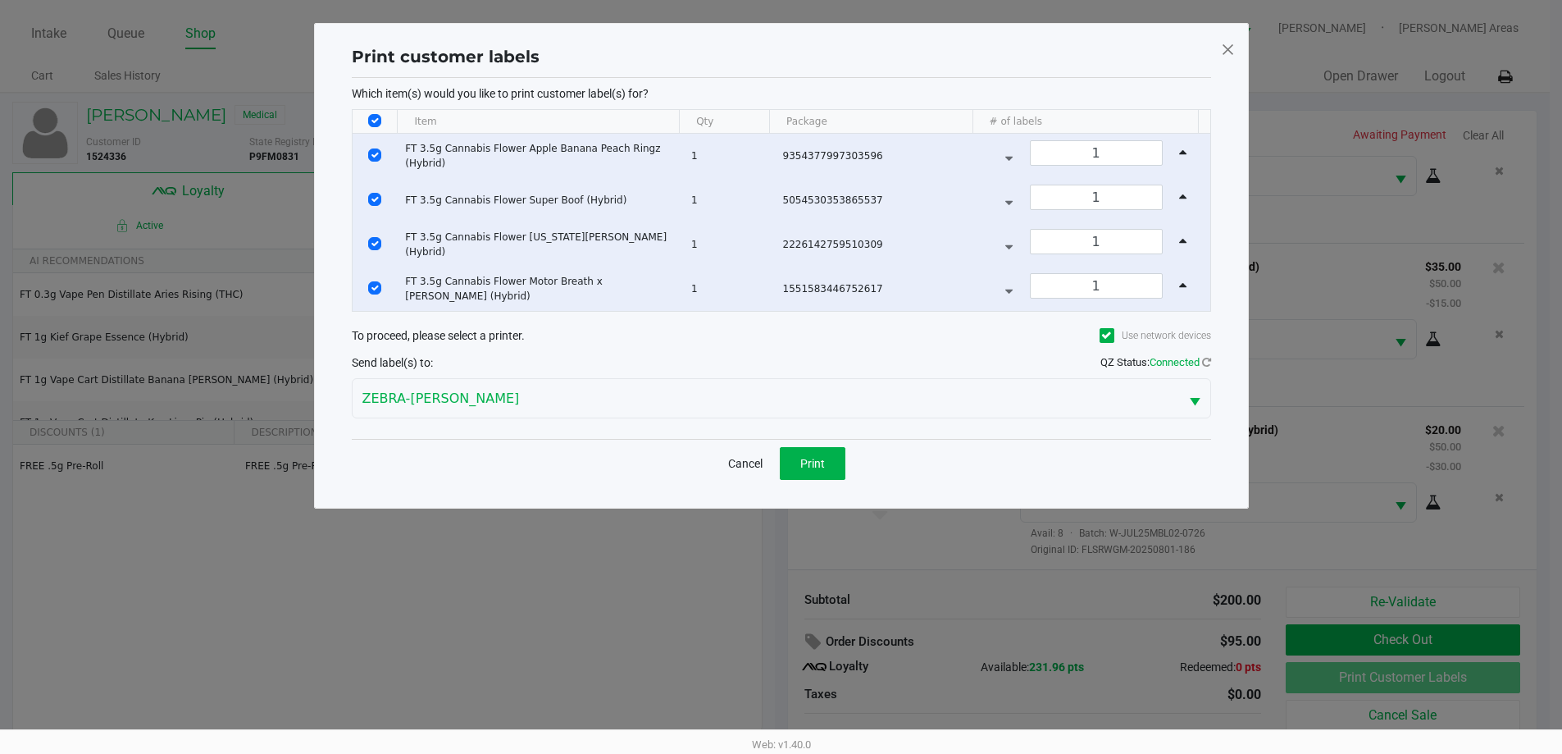
scroll to position [0, 0]
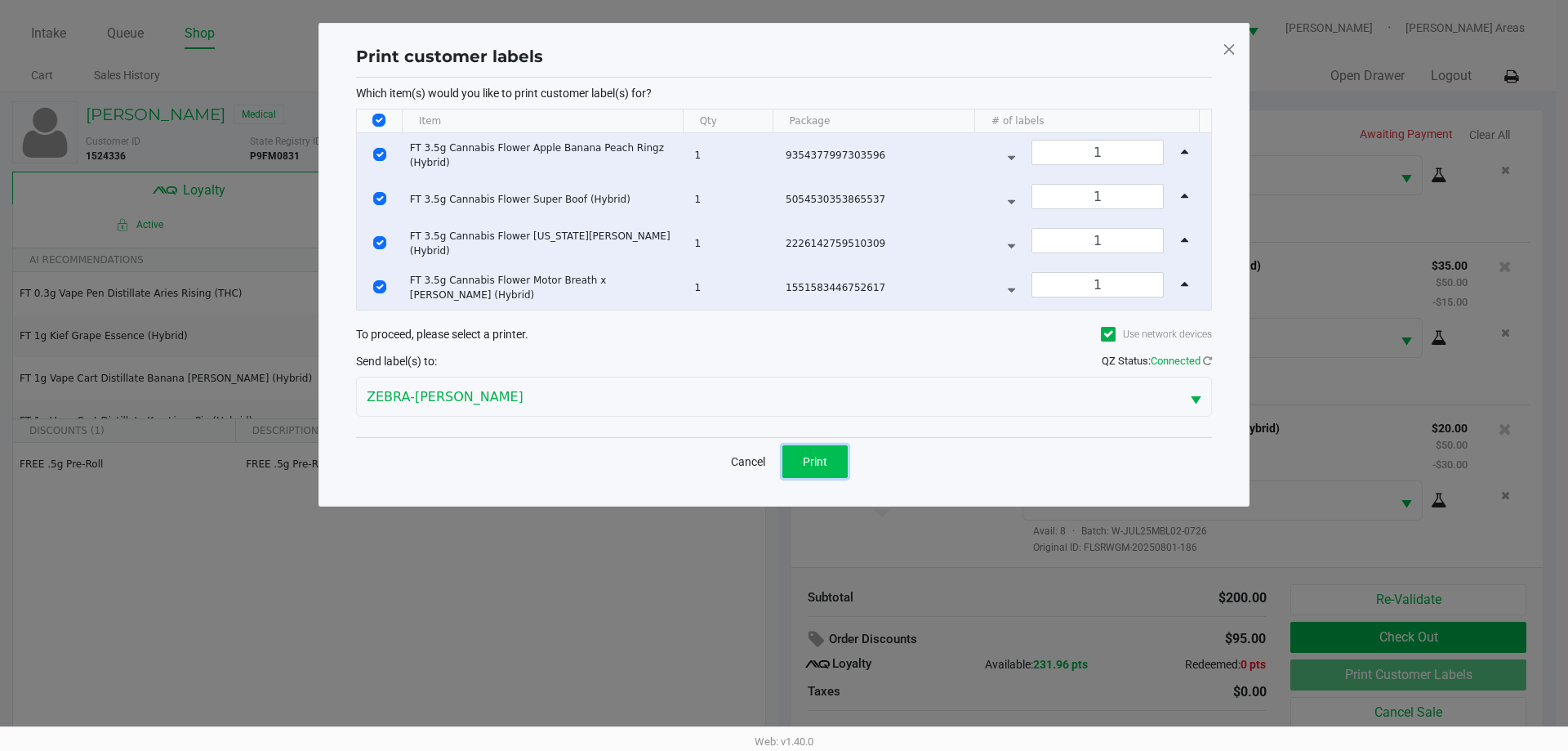
click at [830, 456] on button "Print" at bounding box center [816, 461] width 66 height 33
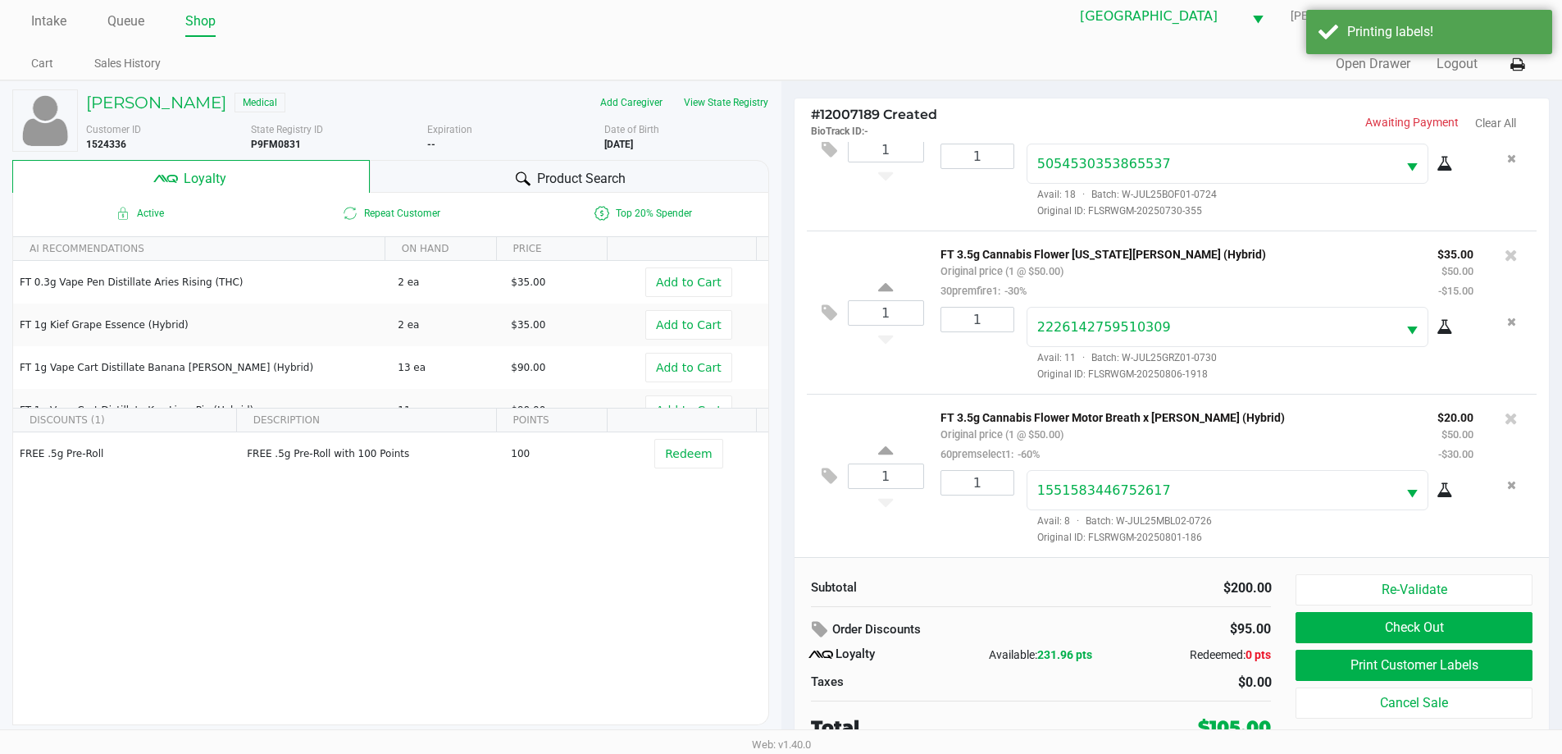
scroll to position [16, 0]
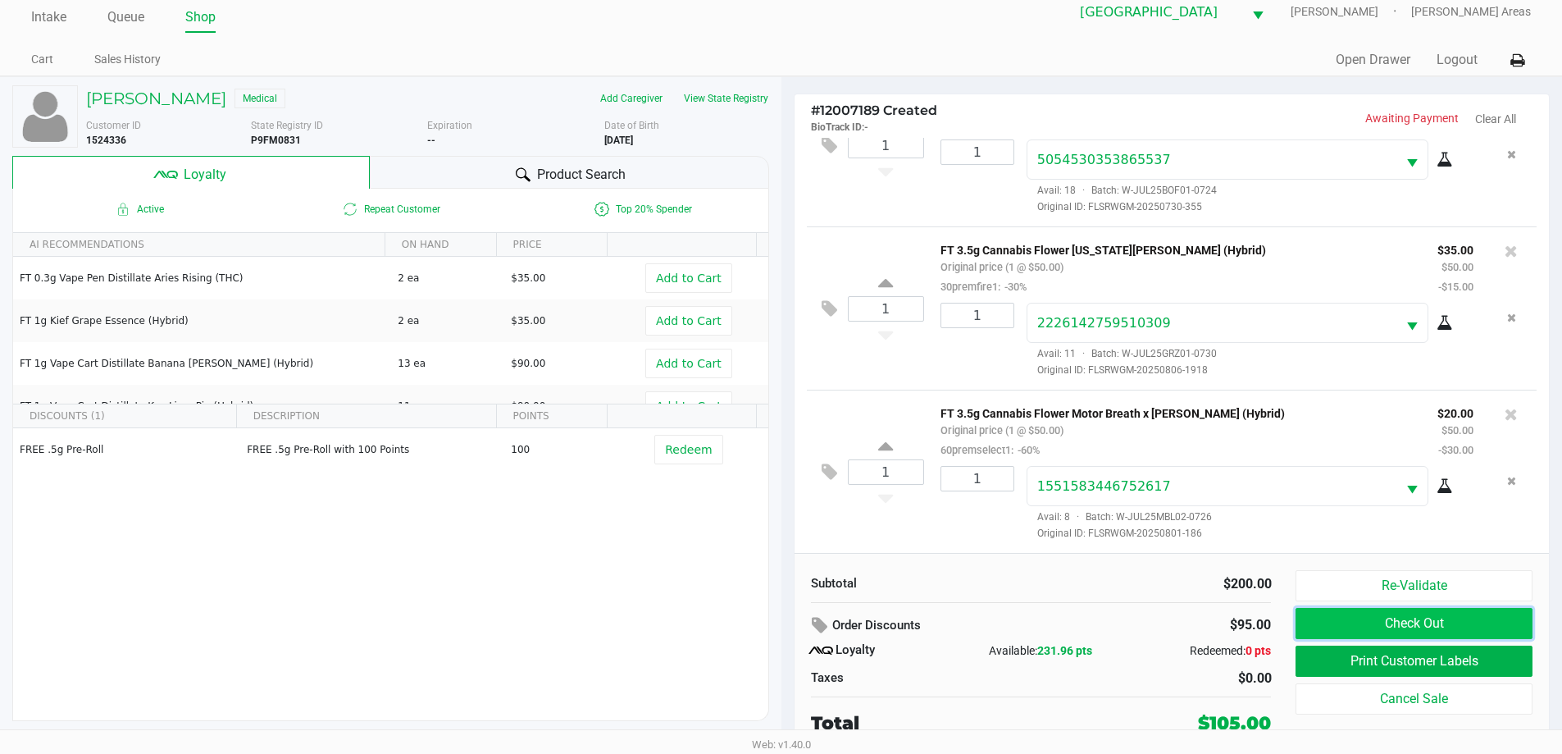
click at [1483, 618] on button "Check Out" at bounding box center [1414, 623] width 236 height 31
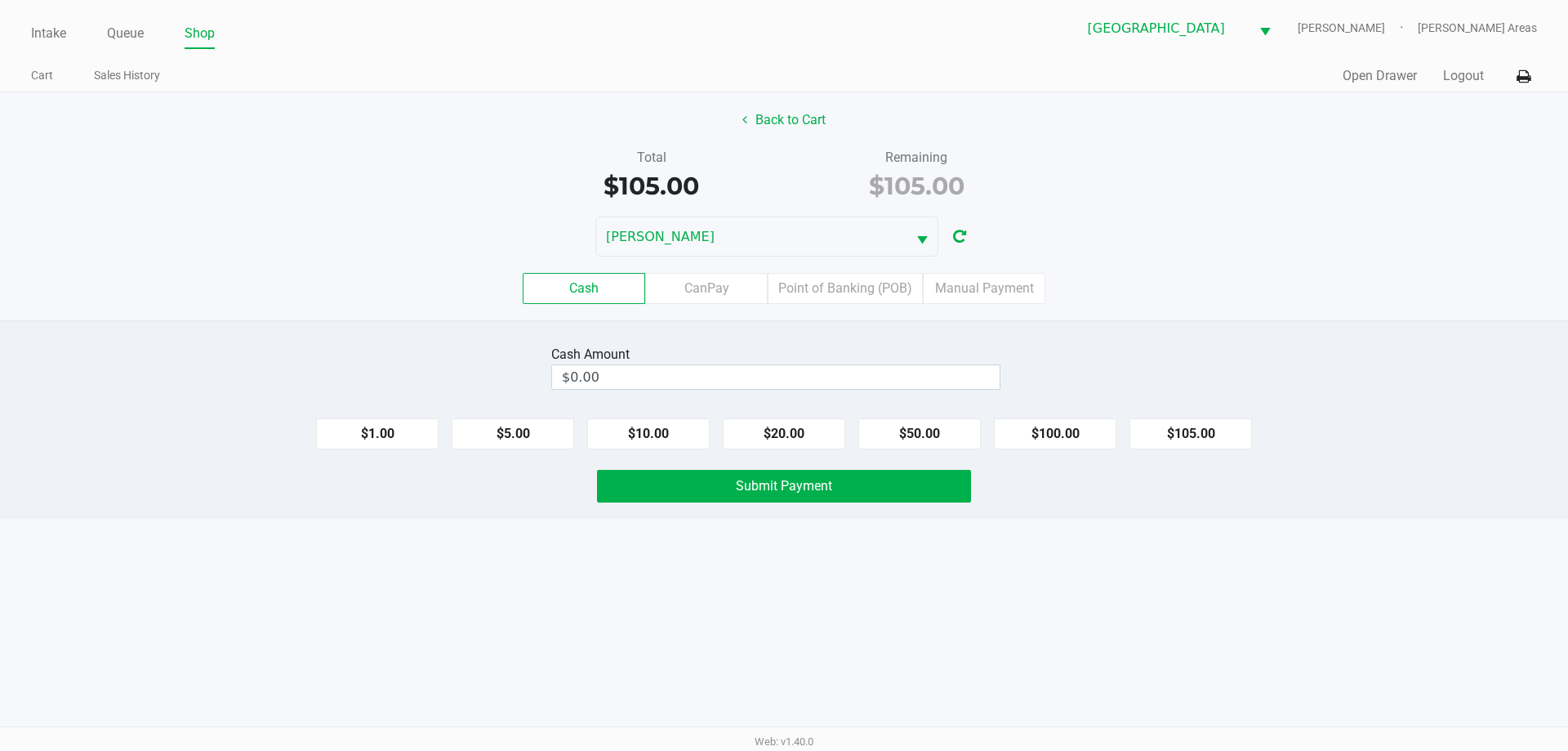
drag, startPoint x: 683, startPoint y: 285, endPoint x: 911, endPoint y: 412, distance: 261.0
click at [687, 285] on label "CanPay" at bounding box center [706, 288] width 123 height 31
click at [0, 0] on 2 "CanPay" at bounding box center [0, 0] width 0 height 0
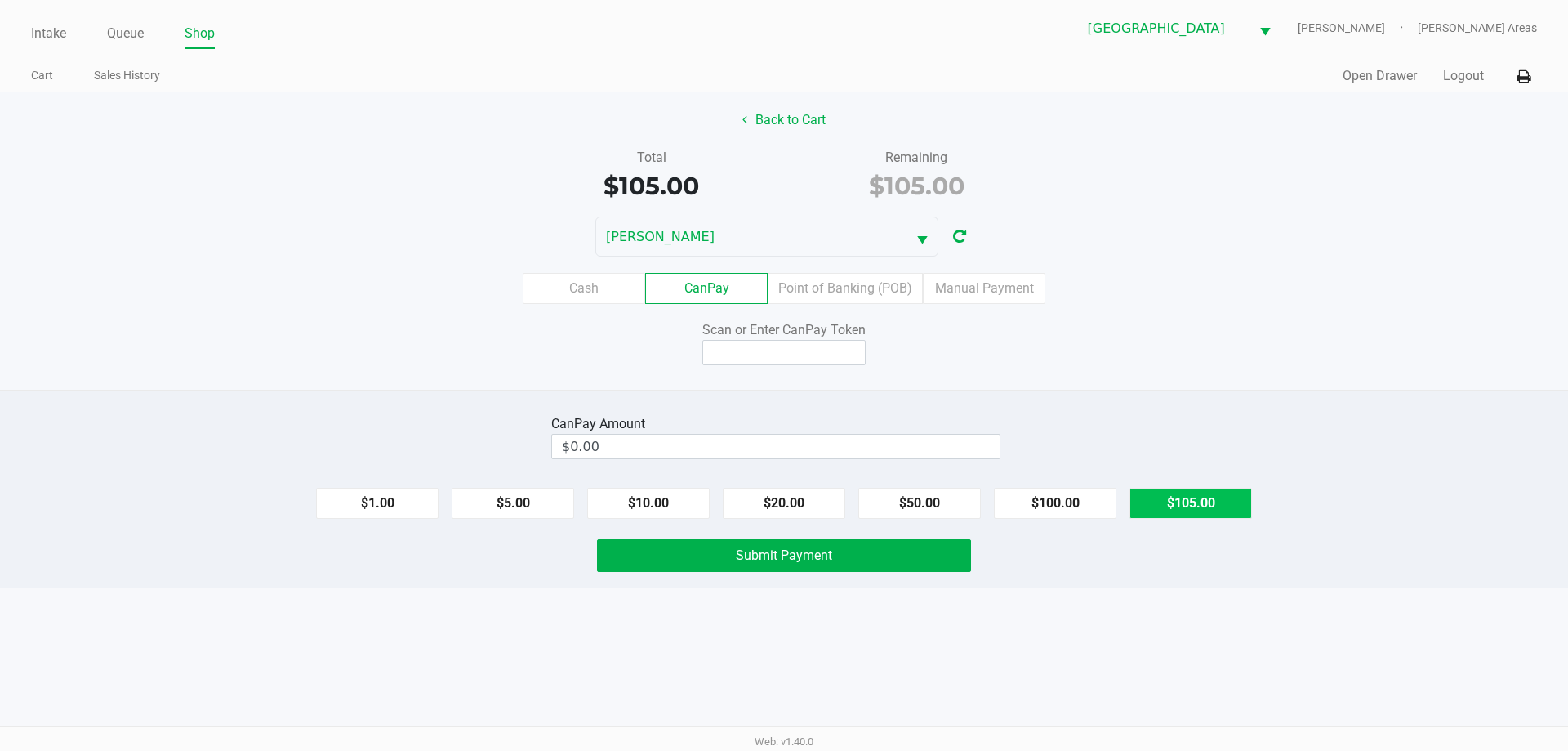
click at [1197, 503] on button "$105.00" at bounding box center [1190, 503] width 123 height 31
type input "$105.00"
click at [778, 344] on input at bounding box center [784, 352] width 163 height 25
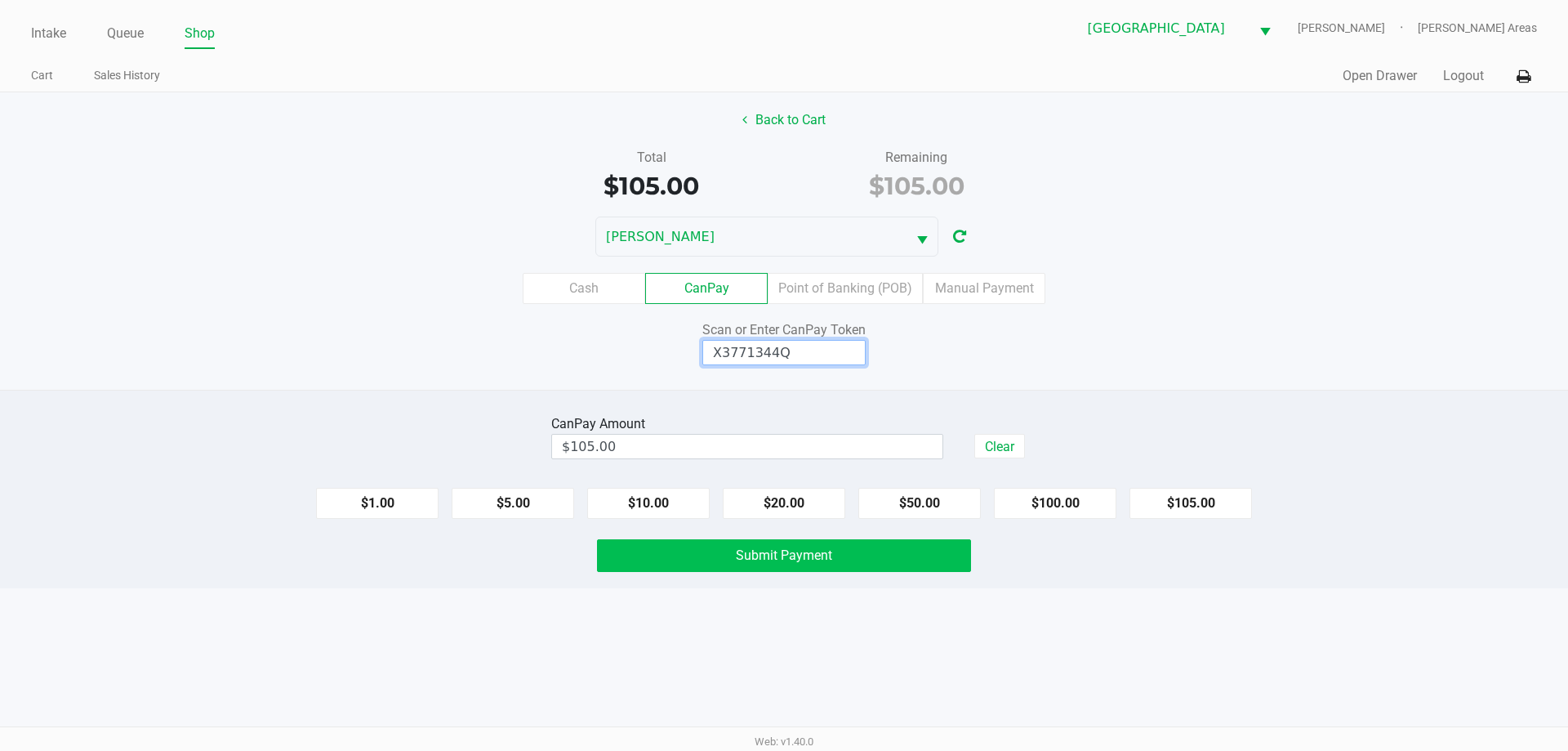
type input "X3771344Q"
click at [699, 553] on button "Submit Payment" at bounding box center [784, 555] width 375 height 33
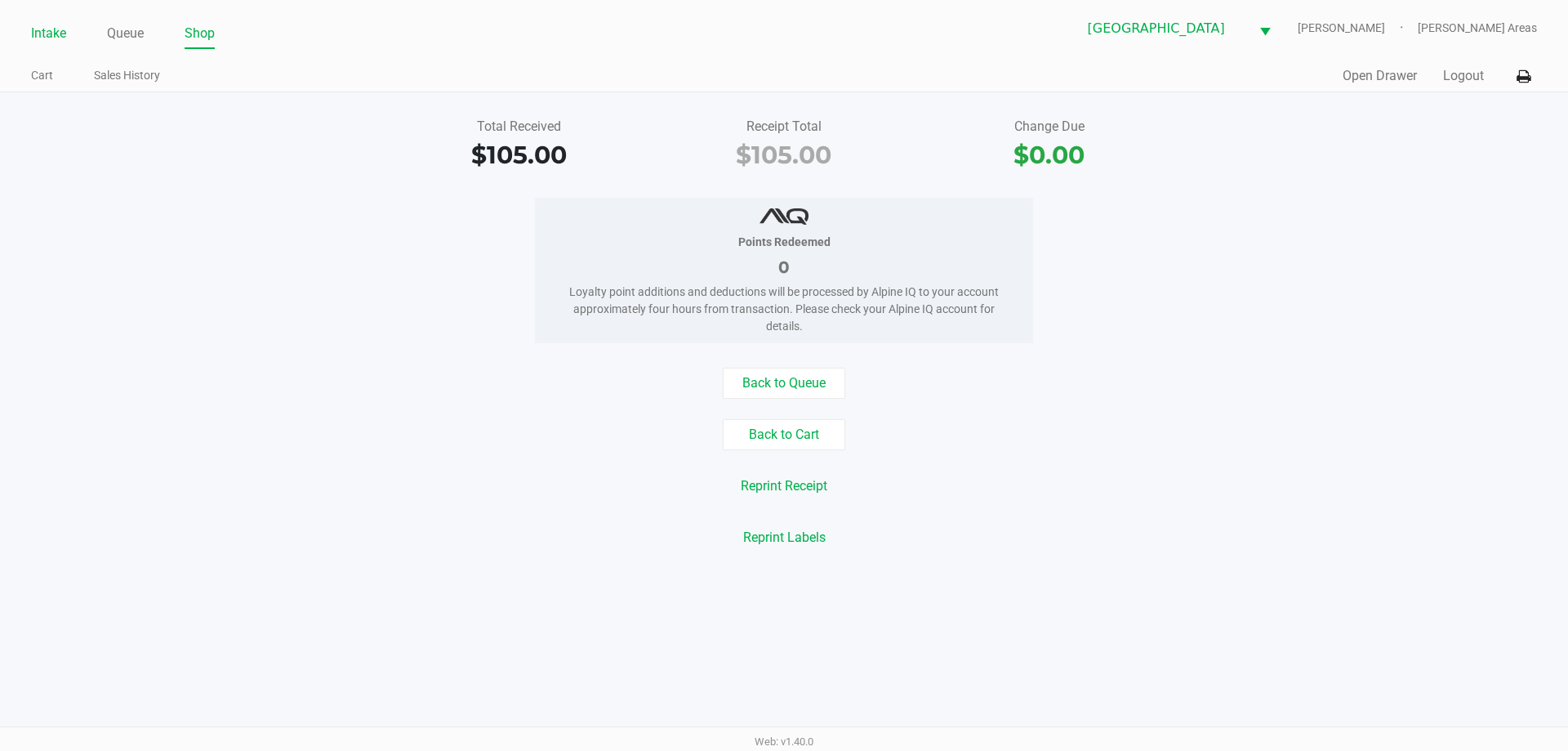
click at [58, 31] on link "Intake" at bounding box center [48, 33] width 35 height 23
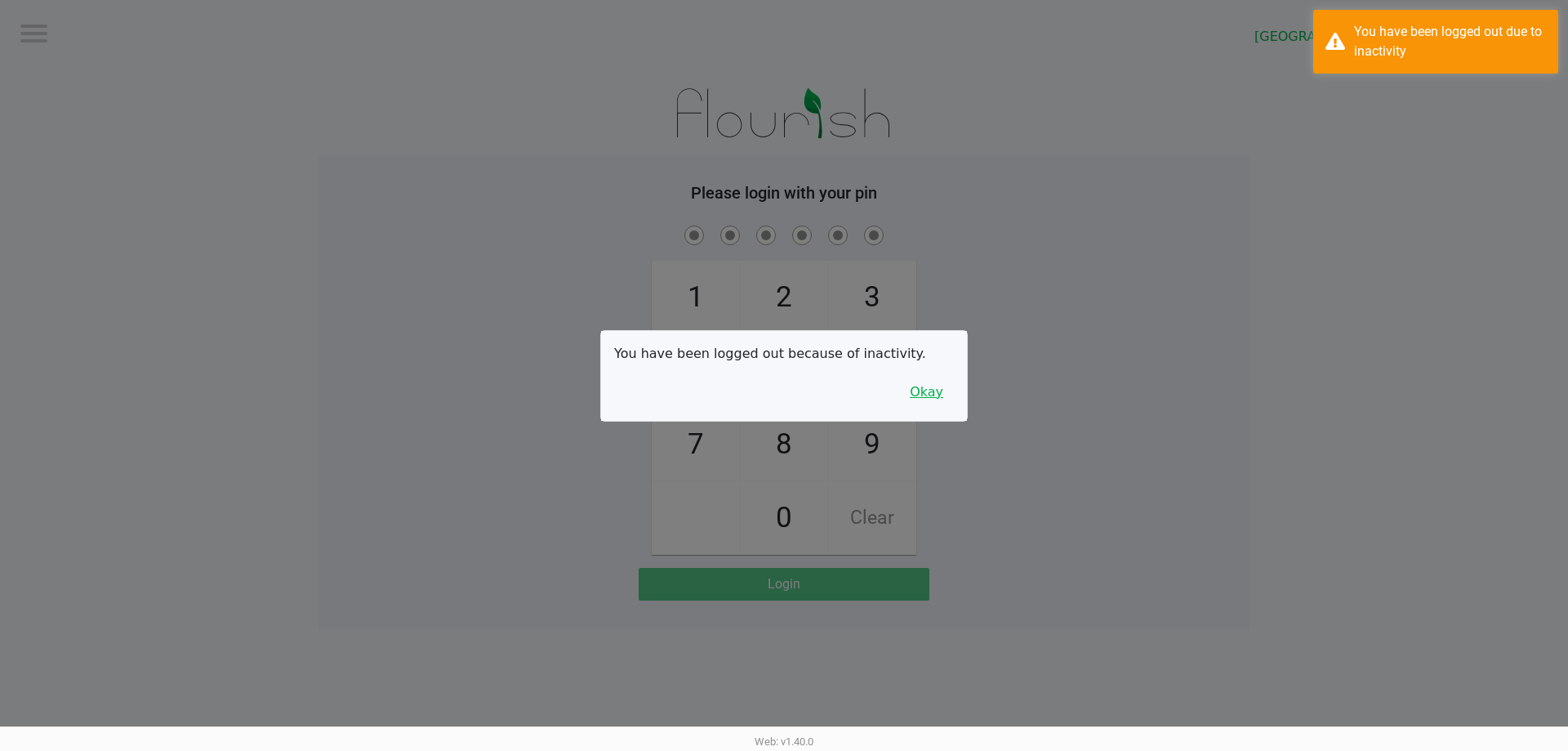
click at [934, 381] on button "Okay" at bounding box center [926, 391] width 55 height 31
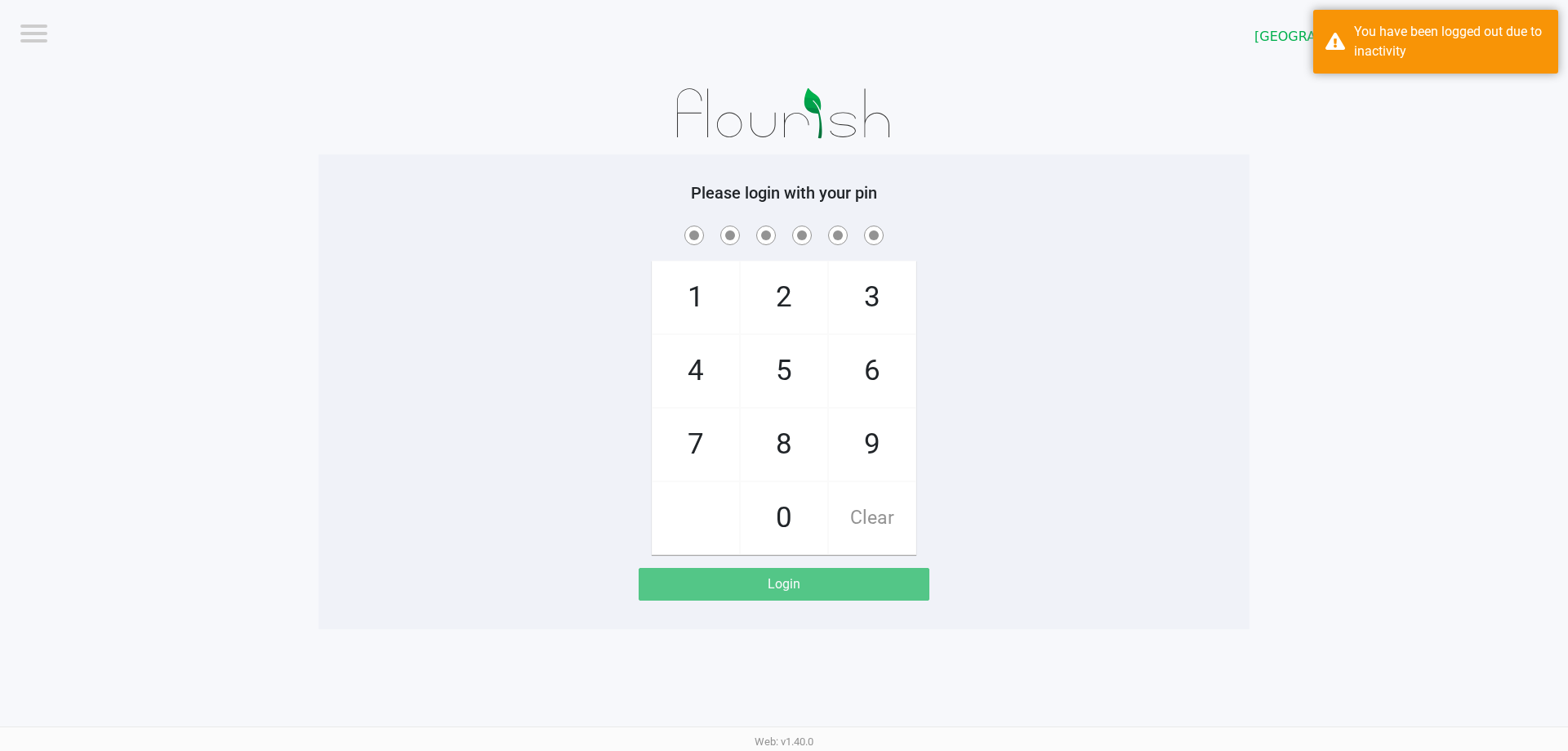
click at [1162, 452] on div "1 4 7 2 5 8 0 3 6 9 Clear" at bounding box center [784, 388] width 931 height 333
checkbox input "true"
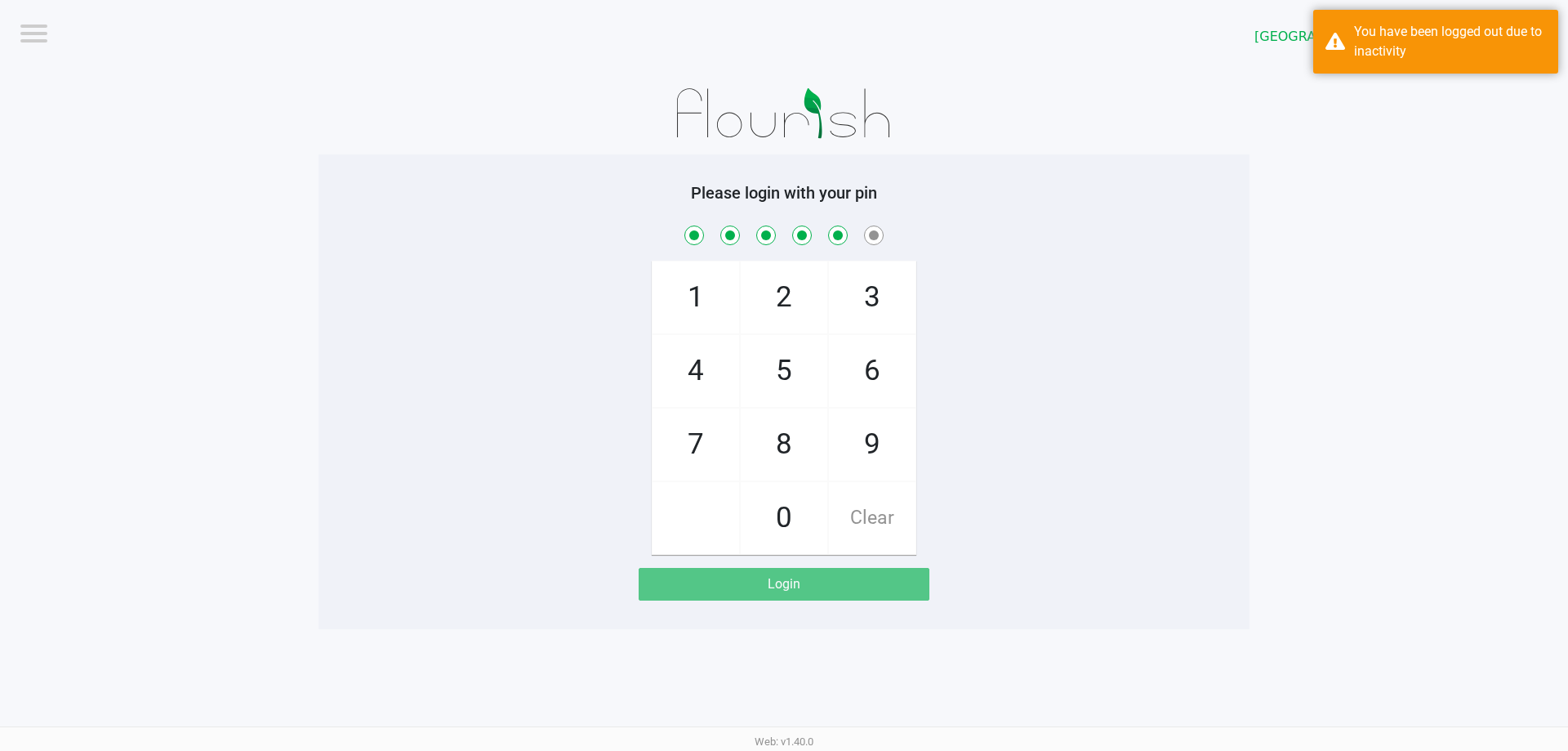
checkbox input "true"
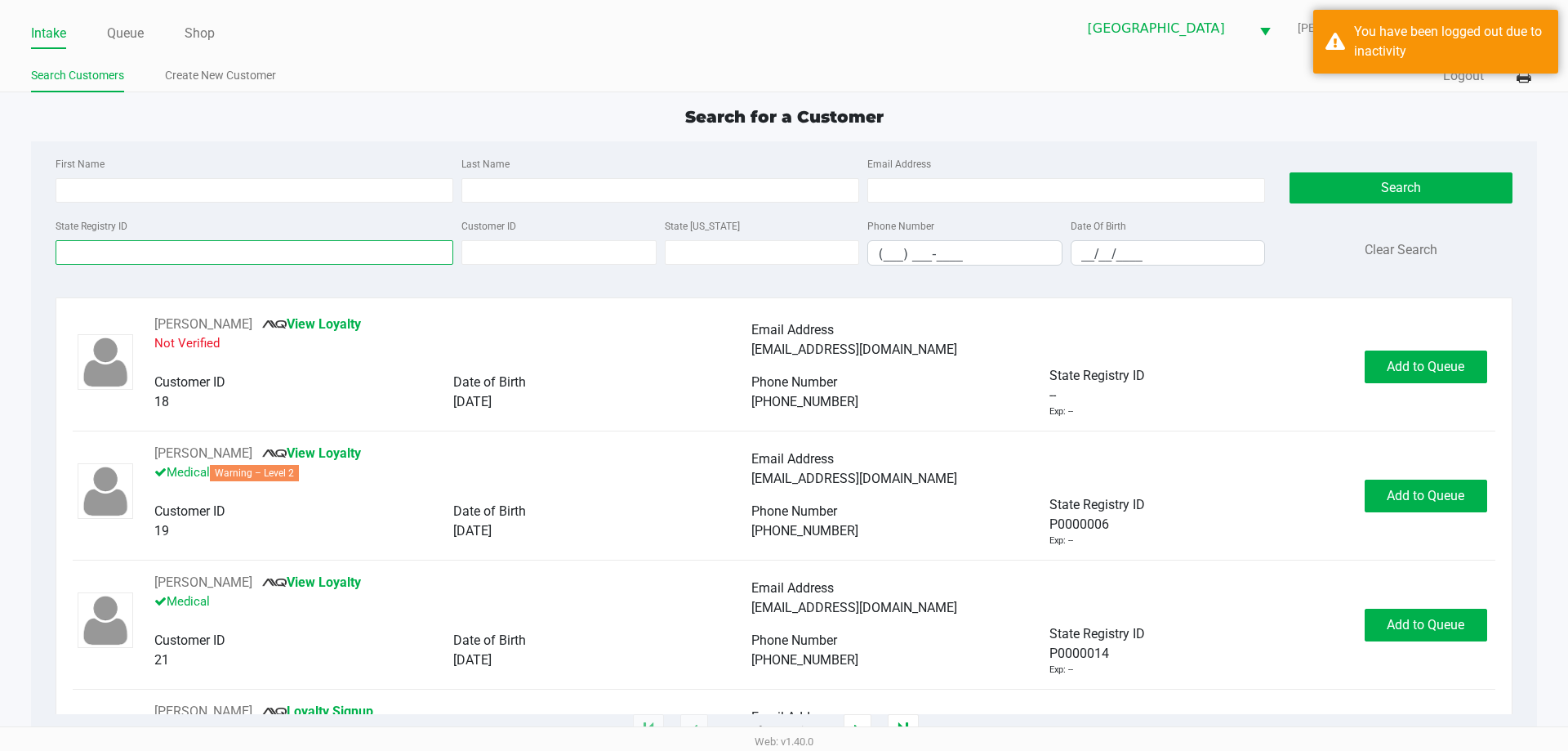
click at [200, 248] on input "State Registry ID" at bounding box center [254, 252] width 397 height 25
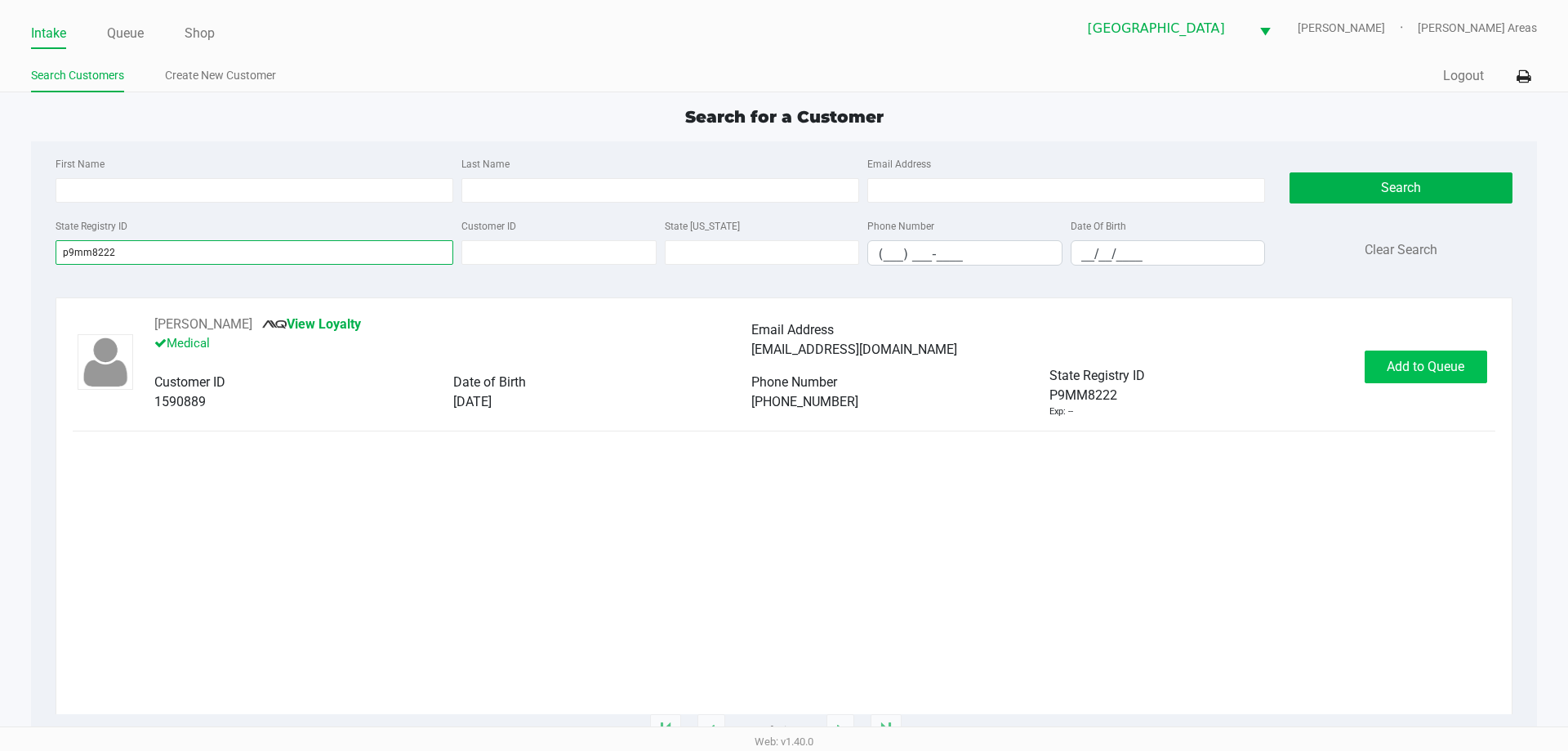
type input "p9mm8222"
drag, startPoint x: 1473, startPoint y: 376, endPoint x: 1458, endPoint y: 361, distance: 21.2
click at [1463, 366] on button "Add to Queue" at bounding box center [1426, 367] width 123 height 33
click at [1458, 361] on div "Add to Queue" at bounding box center [1426, 367] width 123 height 33
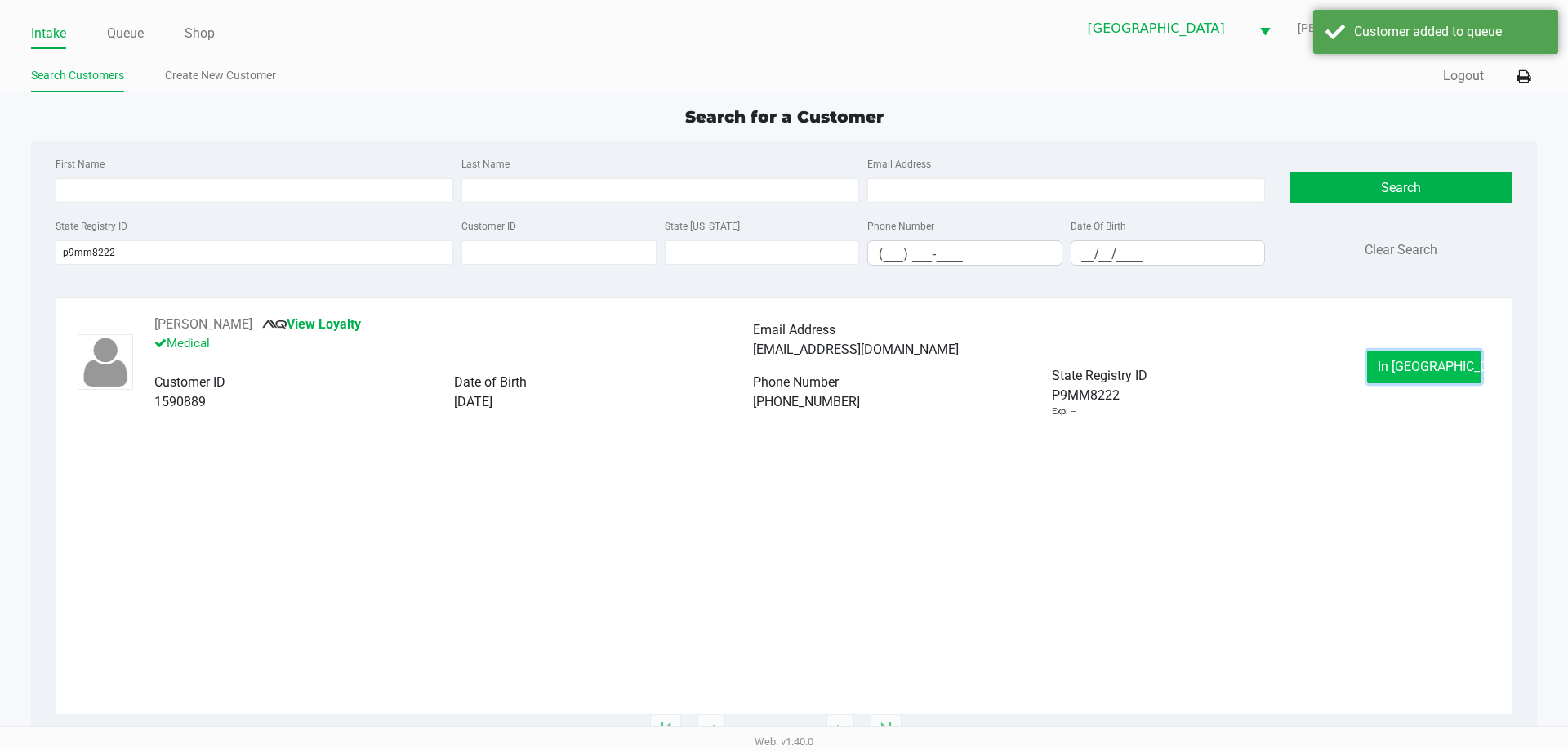
click at [1421, 375] on button "In Queue" at bounding box center [1425, 367] width 115 height 33
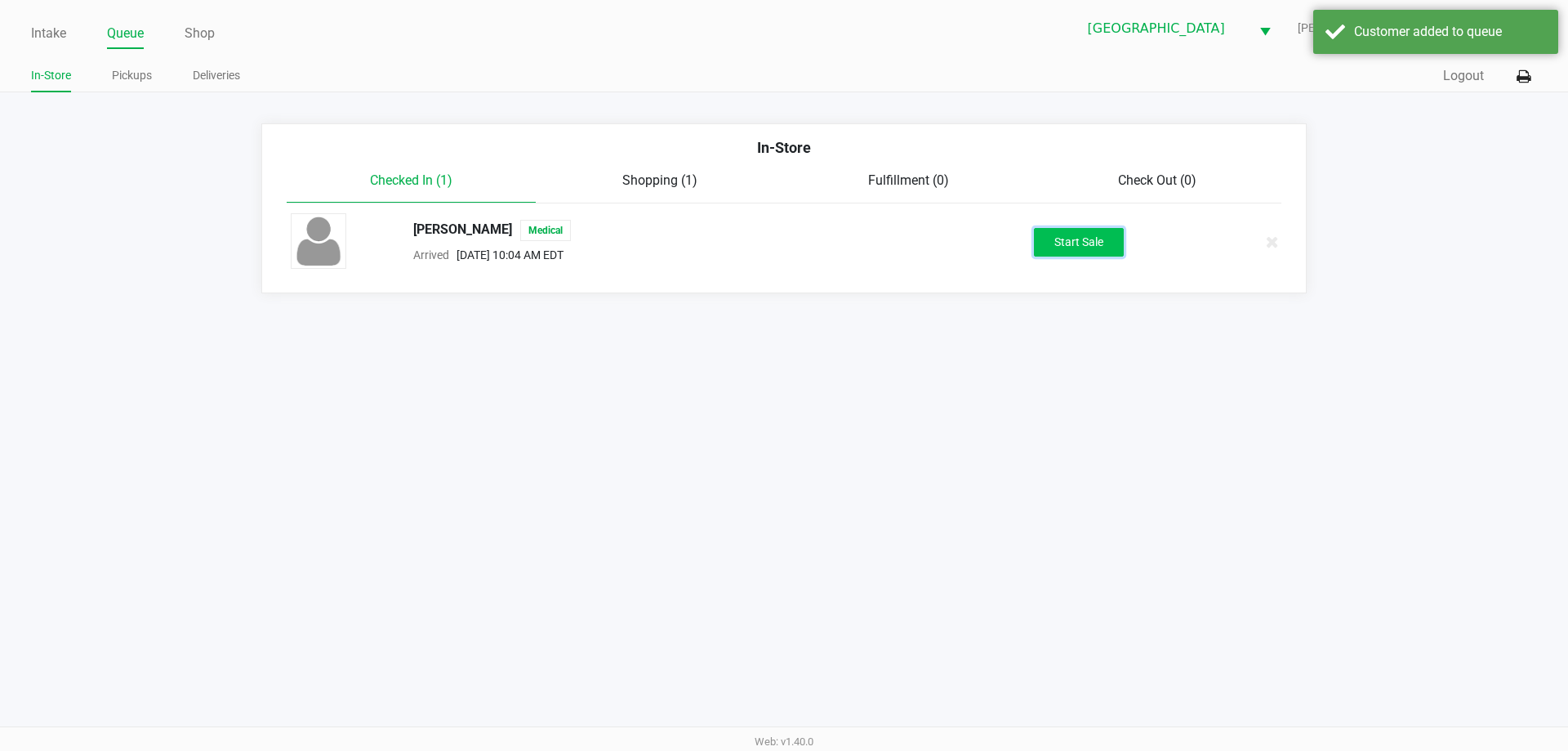
click at [1092, 249] on button "Start Sale" at bounding box center [1079, 242] width 90 height 29
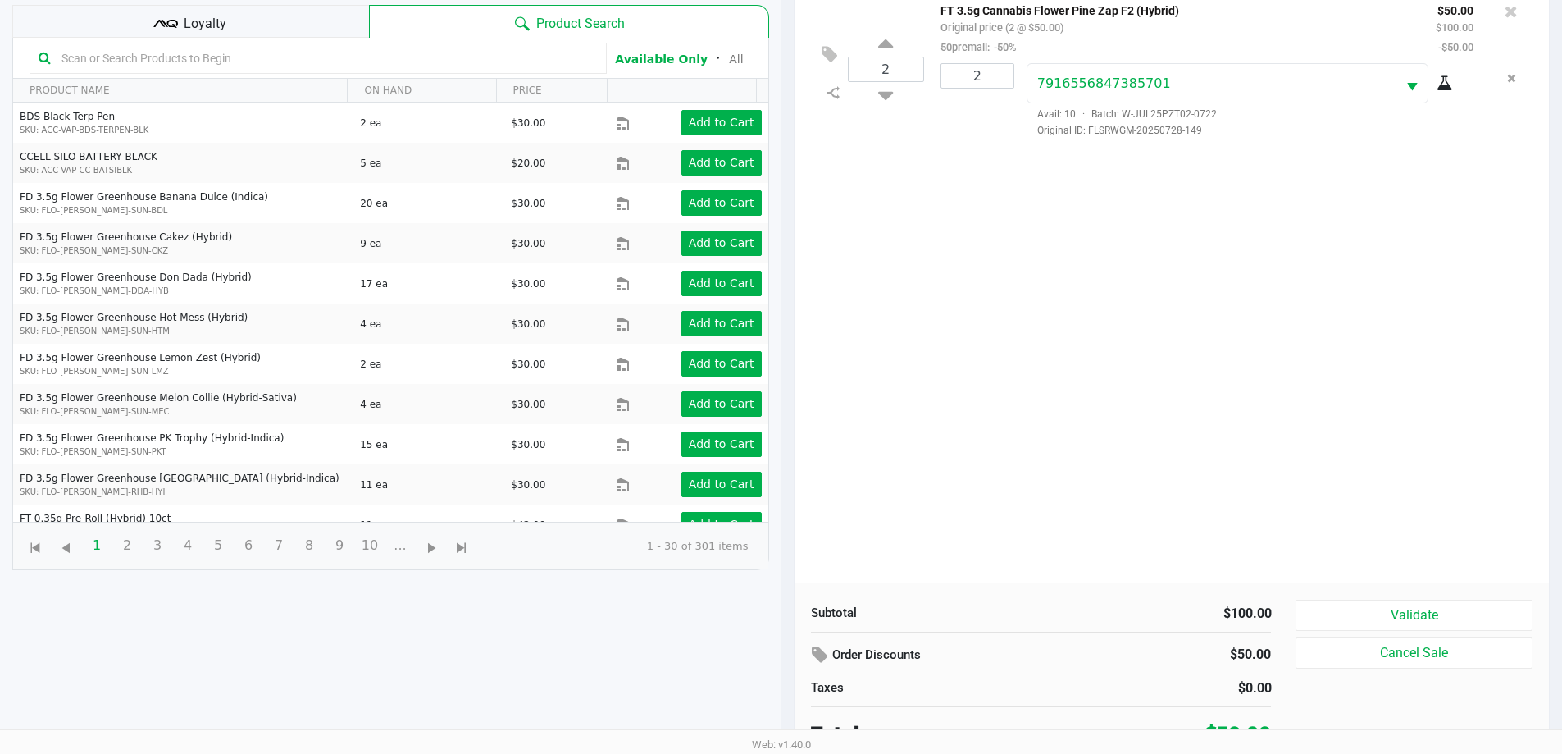
scroll to position [177, 0]
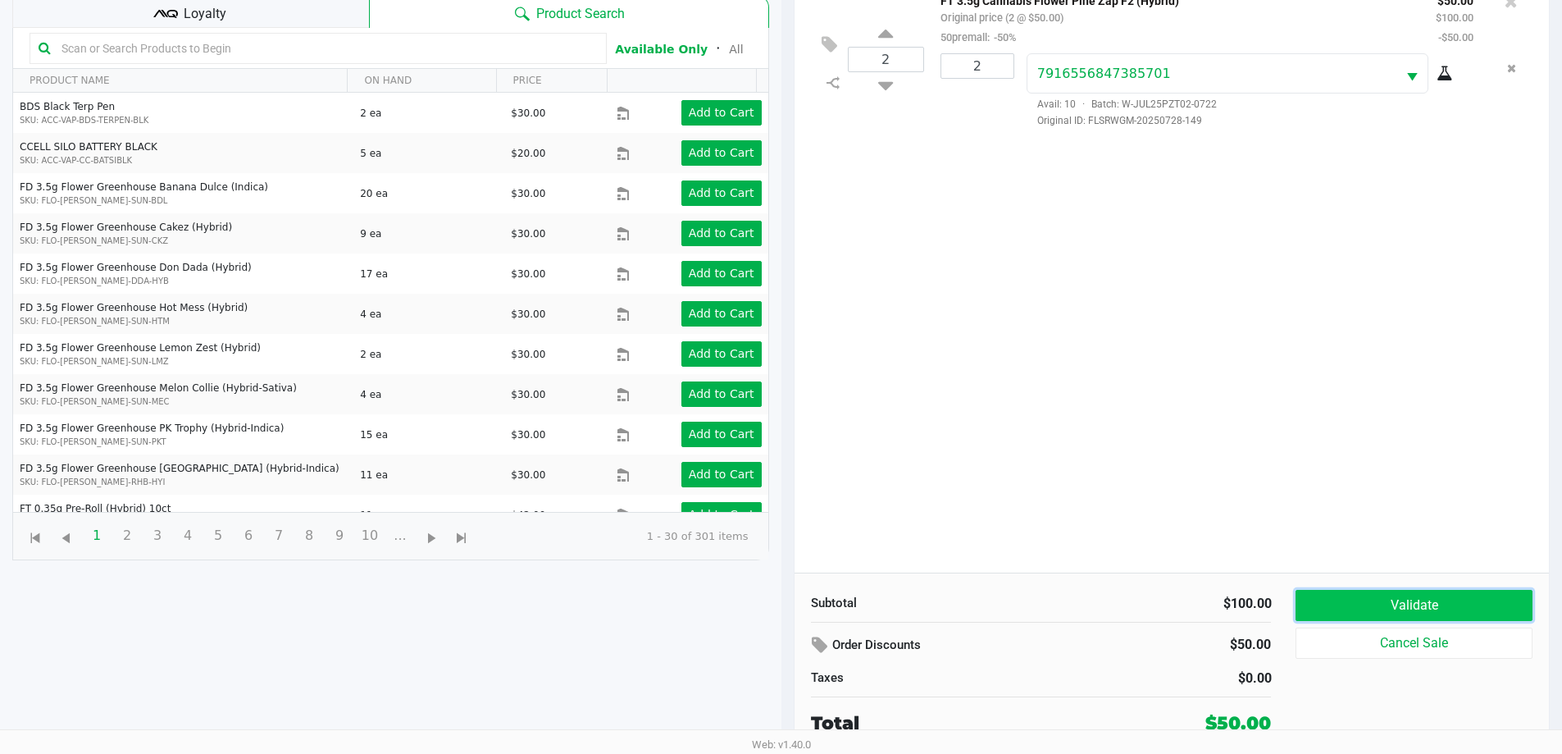
click at [1458, 608] on button "Validate" at bounding box center [1414, 605] width 236 height 31
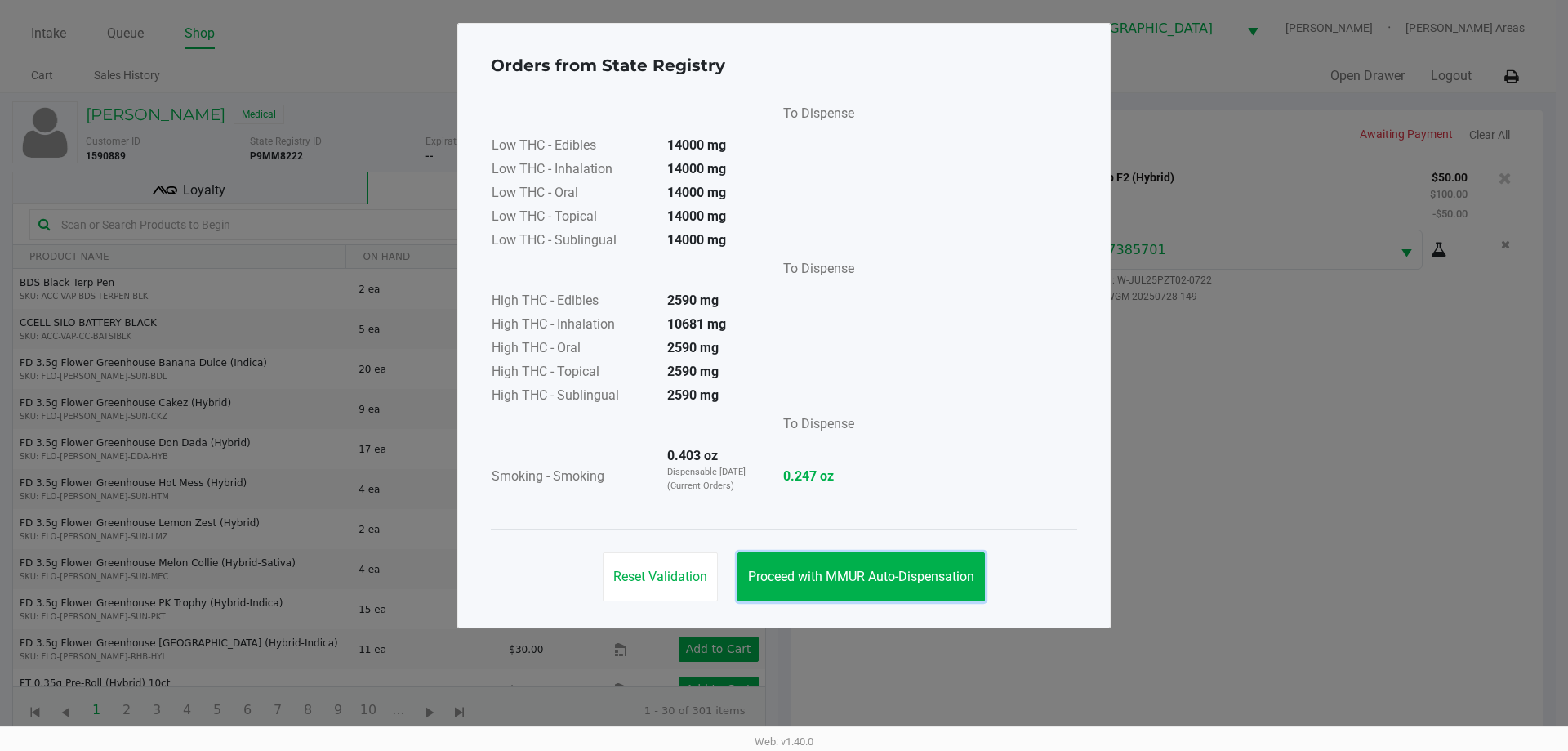
drag, startPoint x: 919, startPoint y: 580, endPoint x: 979, endPoint y: 596, distance: 62.1
click at [919, 581] on span "Proceed with MMUR Auto-Dispensation" at bounding box center [861, 577] width 226 height 16
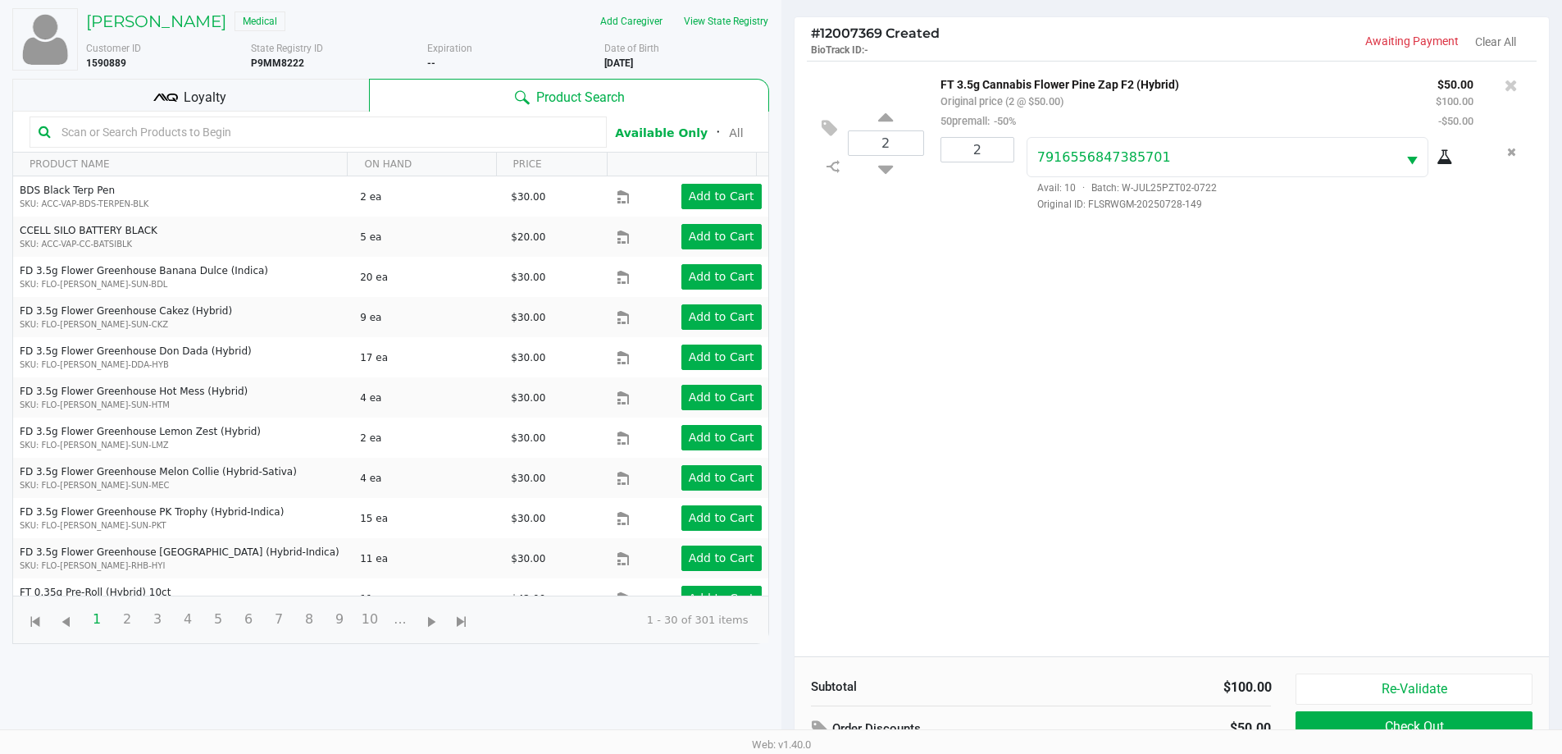
scroll to position [177, 0]
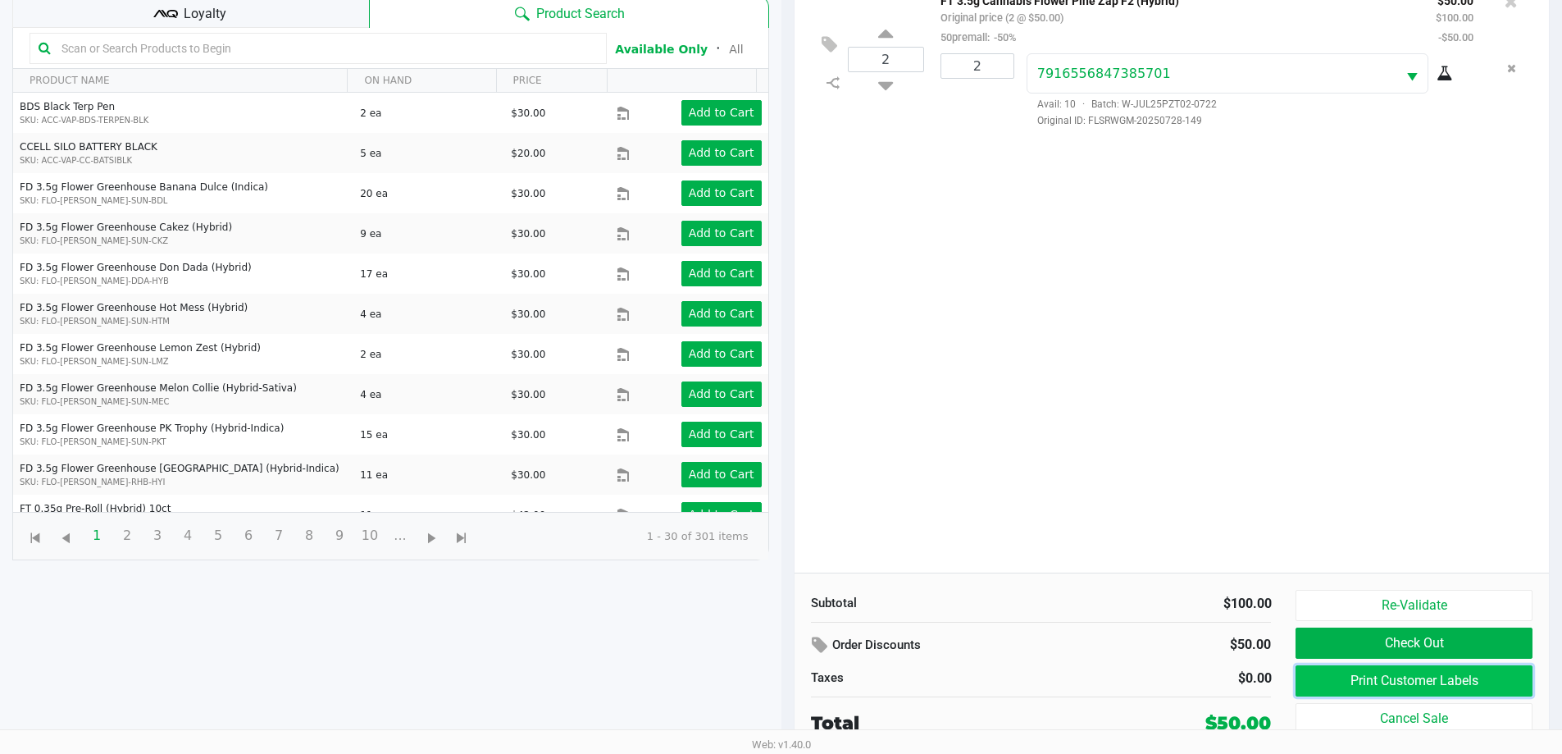
click at [1419, 682] on button "Print Customer Labels" at bounding box center [1414, 680] width 236 height 31
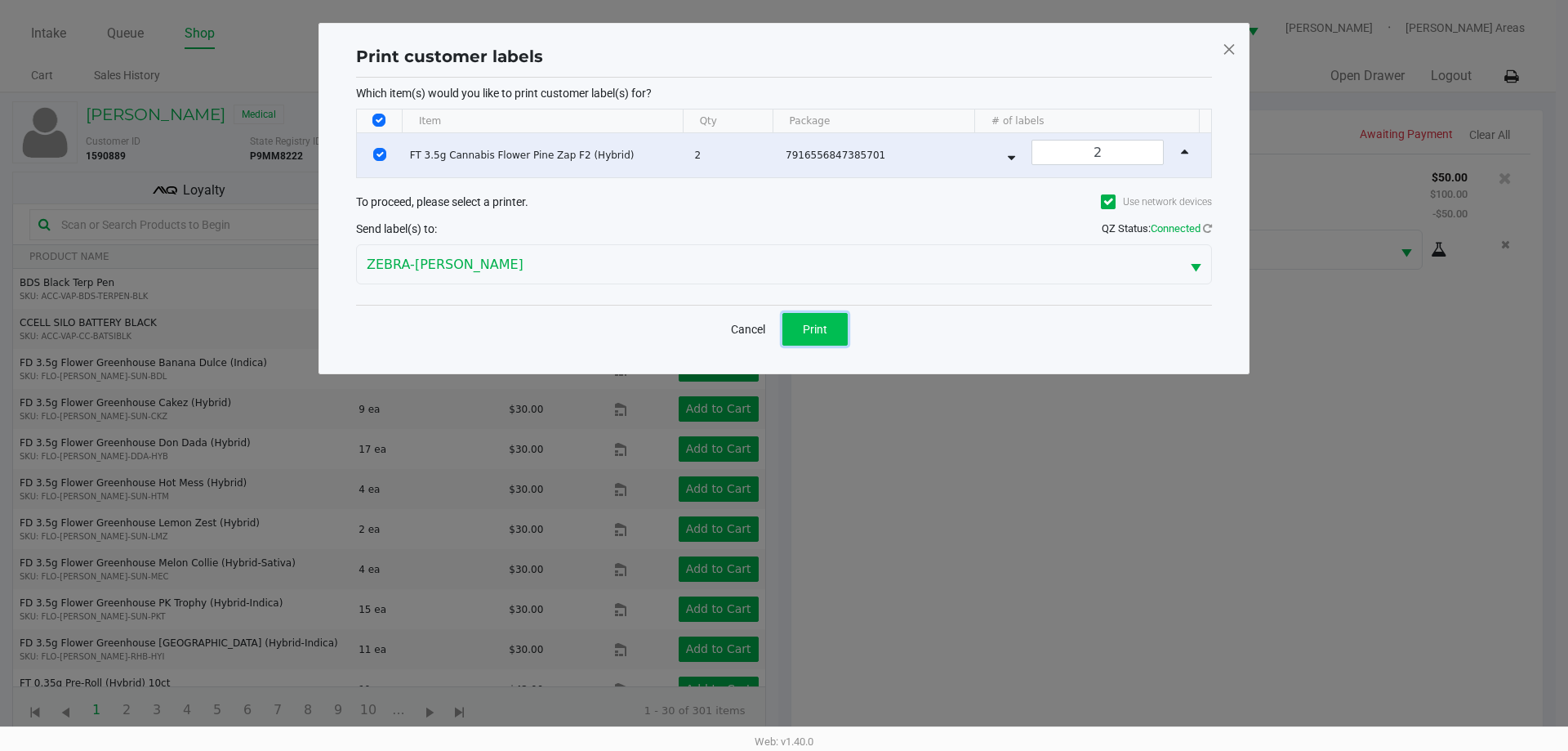
click at [811, 327] on span "Print" at bounding box center [815, 329] width 25 height 13
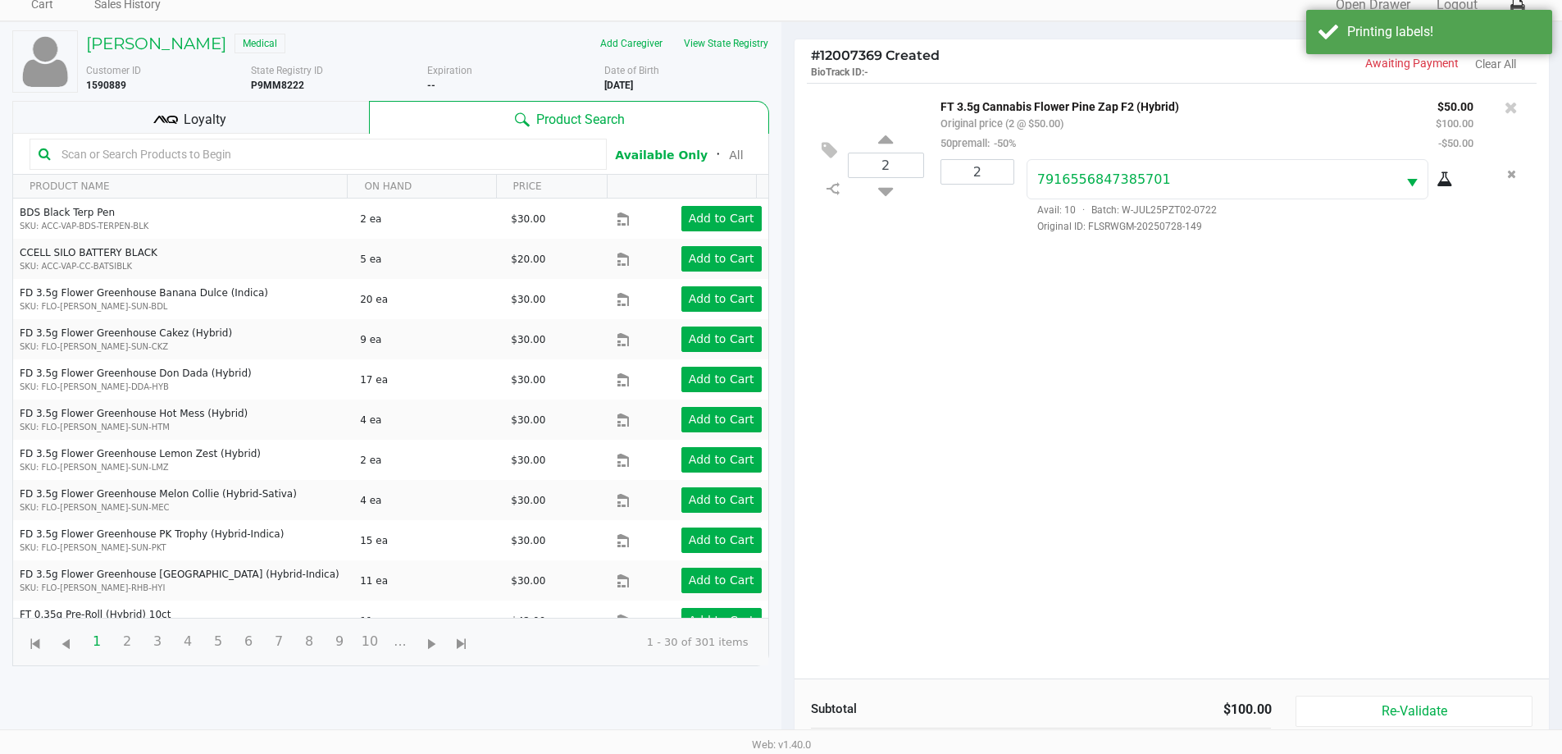
scroll to position [177, 0]
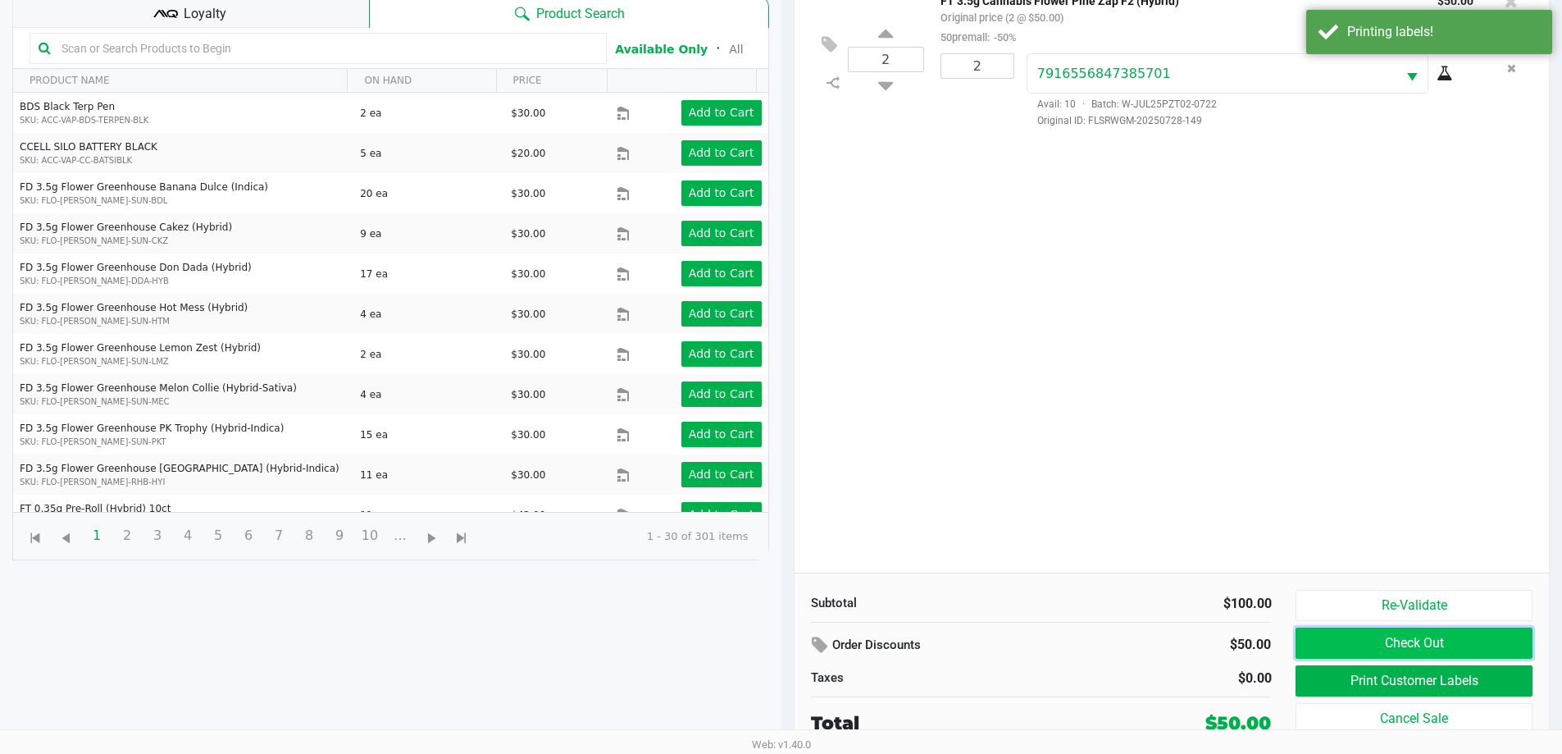
click at [1392, 636] on button "Check Out" at bounding box center [1414, 642] width 236 height 31
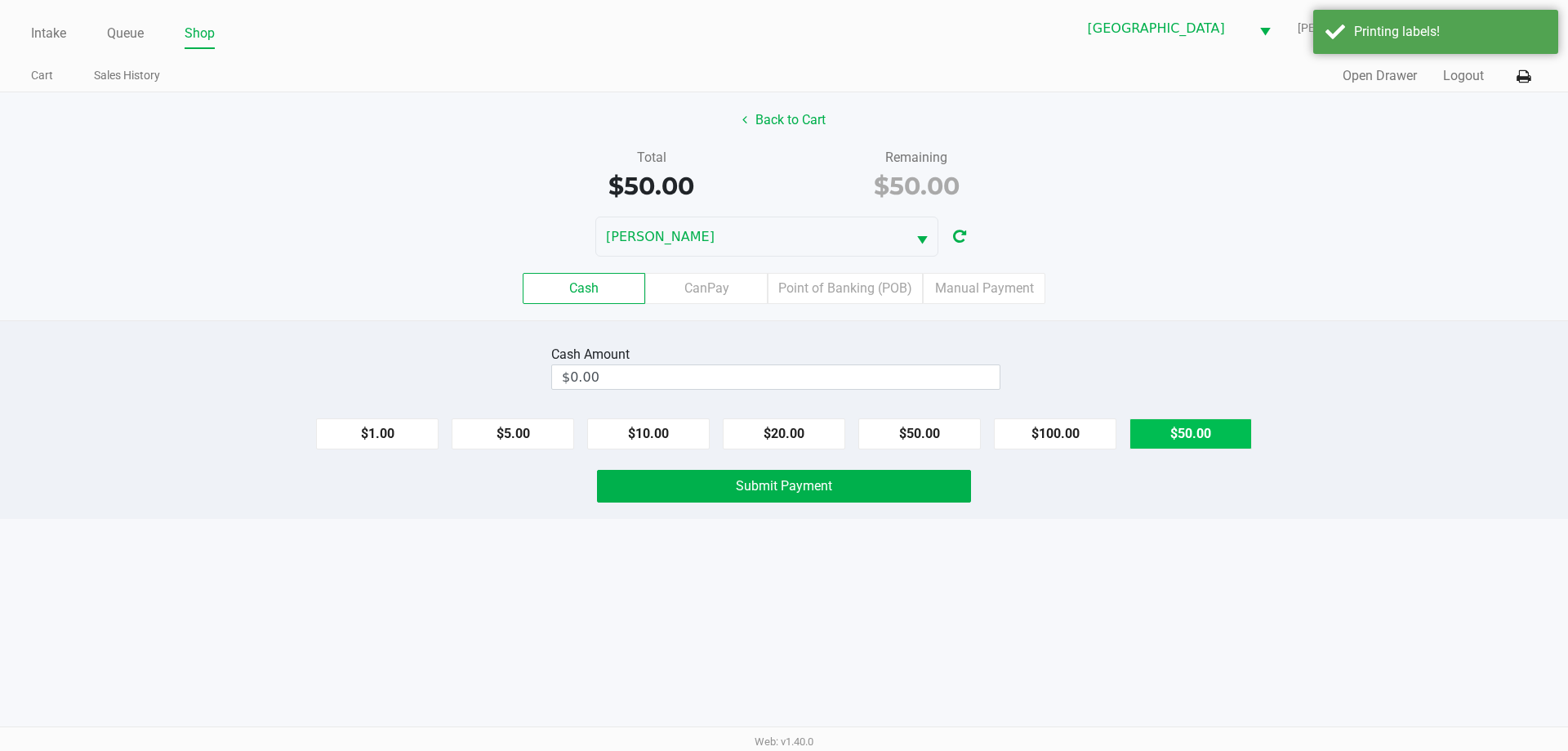
click at [1246, 432] on button "$50.00" at bounding box center [1190, 433] width 123 height 31
type input "$50.00"
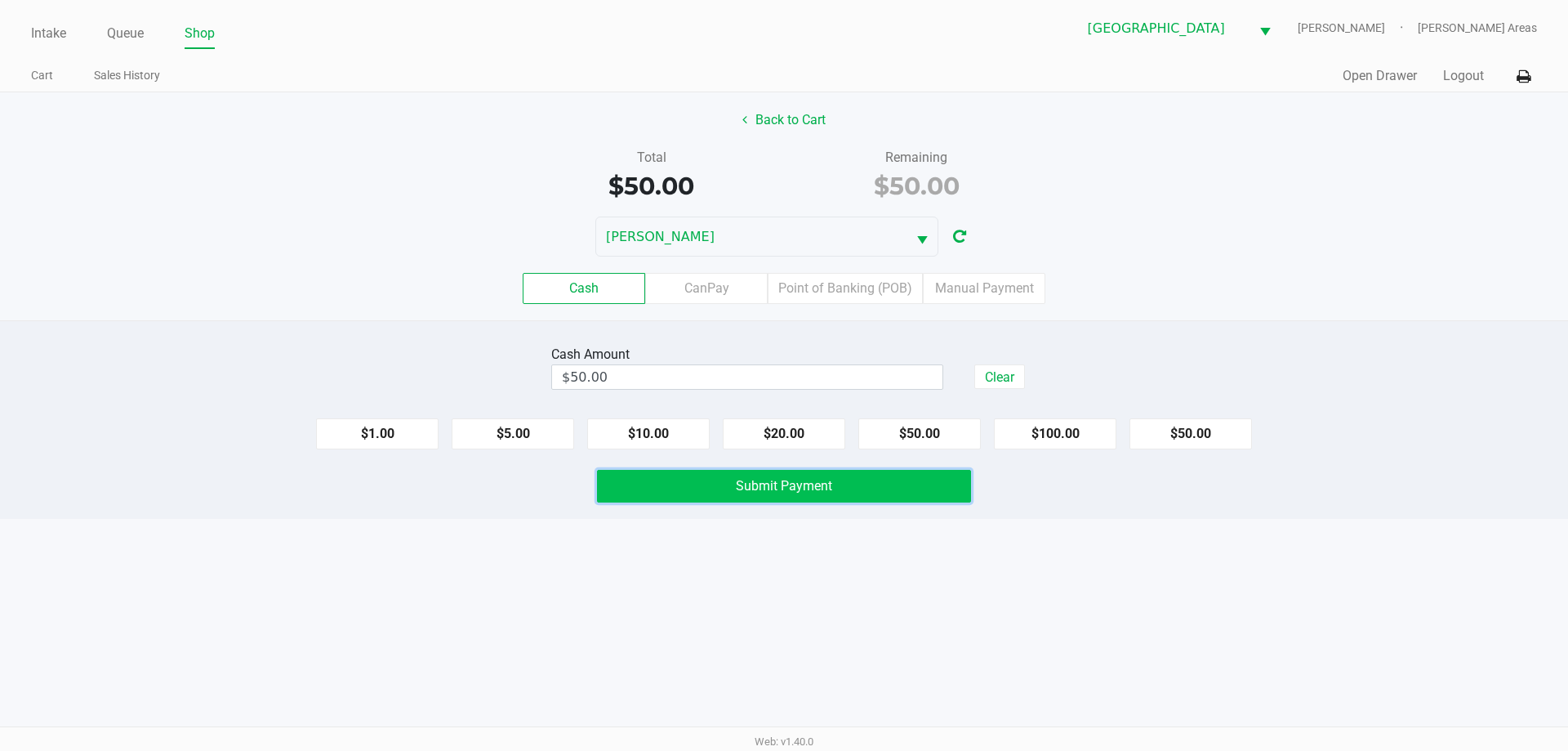
click at [750, 488] on span "Submit Payment" at bounding box center [784, 486] width 97 height 16
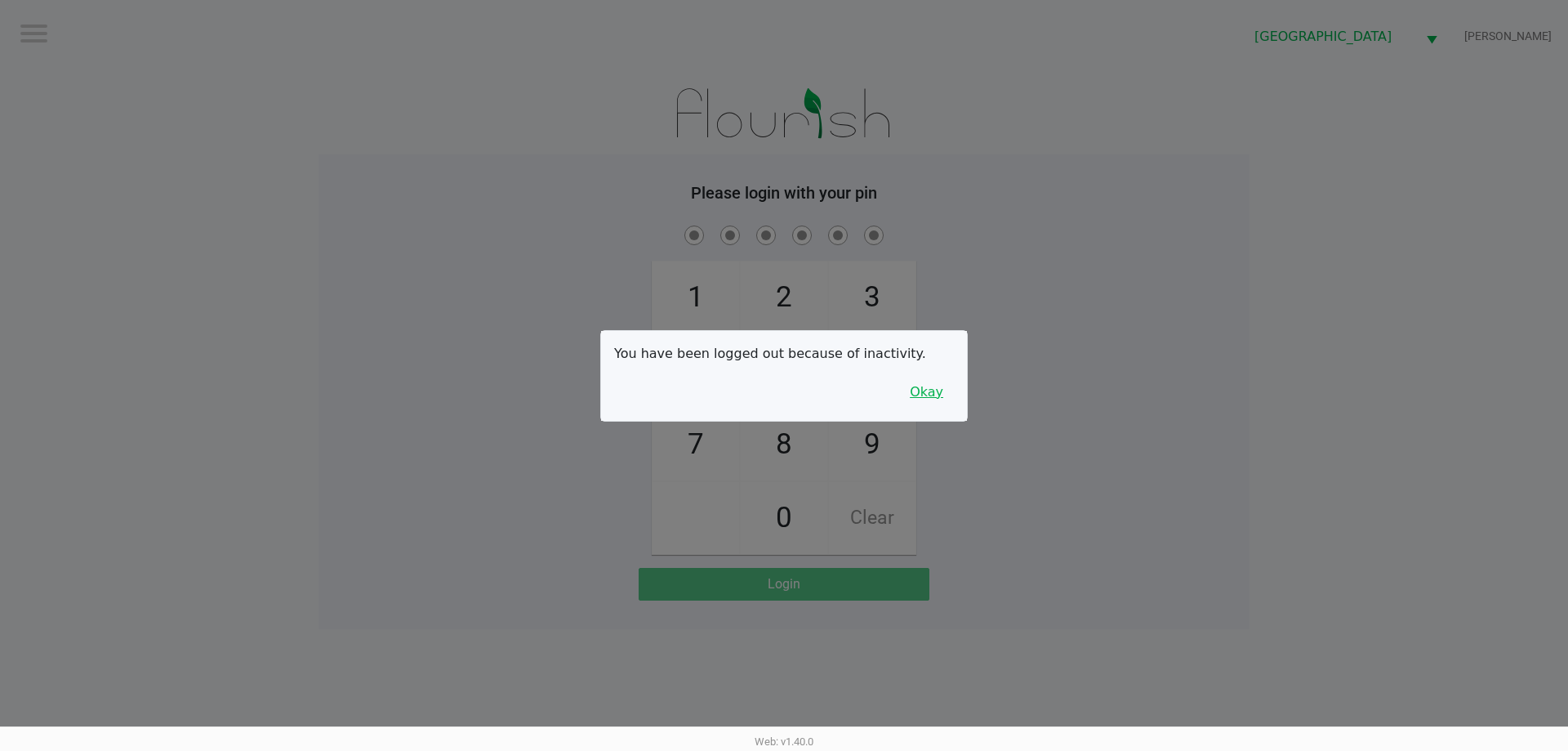
click at [936, 389] on button "Okay" at bounding box center [926, 391] width 55 height 31
click at [958, 404] on div "1 4 7 2 5 8 0 3 6 9 Clear" at bounding box center [784, 388] width 931 height 333
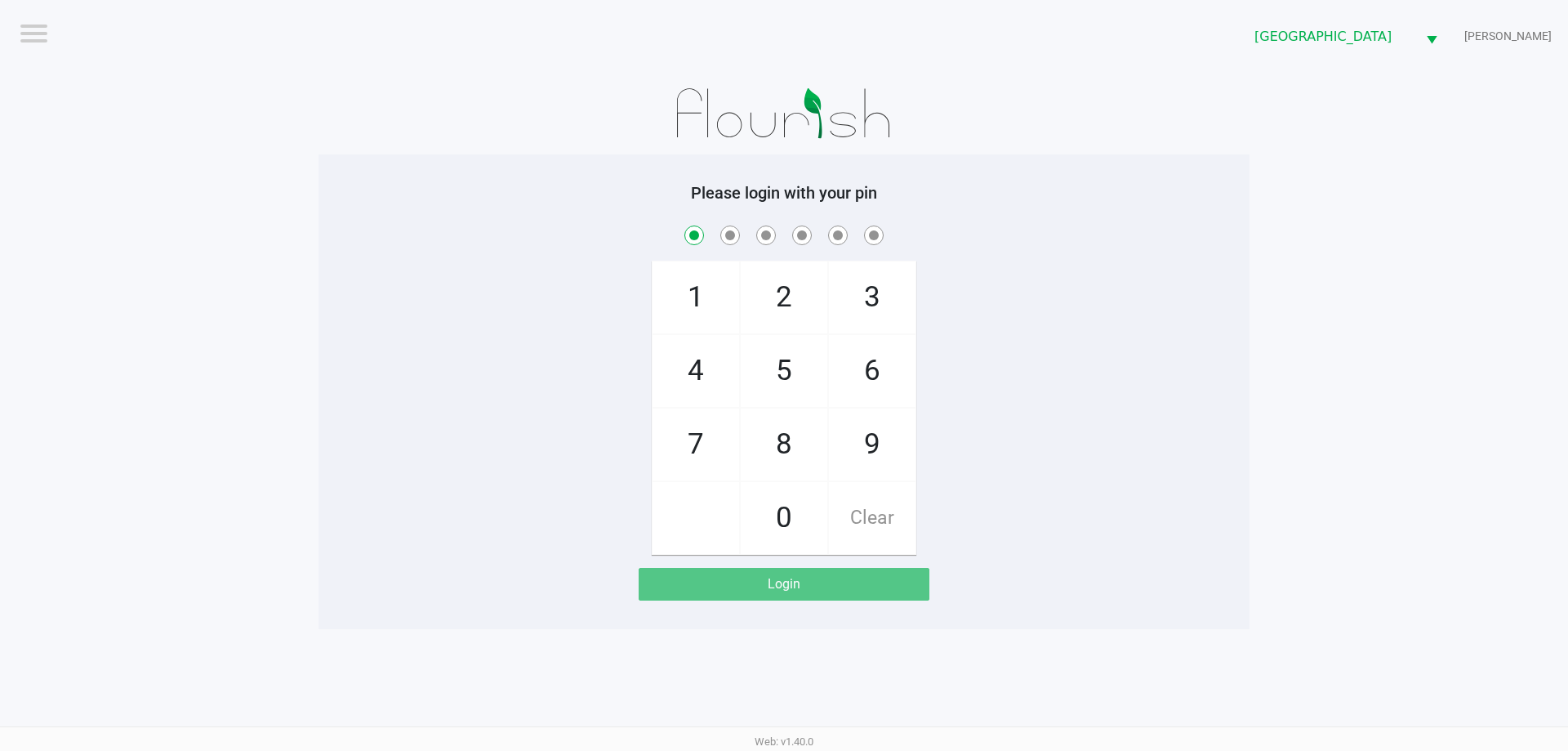
checkbox input "true"
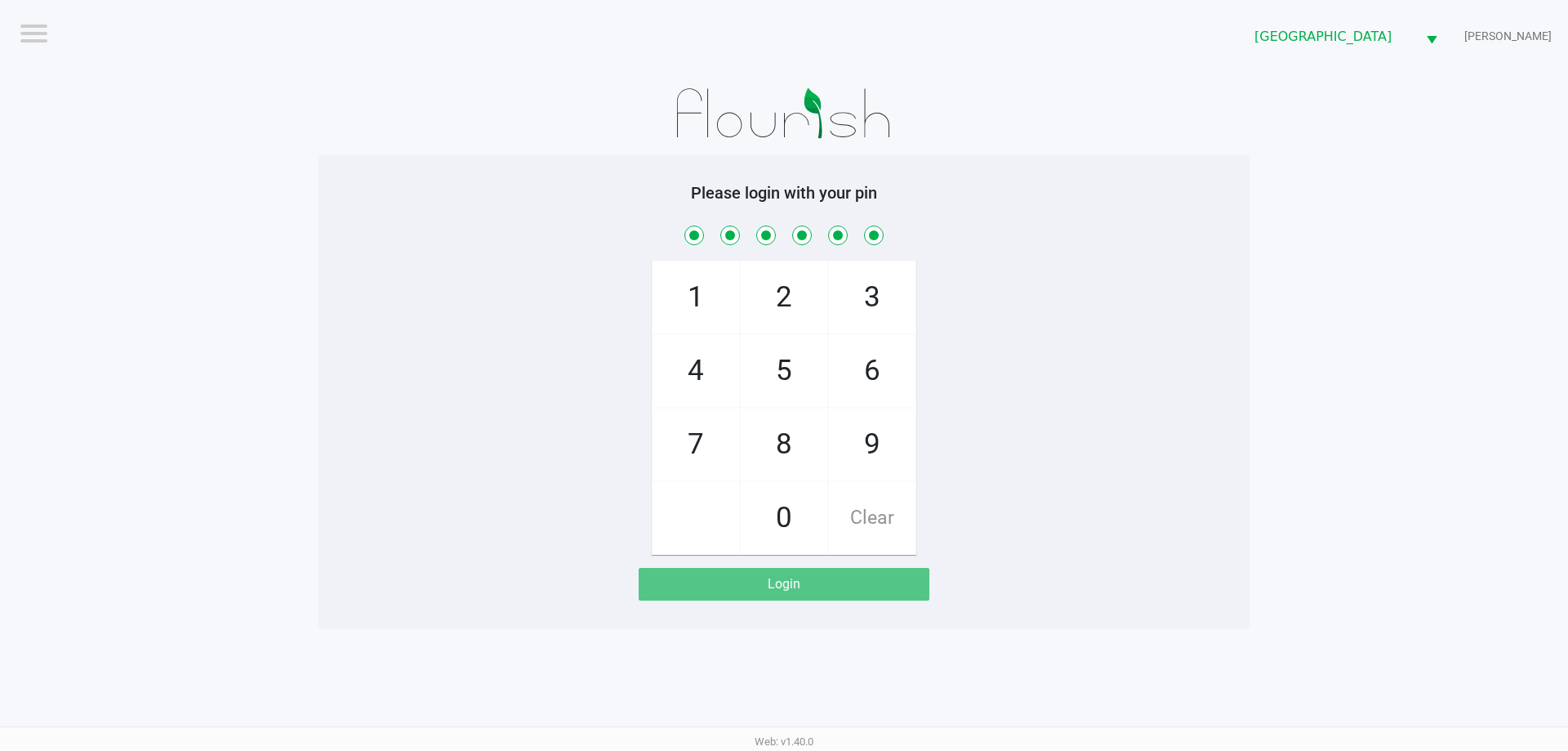
checkbox input "true"
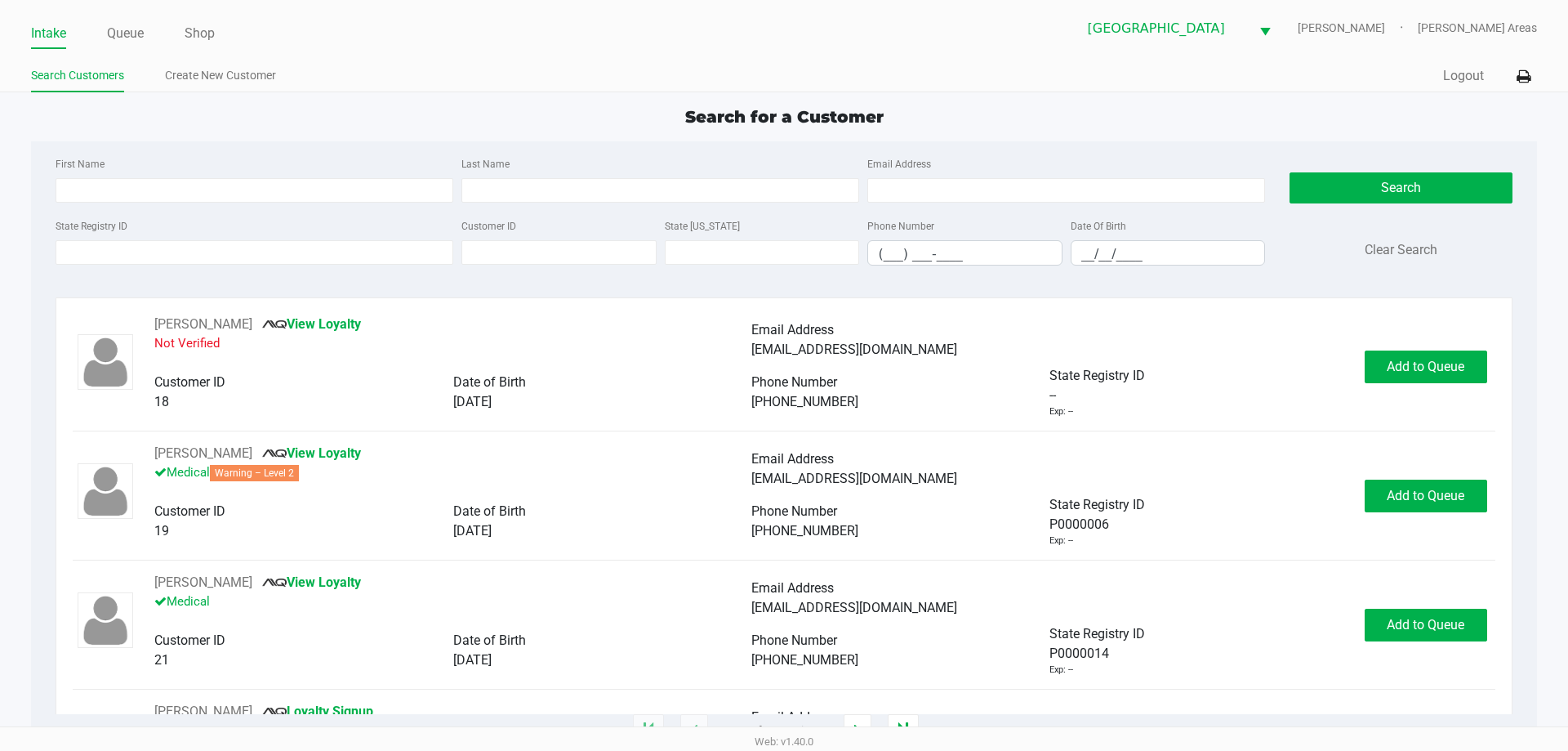
click at [506, 130] on div "Search for a Customer First Name Last Name Email Address State Registry ID Cust…" at bounding box center [783, 417] width 1505 height 626
click at [570, 126] on div "Search for a Customer" at bounding box center [784, 117] width 1530 height 25
click at [399, 152] on div "First Name Last Name Email Address State Registry ID Customer ID State ID Phone…" at bounding box center [783, 216] width 1481 height 149
click at [540, 116] on div "Search for a Customer" at bounding box center [784, 117] width 1530 height 25
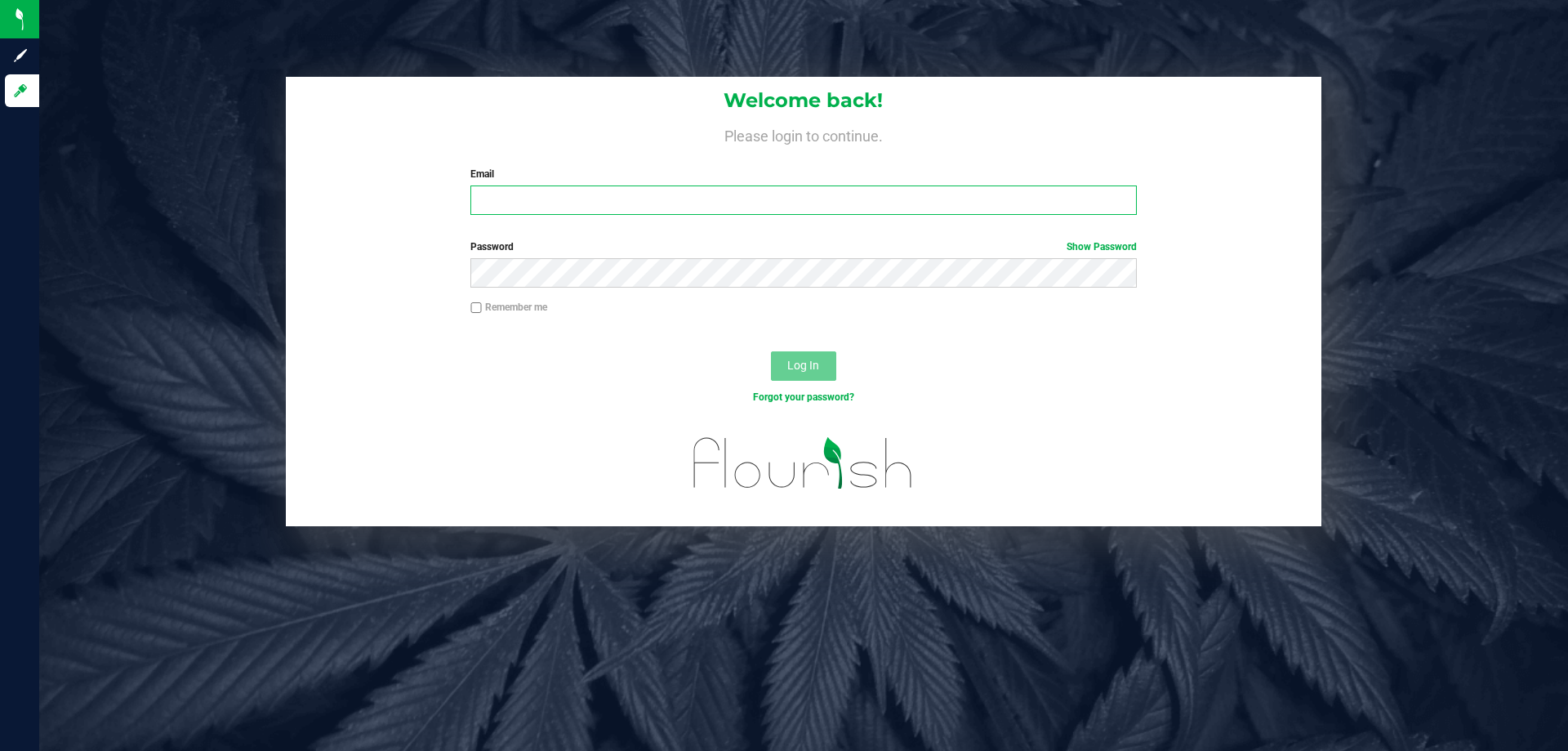
click at [734, 194] on input "Email" at bounding box center [803, 200] width 665 height 30
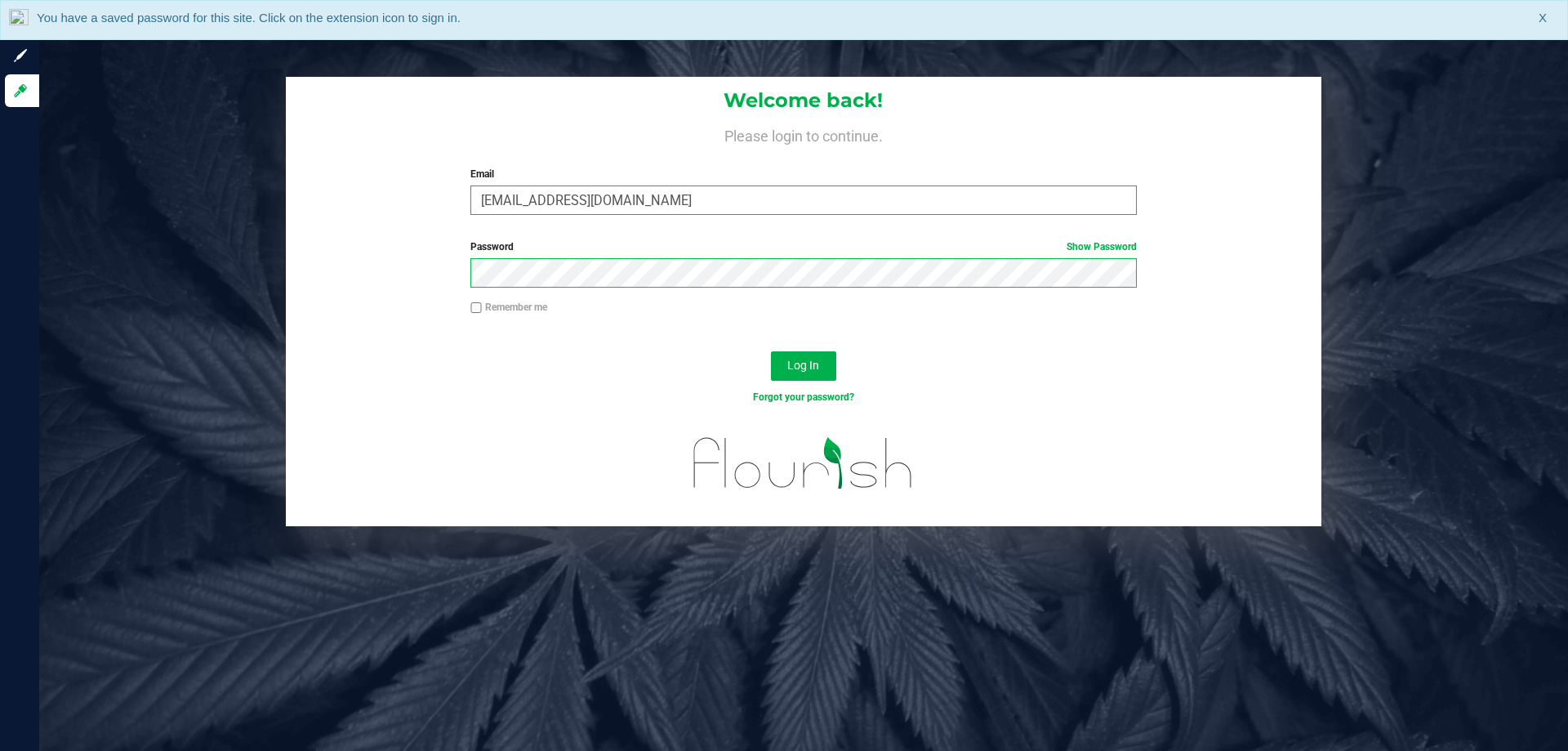
click at [771, 352] on button "Log In" at bounding box center [804, 367] width 66 height 30
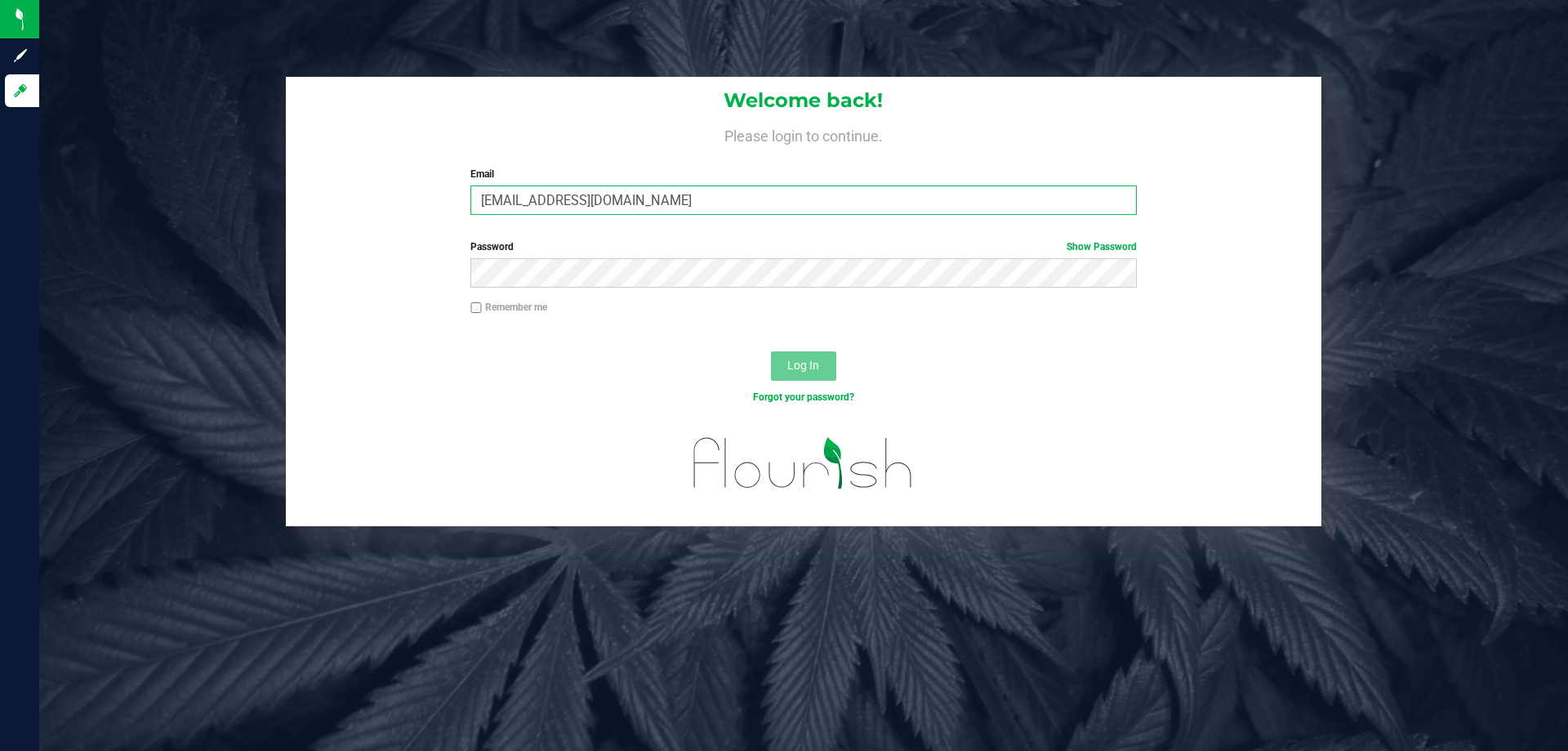
click at [508, 197] on input "laraes@liveparallel.com" at bounding box center [803, 200] width 665 height 30
type input "[EMAIL_ADDRESS][DOMAIN_NAME]"
click at [771, 352] on button "Log In" at bounding box center [804, 367] width 66 height 30
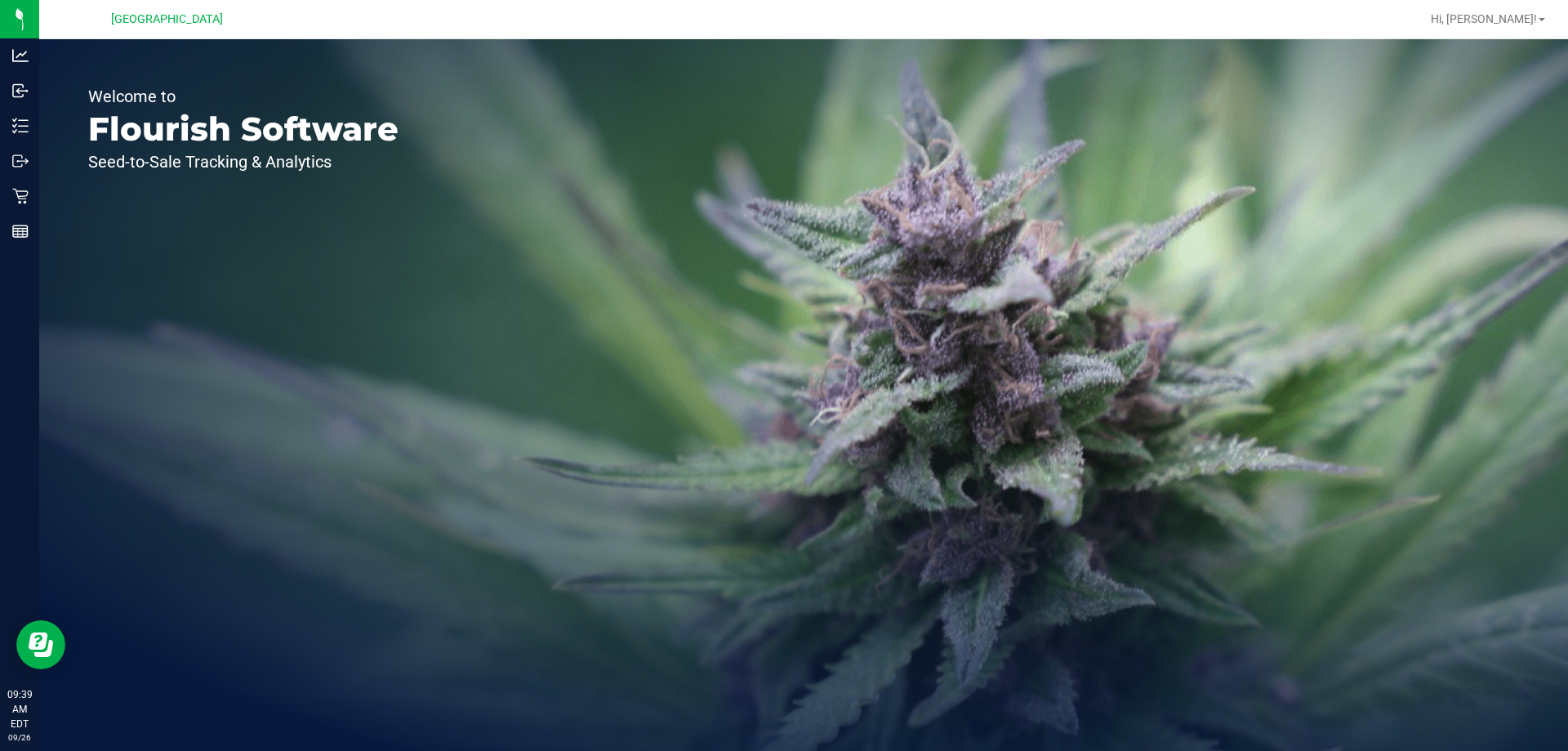
click at [39, 203] on div "Welcome to Flourish Software Seed-to-Sale Tracking & Analytics" at bounding box center [243, 394] width 408 height 711
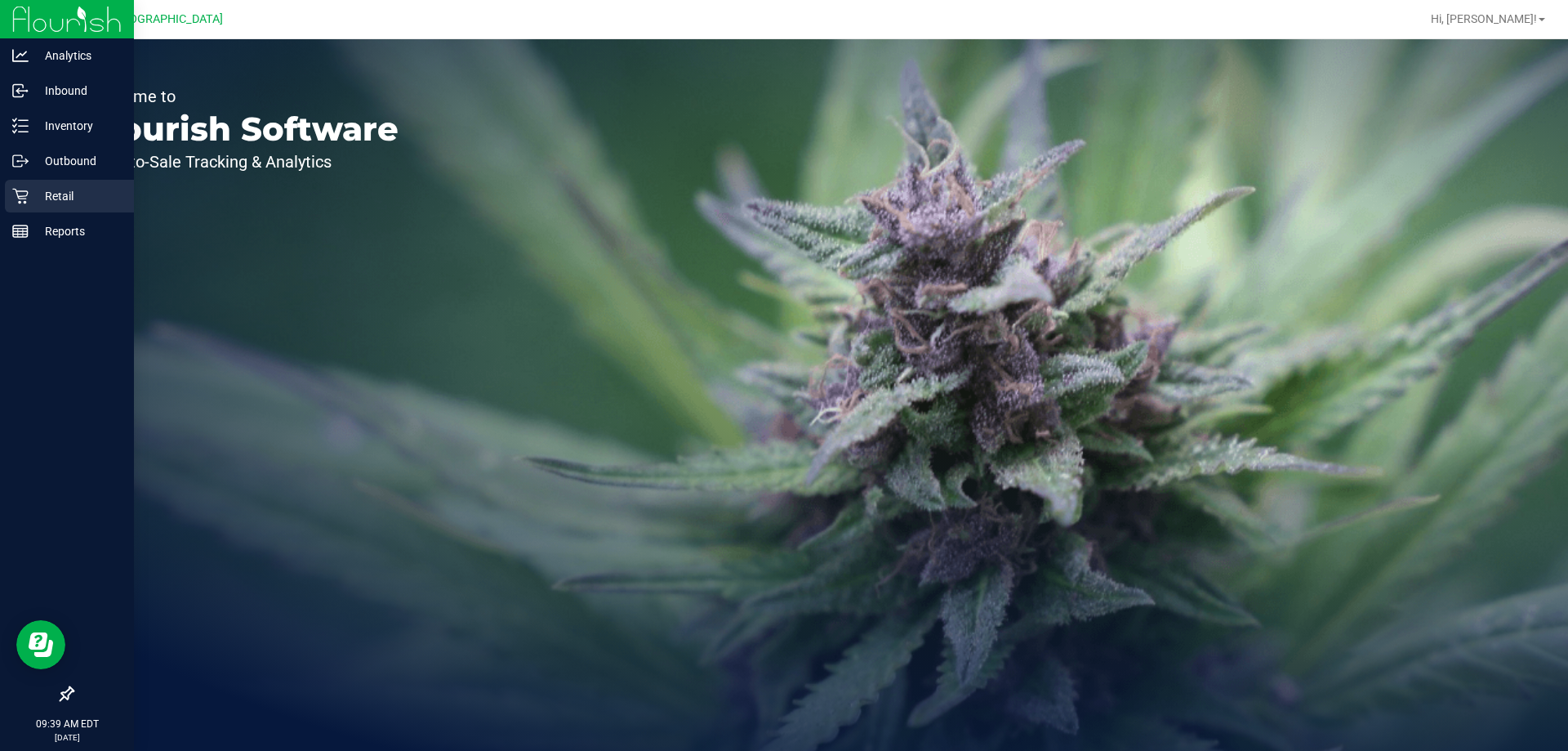
click at [29, 192] on p "Retail" at bounding box center [78, 196] width 98 height 20
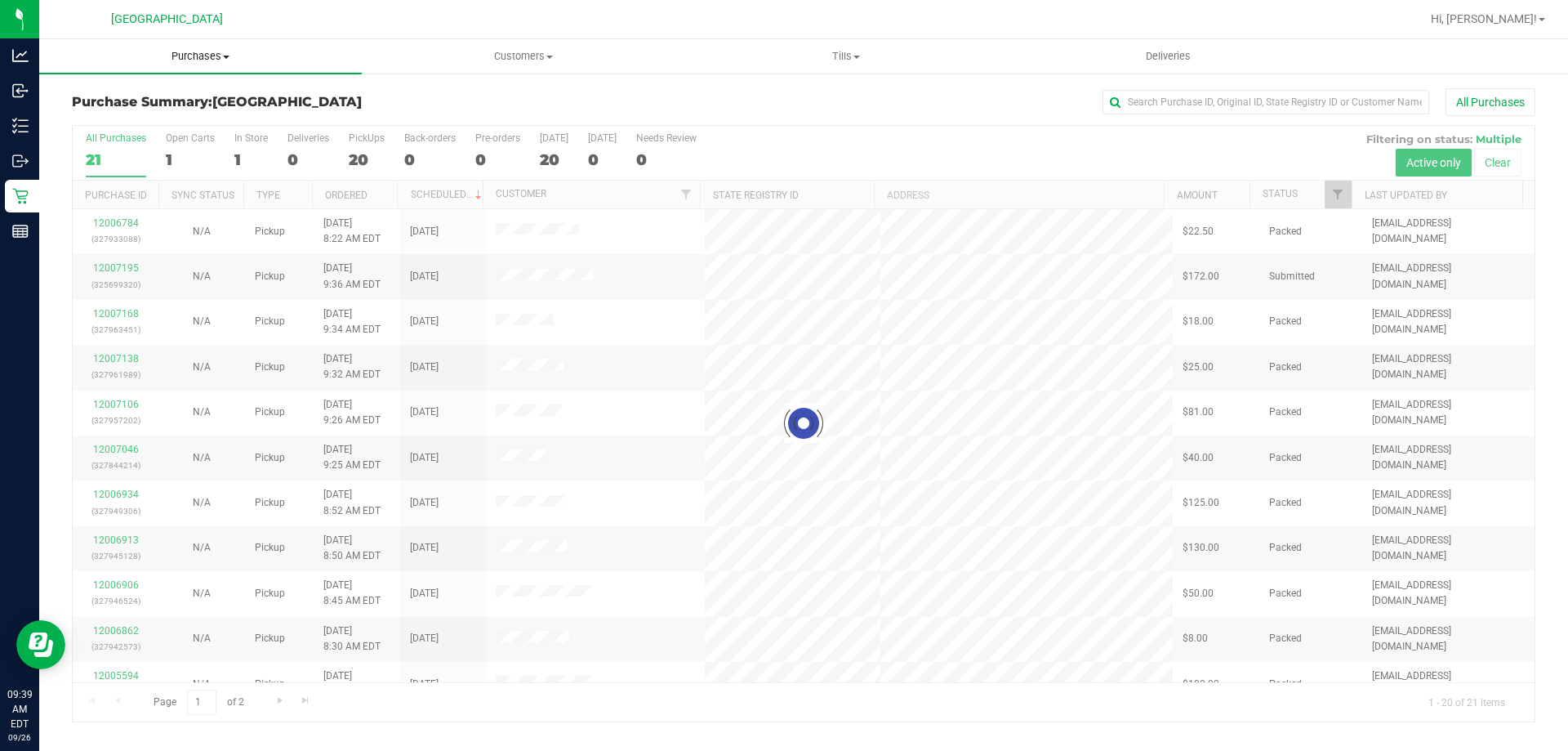
click at [205, 48] on uib-tab-heading "Purchases Summary of purchases Fulfillment All purchases" at bounding box center [200, 56] width 323 height 34
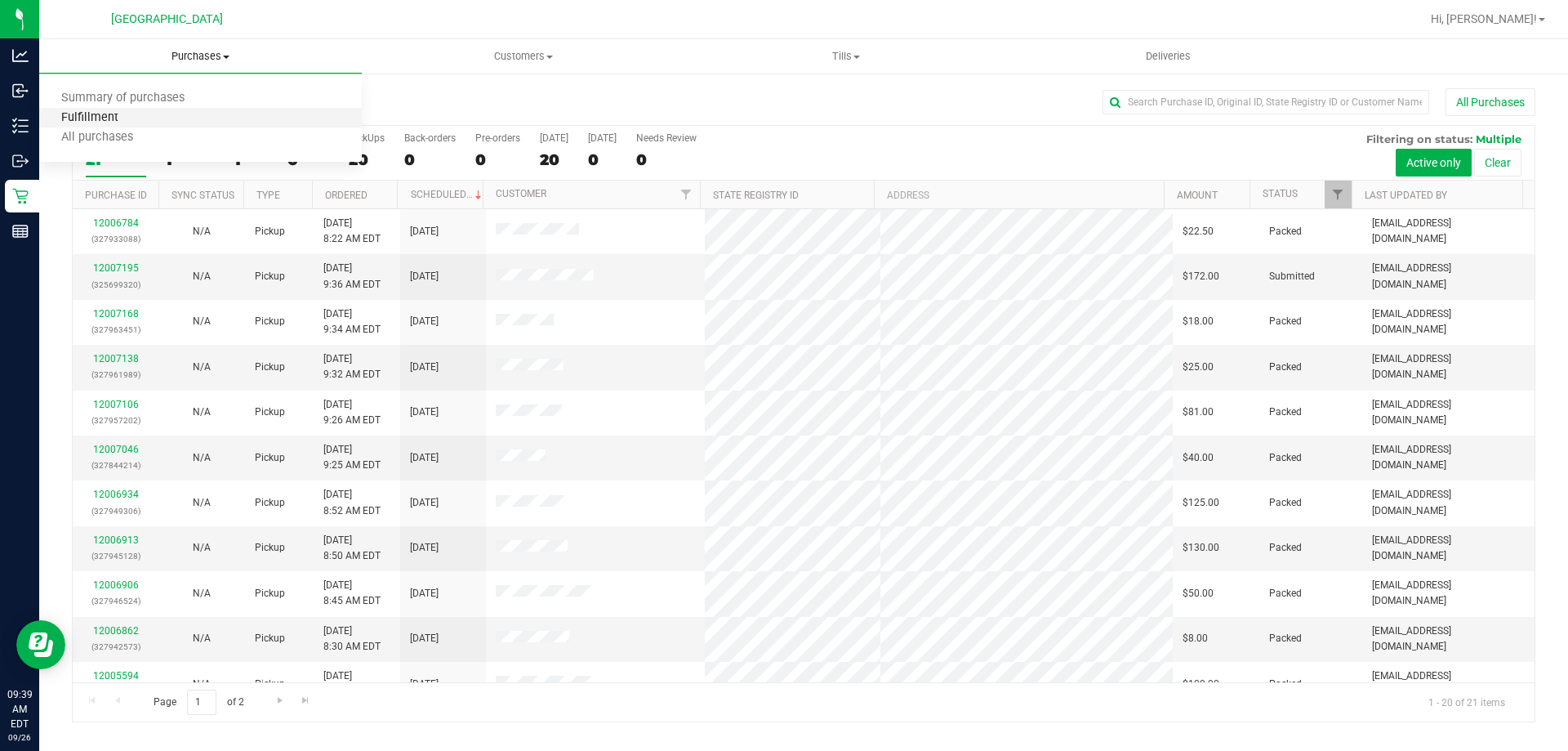
click at [127, 118] on span "Fulfillment" at bounding box center [90, 119] width 102 height 14
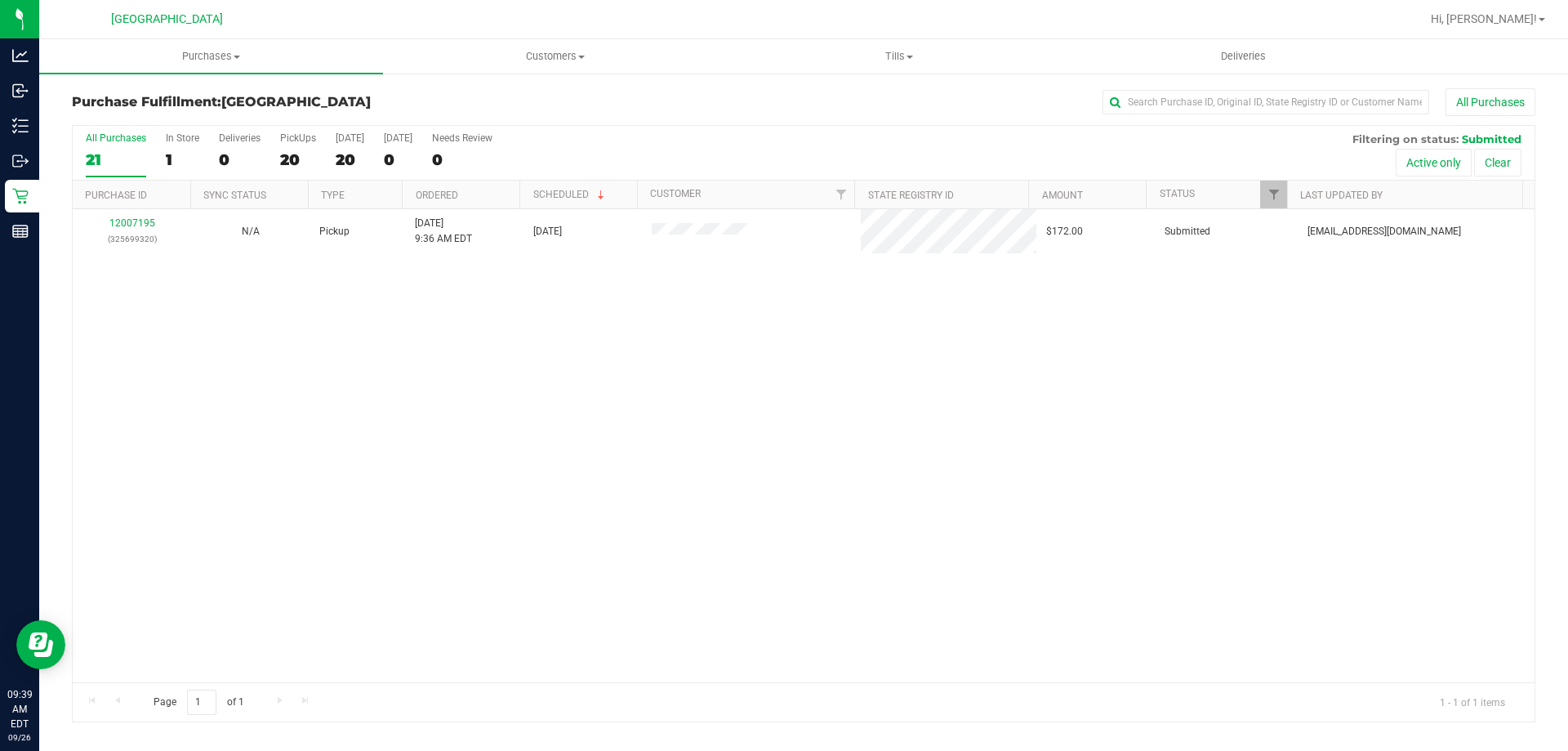
click at [732, 458] on div "12007195 (325699320) N/A Pickup 9/26/2025 9:36 AM EDT 9/26/2025 $172.00 Submitt…" at bounding box center [804, 445] width 1462 height 473
click at [509, 370] on div "12007195 (325699320) N/A Pickup 9/26/2025 9:36 AM EDT 9/26/2025 $172.00 Submitt…" at bounding box center [804, 445] width 1462 height 473
click at [934, 468] on div "12007195 (325699320) N/A Pickup 9/26/2025 9:36 AM EDT 9/26/2025 $172.00 Submitt…" at bounding box center [804, 445] width 1462 height 473
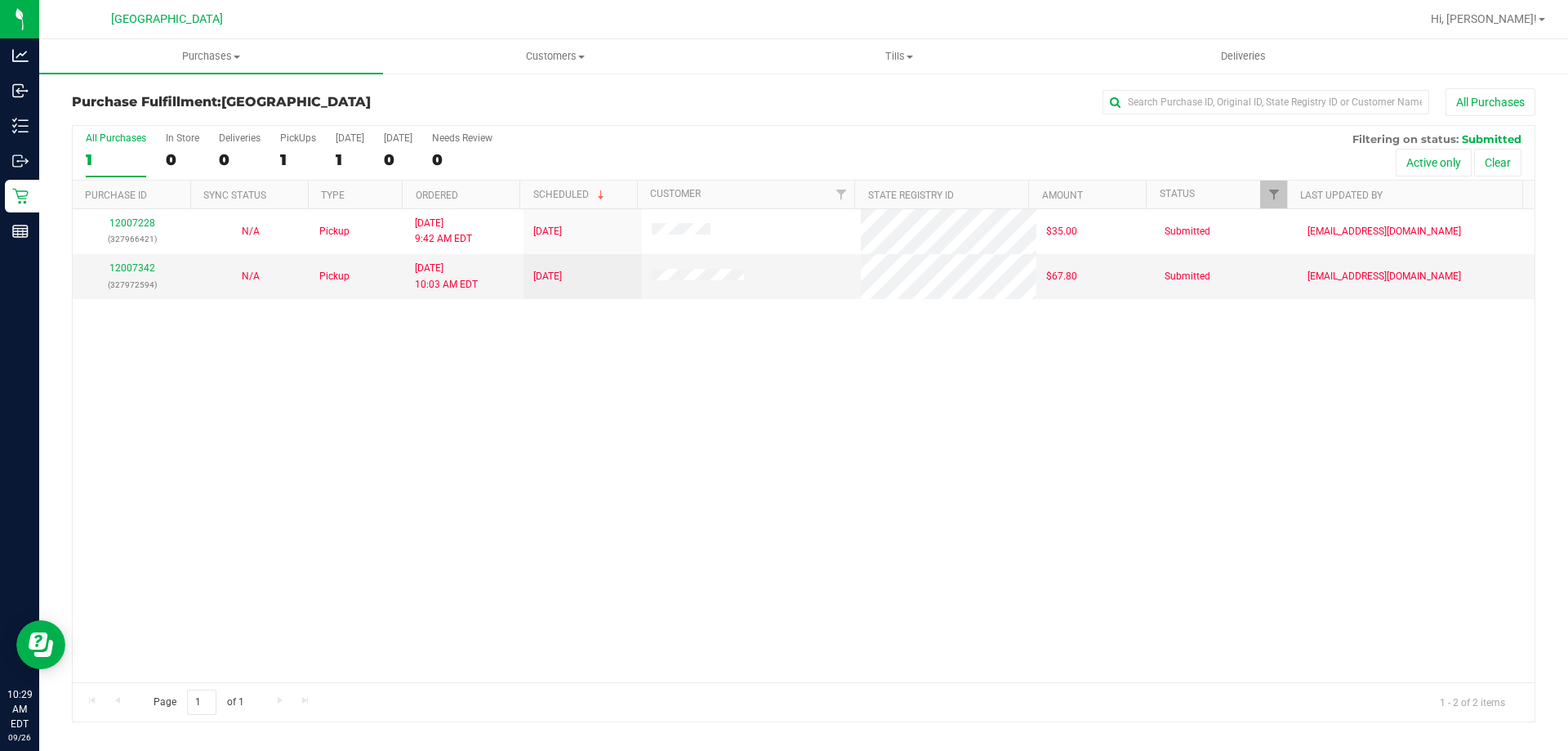
click at [515, 436] on div "12007228 (327966421) N/A Pickup 9/26/2025 9:42 AM EDT 9/26/2025 $35.00 Submitte…" at bounding box center [804, 445] width 1462 height 473
drag, startPoint x: 406, startPoint y: 456, endPoint x: 265, endPoint y: 81, distance: 400.6
click at [408, 454] on div "12007228 (327966421) N/A Pickup 9/26/2025 9:42 AM EDT 9/26/2025 $35.00 Submitte…" at bounding box center [804, 445] width 1462 height 473
click at [755, 364] on div "12007228 (327966421) N/A Pickup 9/26/2025 9:42 AM EDT 9/26/2025 $35.00 Submitte…" at bounding box center [804, 445] width 1462 height 473
click at [532, 455] on div "12007228 (327966421) N/A Pickup 9/26/2025 9:42 AM EDT 9/26/2025 $35.00 Submitte…" at bounding box center [804, 445] width 1462 height 473
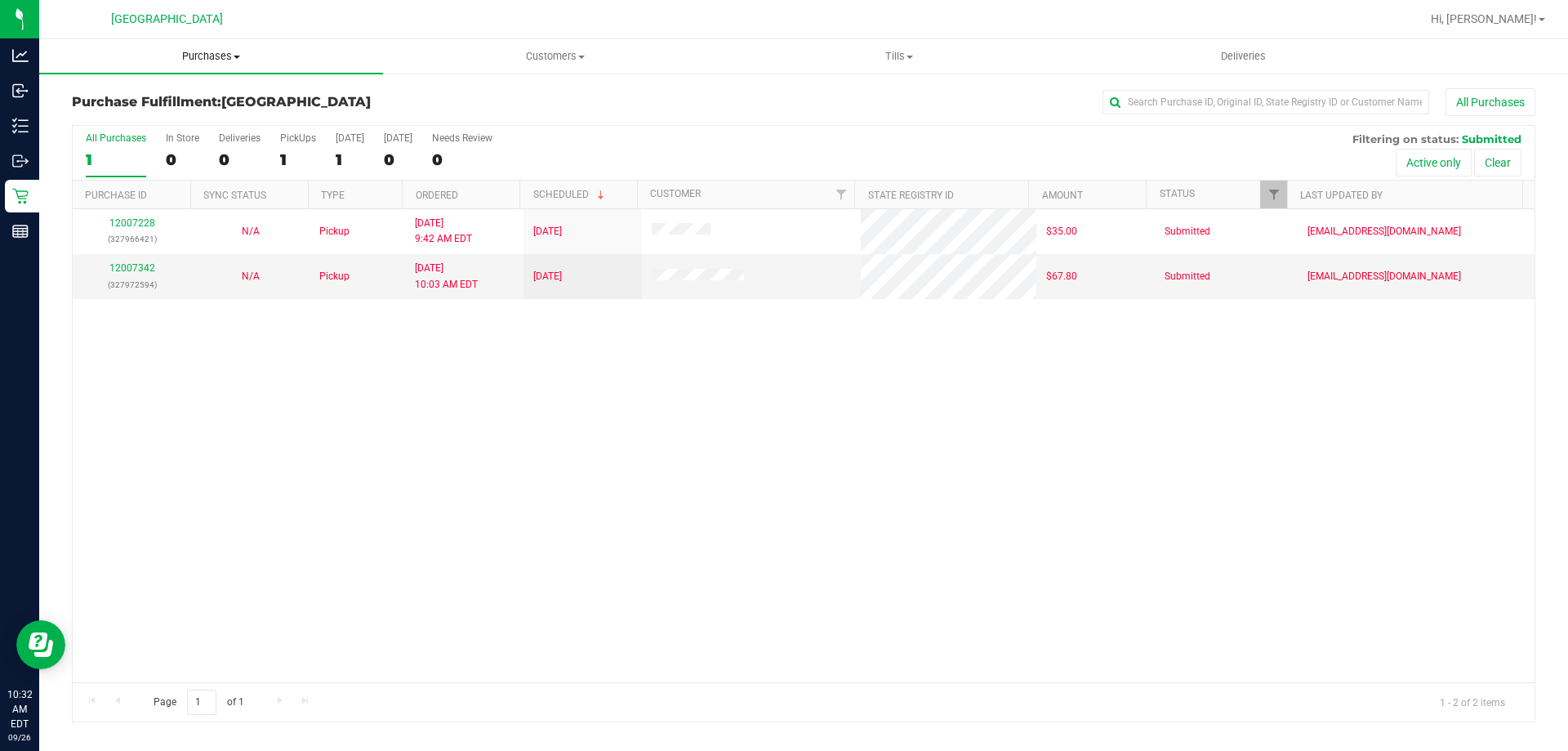
click at [220, 59] on span "Purchases" at bounding box center [210, 56] width 344 height 15
click at [147, 125] on li "Fulfillment" at bounding box center [210, 119] width 344 height 20
click at [561, 451] on div "12007228 (327966421) N/A Pickup 9/26/2025 9:42 AM EDT 9/26/2025 $35.00 Submitte…" at bounding box center [804, 445] width 1462 height 473
click at [605, 443] on div "12007228 (327966421) N/A Pickup 9/26/2025 9:42 AM EDT 9/26/2025 $35.00 Submitte…" at bounding box center [804, 445] width 1462 height 473
click at [631, 547] on div "12007228 (327966421) N/A Pickup 9/26/2025 9:42 AM EDT 9/26/2025 $35.00 Submitte…" at bounding box center [804, 445] width 1462 height 473
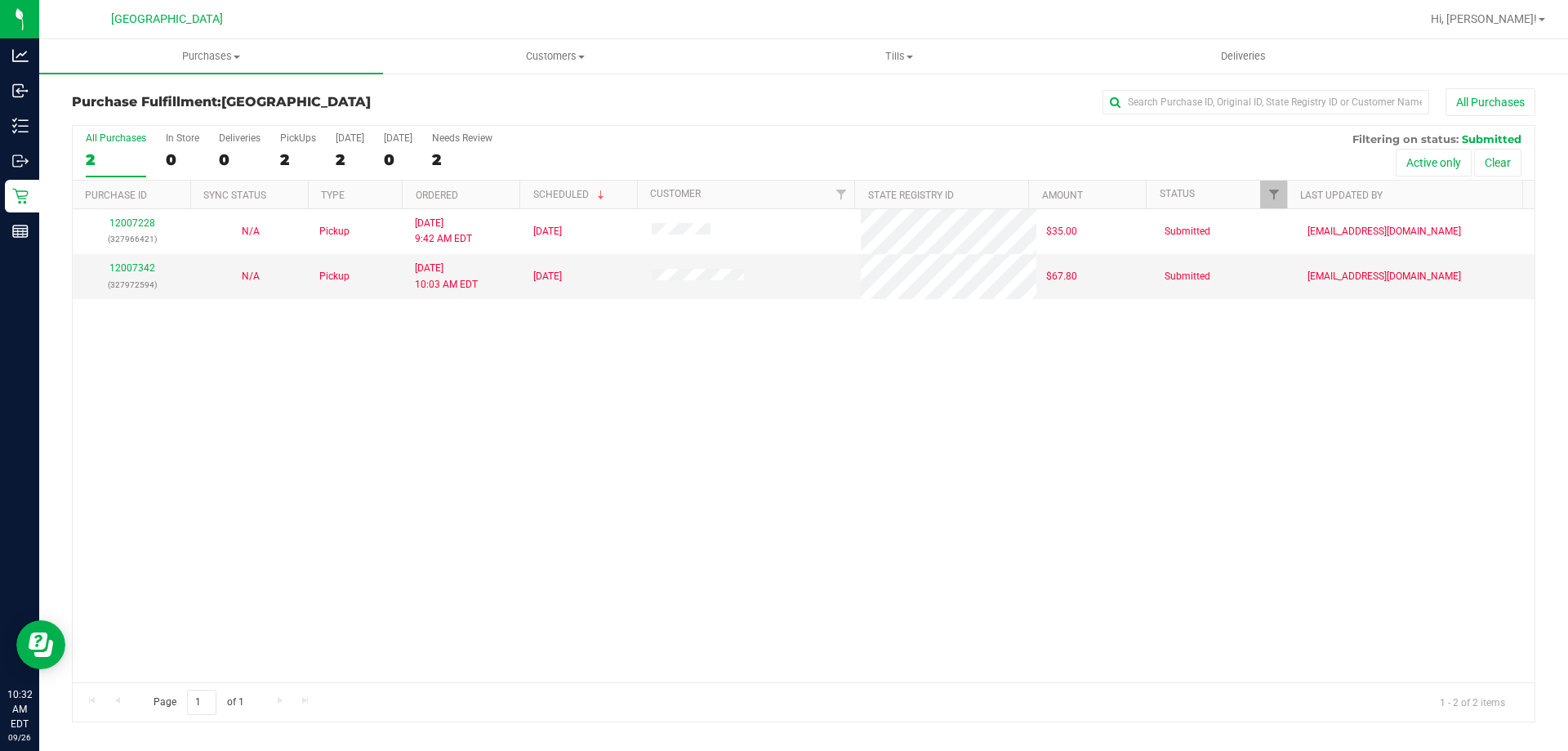
click at [662, 532] on div "12007228 (327966421) N/A Pickup 9/26/2025 9:42 AM EDT 9/26/2025 $35.00 Submitte…" at bounding box center [804, 445] width 1462 height 473
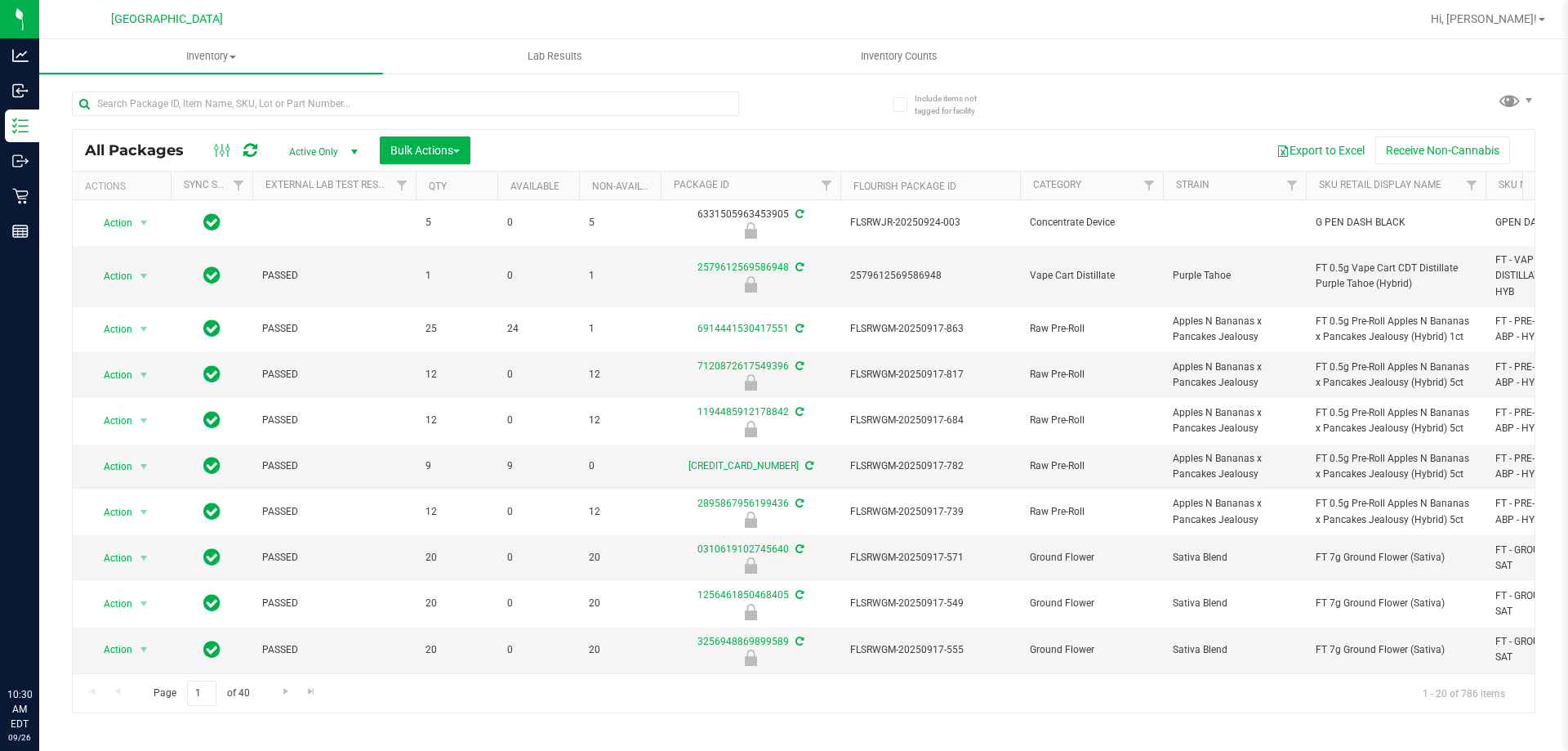
click at [343, 109] on input "text" at bounding box center [405, 104] width 667 height 25
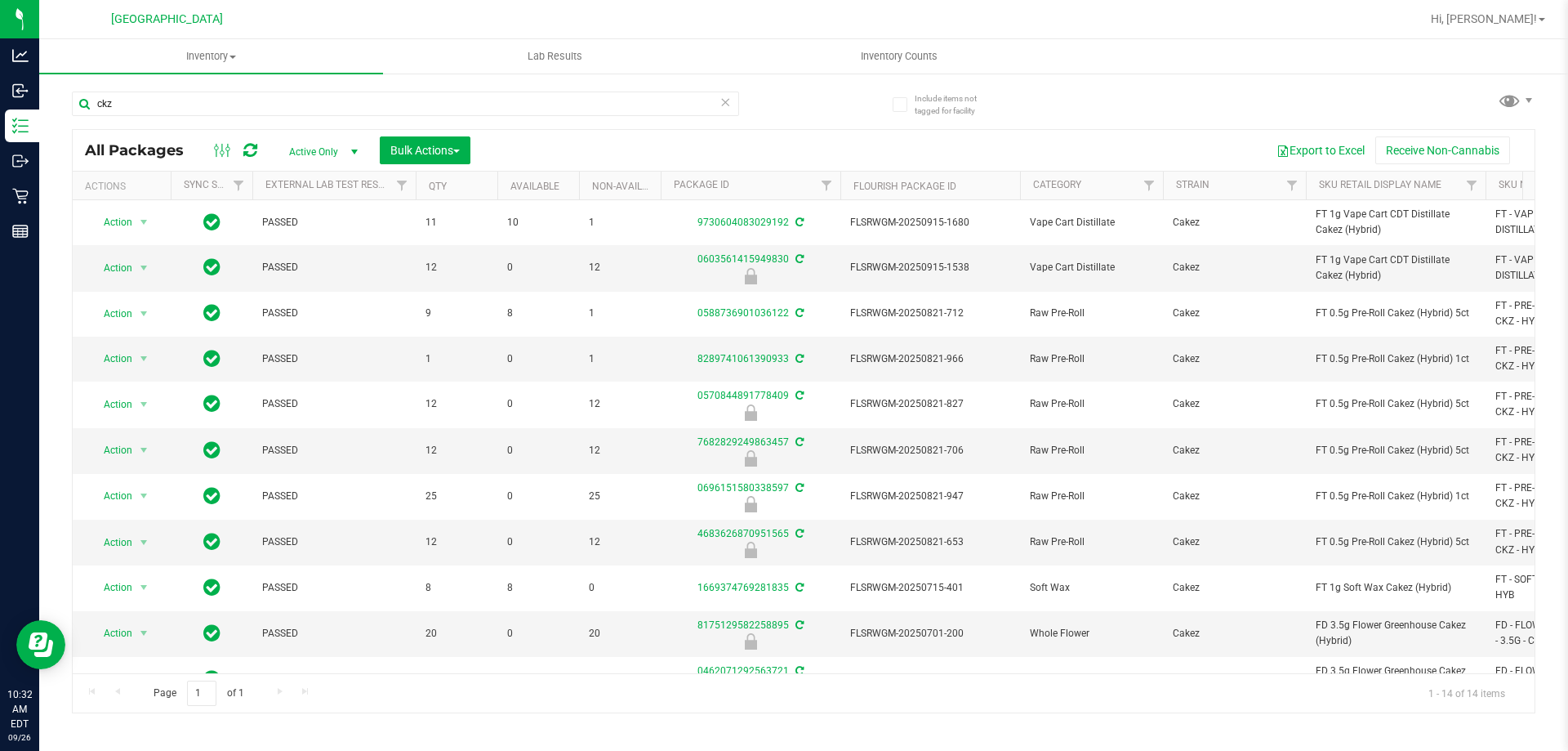
type input "ckz"
click at [529, 96] on input "ckz" at bounding box center [405, 104] width 667 height 25
